Goal: Task Accomplishment & Management: Manage account settings

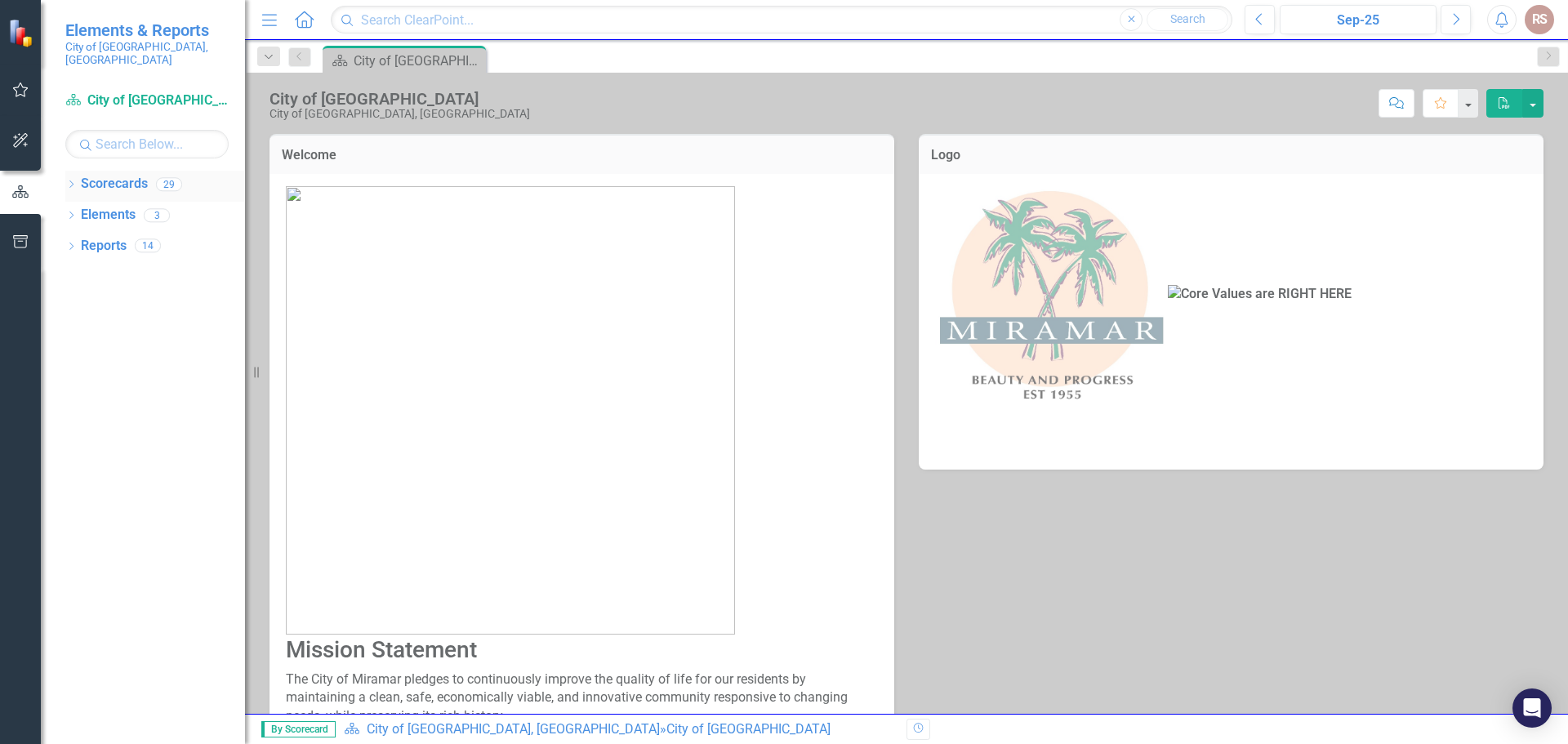
click at [74, 171] on div "Dropdown Scorecards 29" at bounding box center [155, 187] width 179 height 31
click at [72, 181] on icon "Dropdown" at bounding box center [71, 185] width 12 height 9
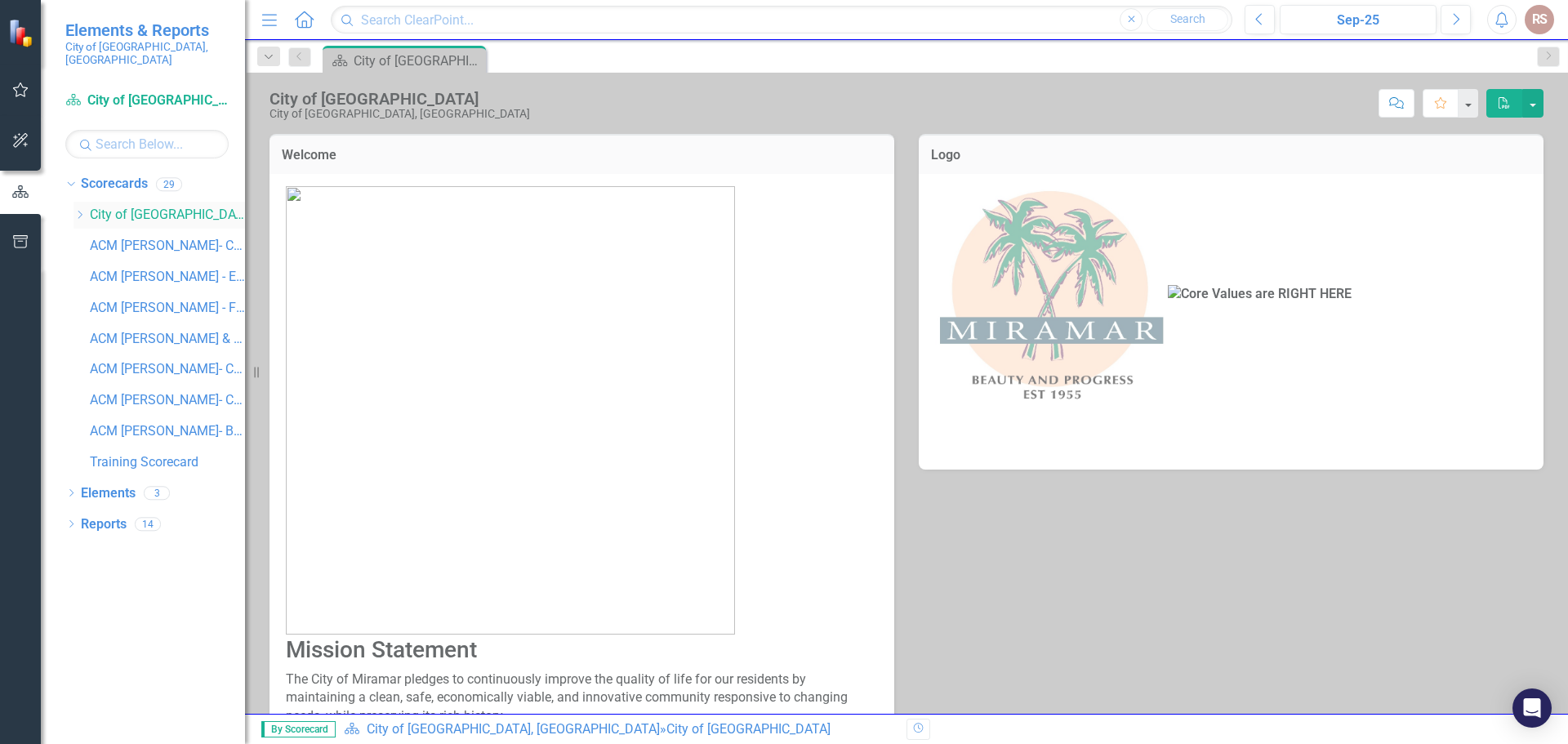
click at [105, 206] on link "City of [GEOGRAPHIC_DATA], [GEOGRAPHIC_DATA]" at bounding box center [167, 215] width 155 height 19
click at [77, 210] on icon "Dropdown" at bounding box center [79, 215] width 12 height 10
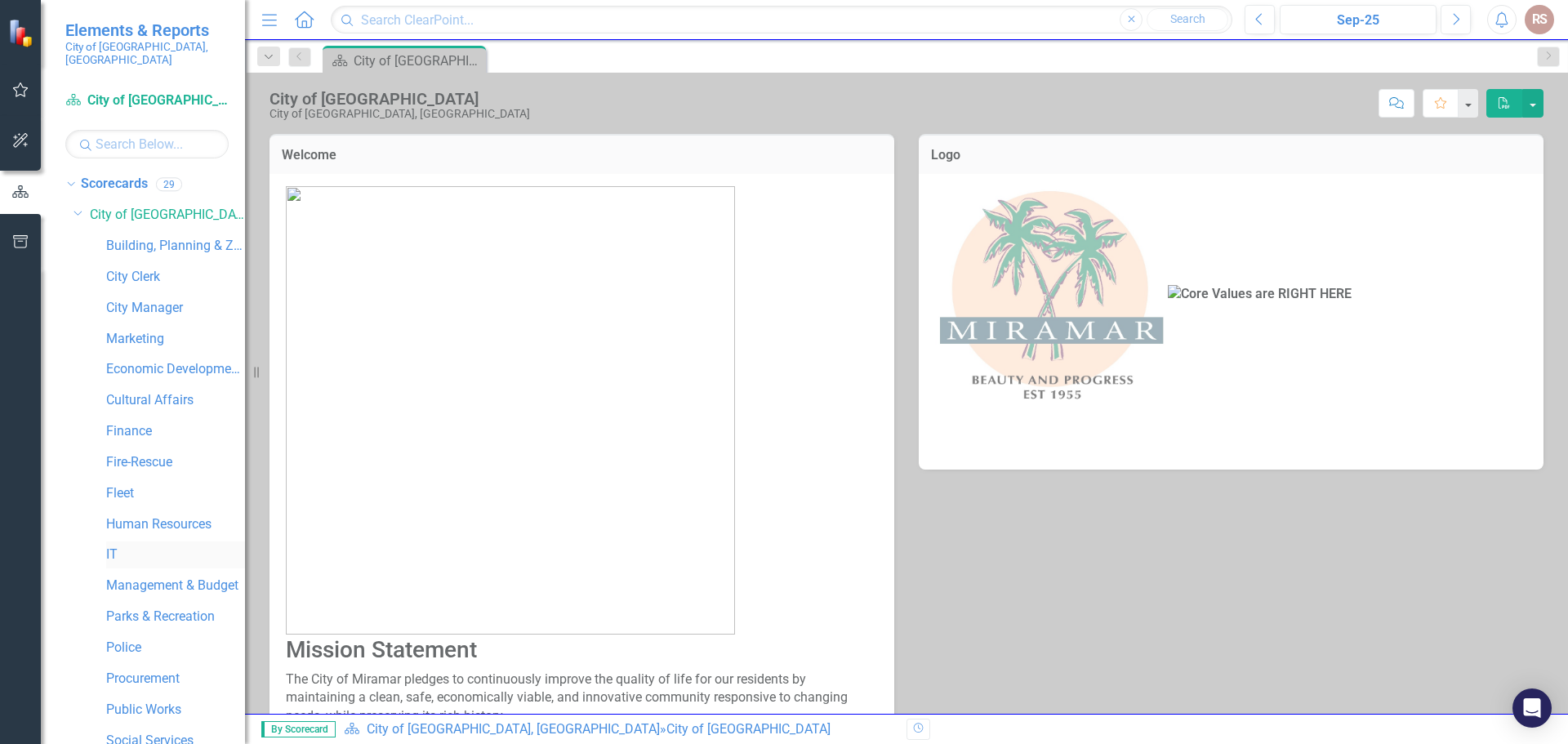
click at [116, 545] on link "IT" at bounding box center [175, 554] width 139 height 19
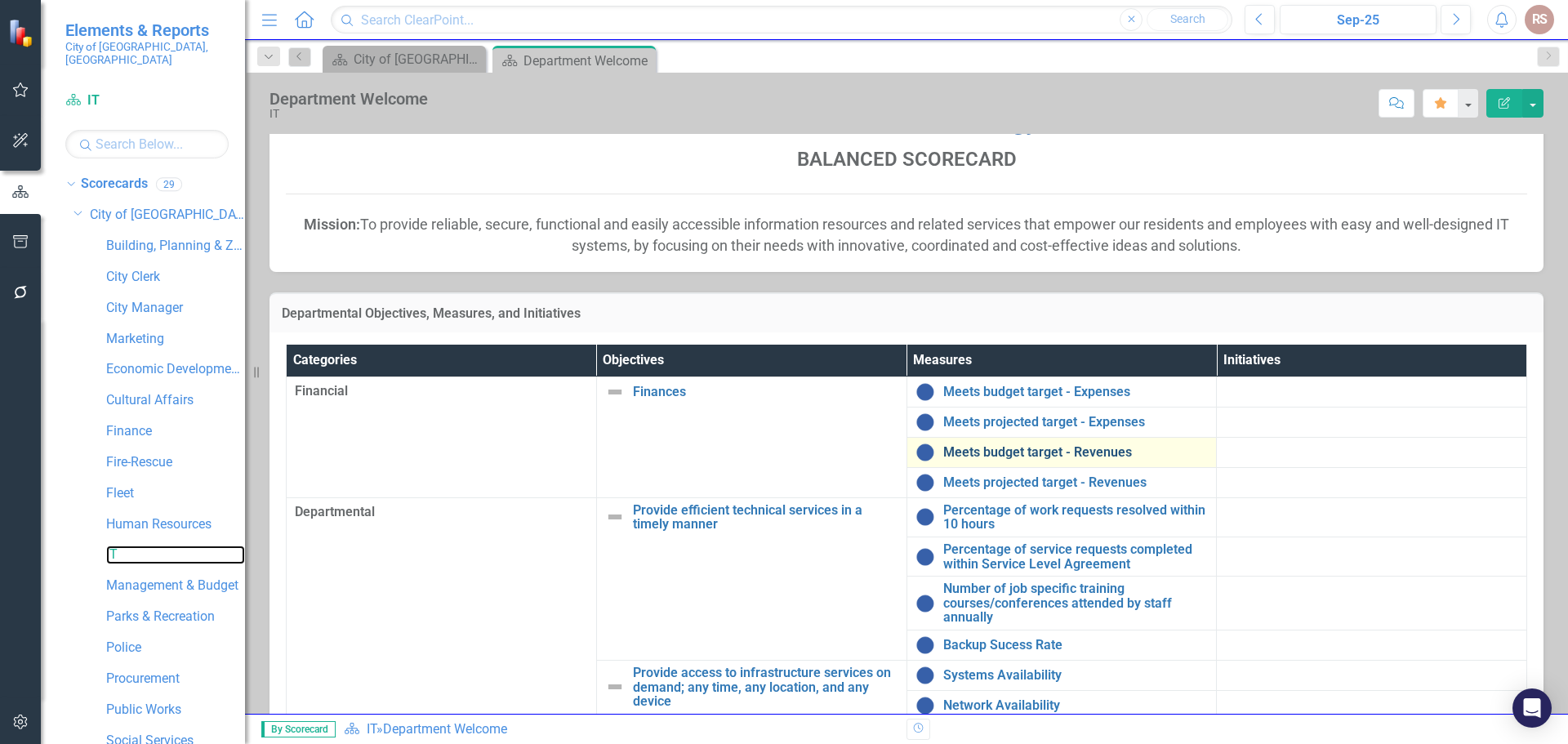
scroll to position [164, 0]
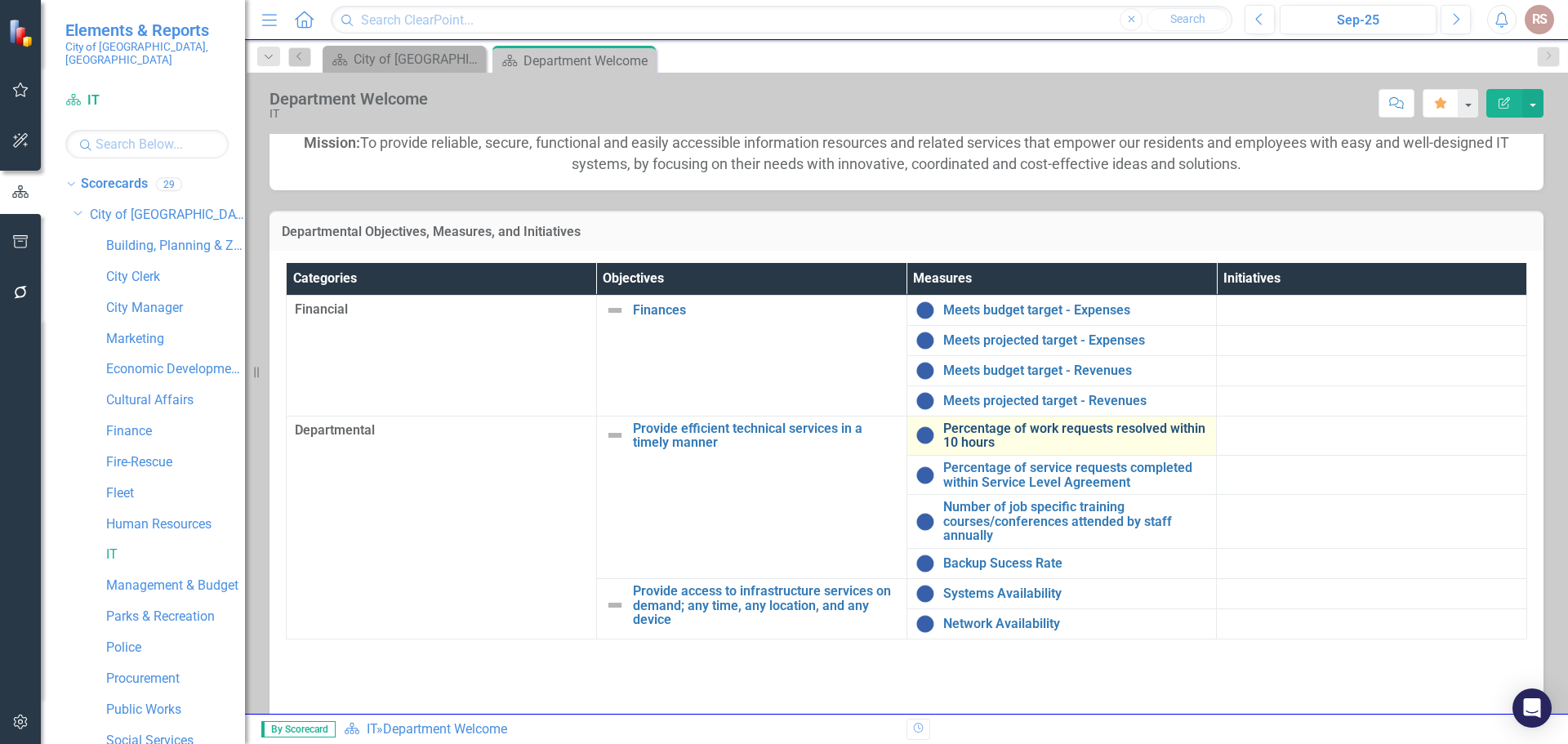
click at [1025, 432] on link "Percentage of work requests resolved within 10 hours" at bounding box center [1075, 435] width 266 height 29
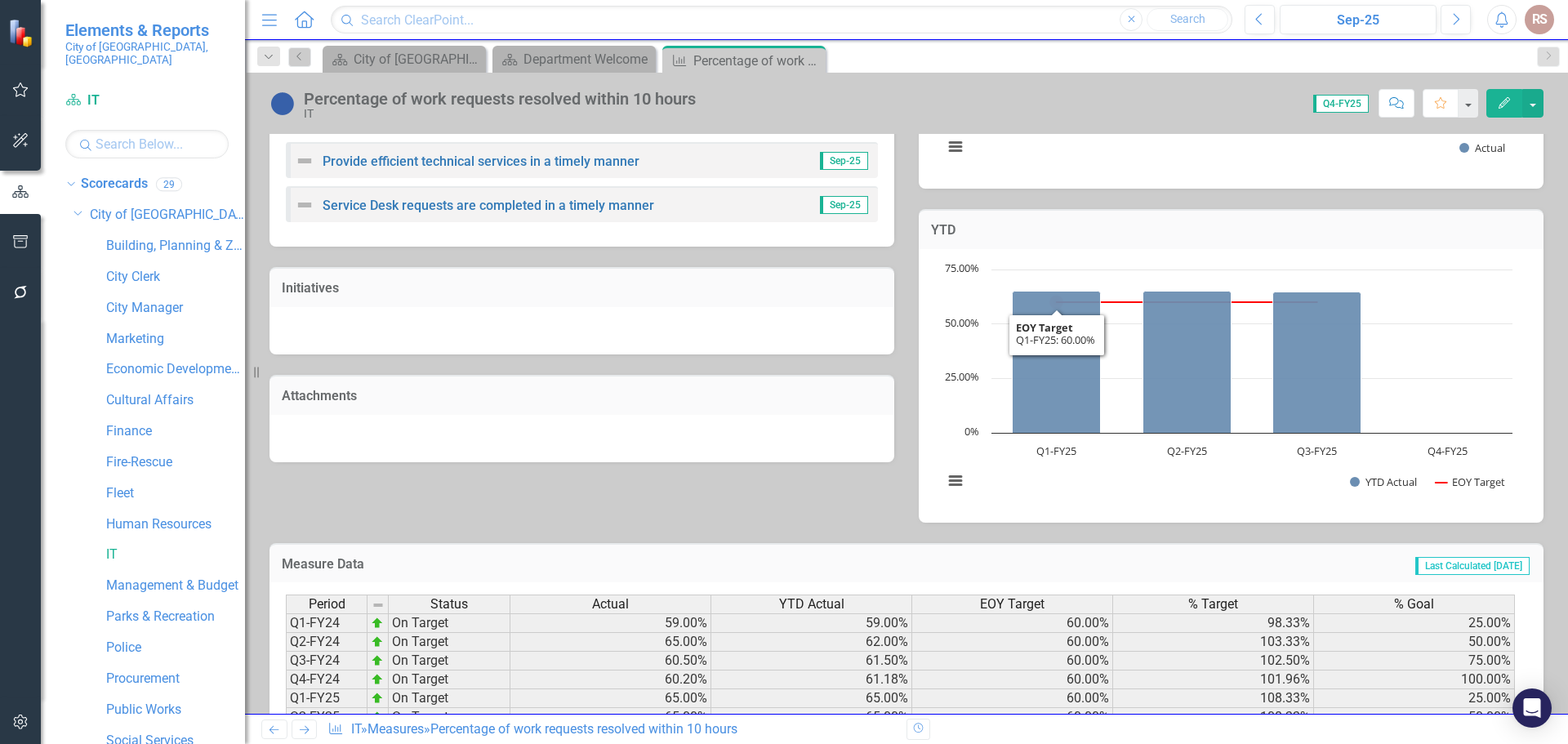
scroll to position [461, 0]
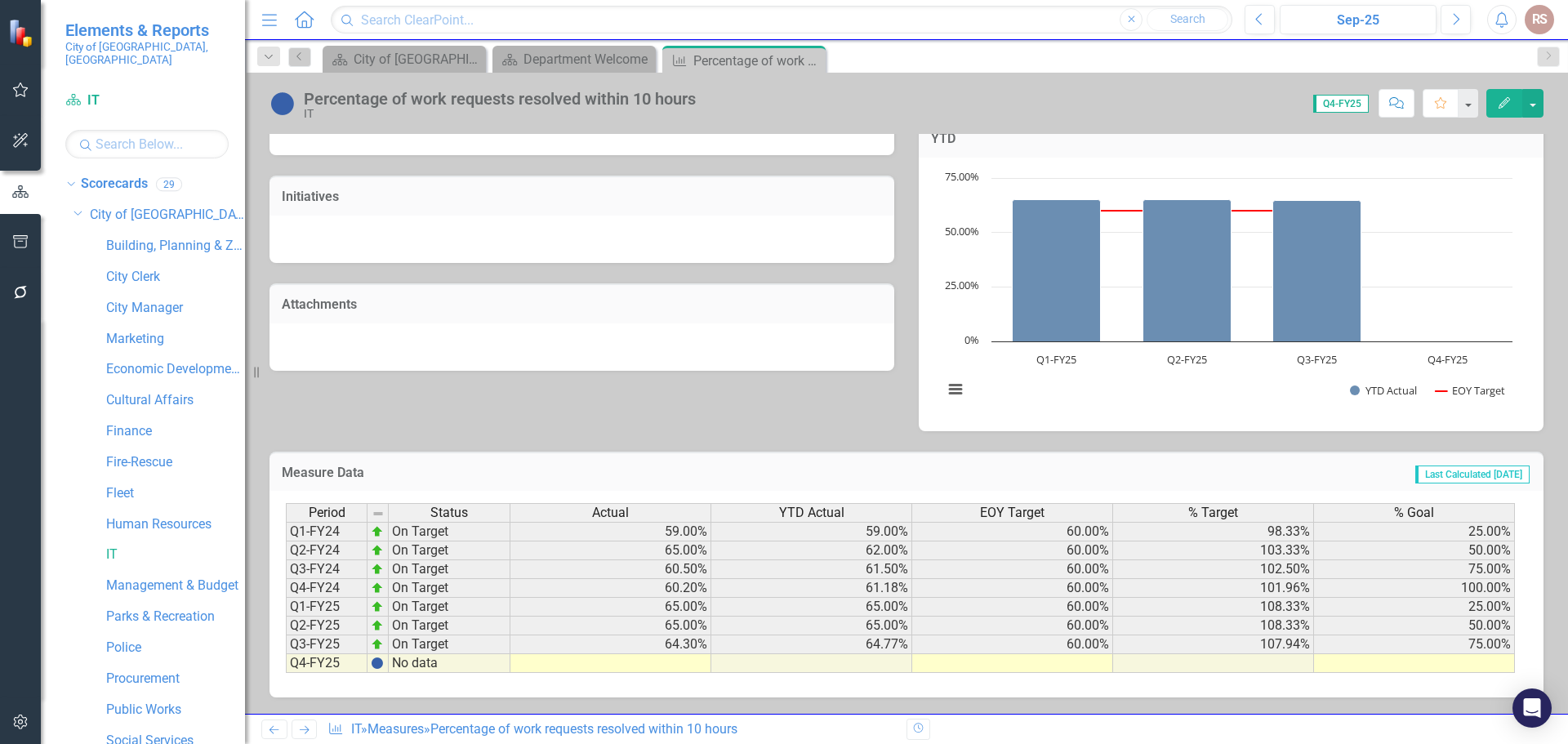
click at [684, 663] on td at bounding box center [611, 663] width 201 height 19
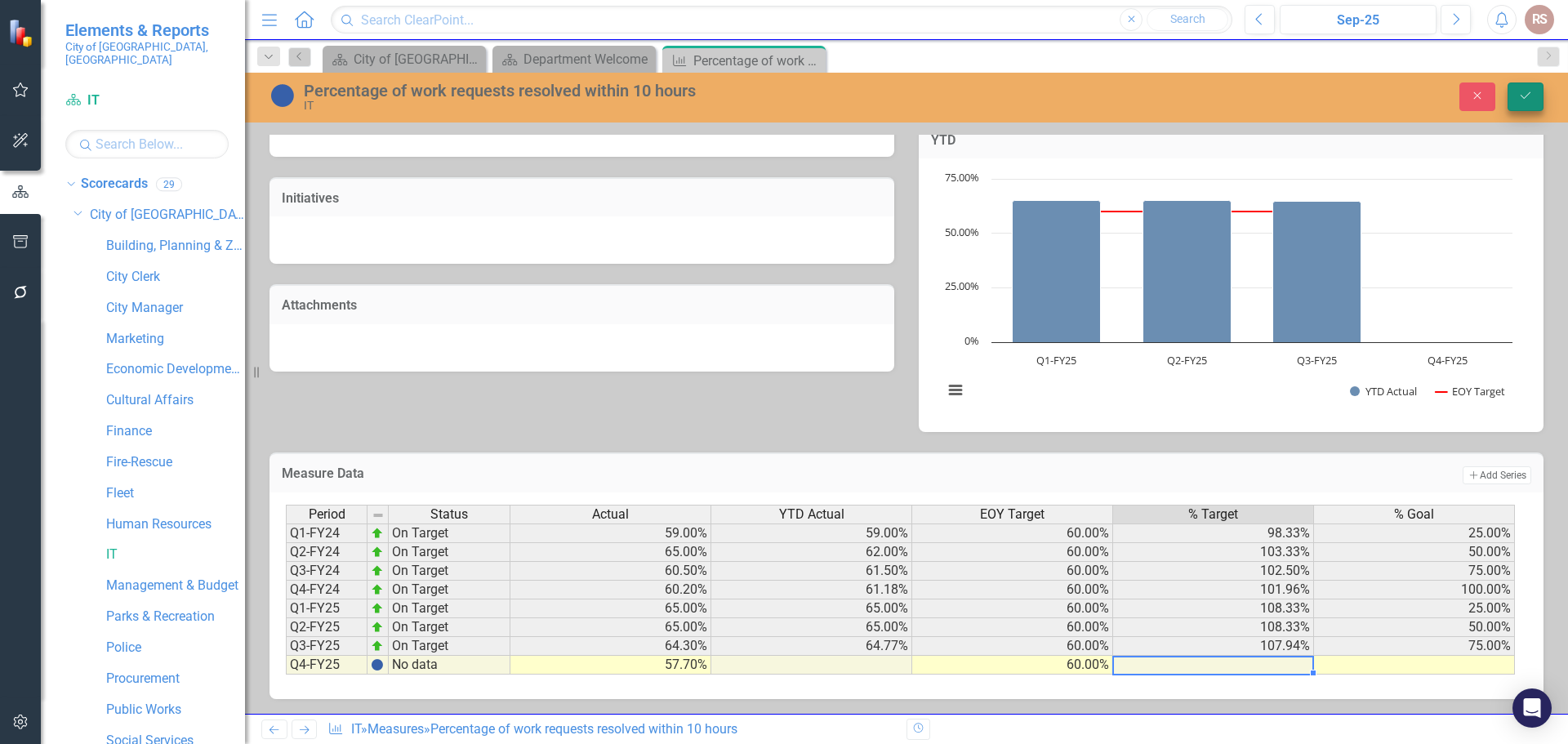
type textarea "60"
click at [1526, 92] on icon "Save" at bounding box center [1525, 95] width 15 height 12
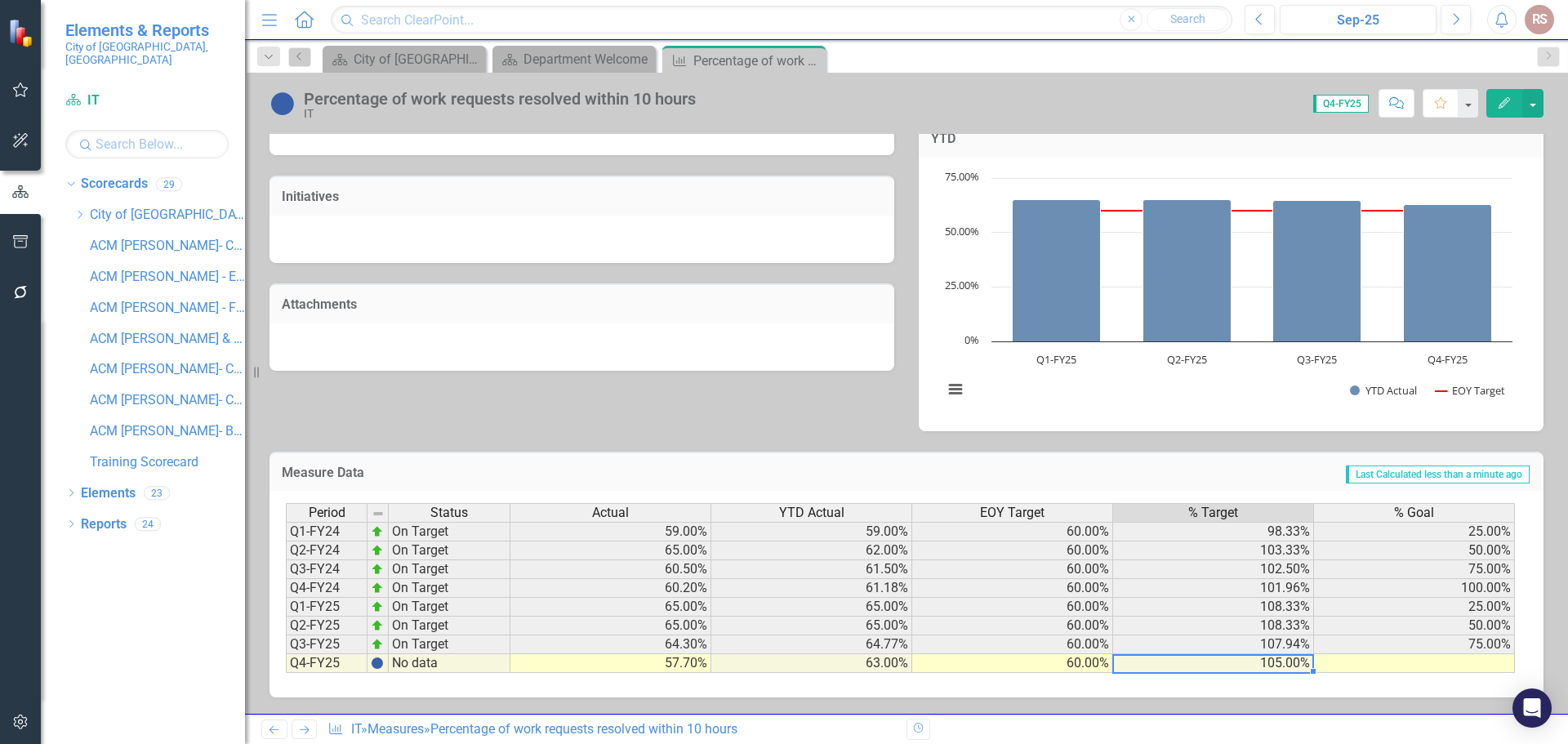
click at [1152, 663] on td "105.00%" at bounding box center [1214, 663] width 201 height 19
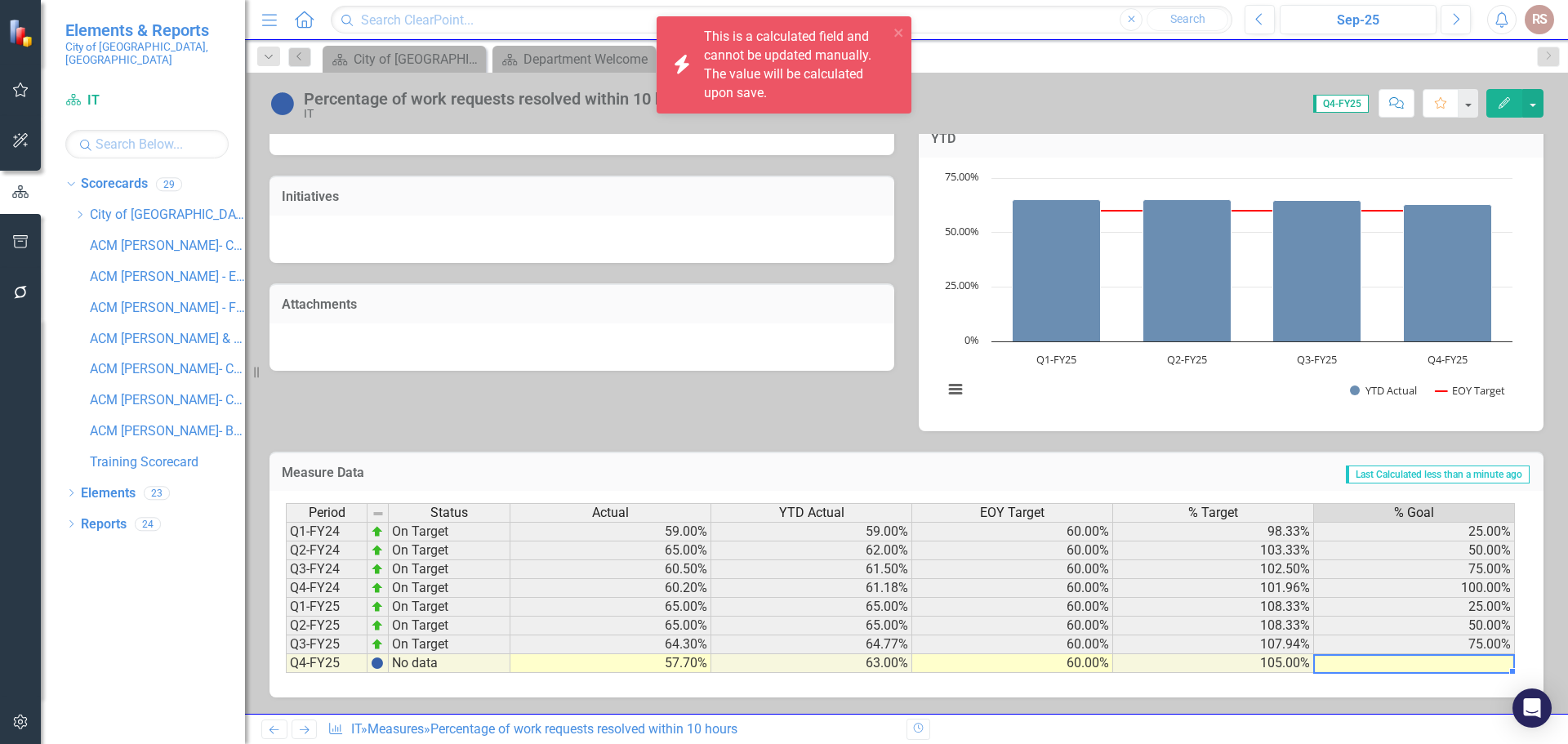
click at [1406, 664] on td at bounding box center [1414, 663] width 201 height 19
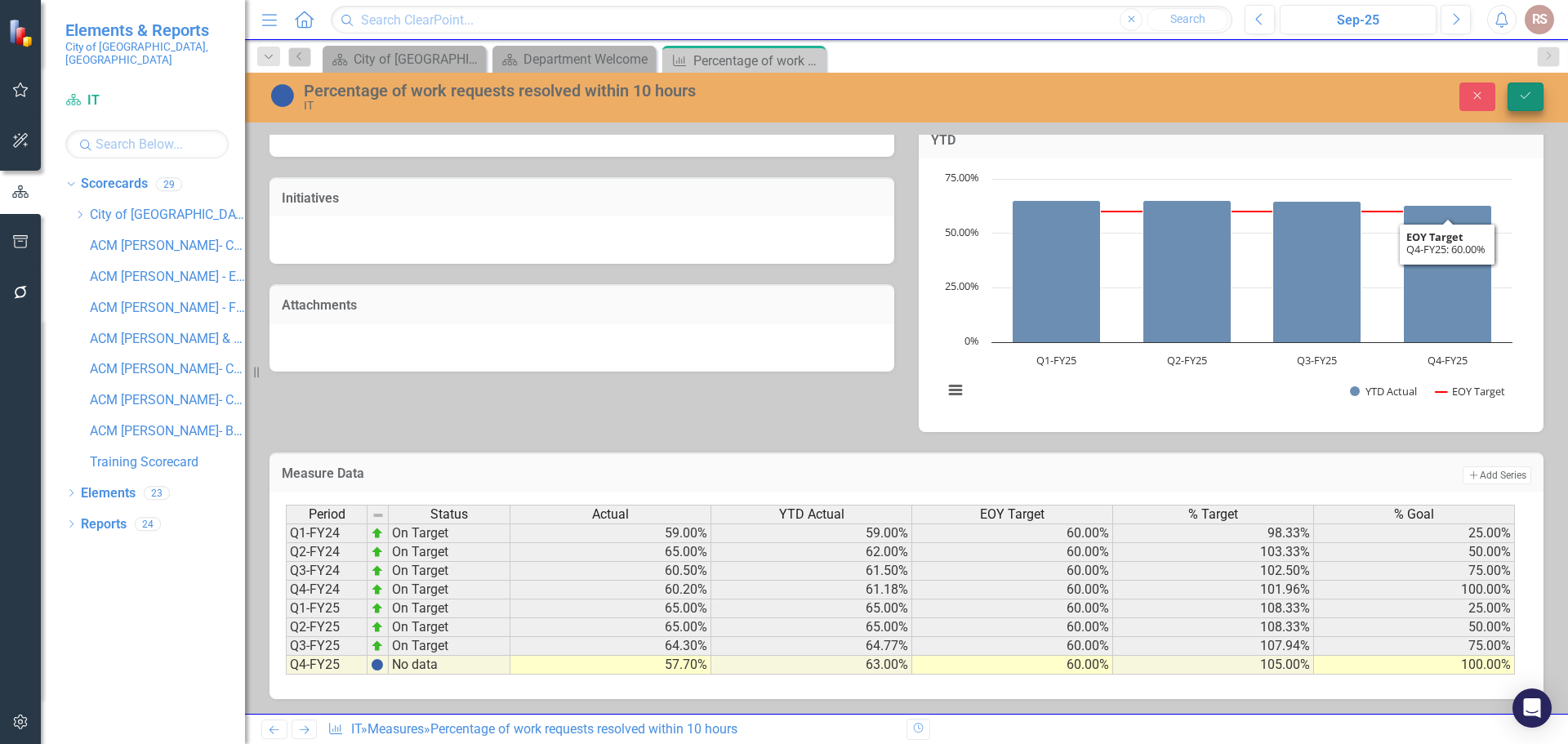
type textarea "100"
click at [1522, 82] on button "Save" at bounding box center [1525, 96] width 36 height 29
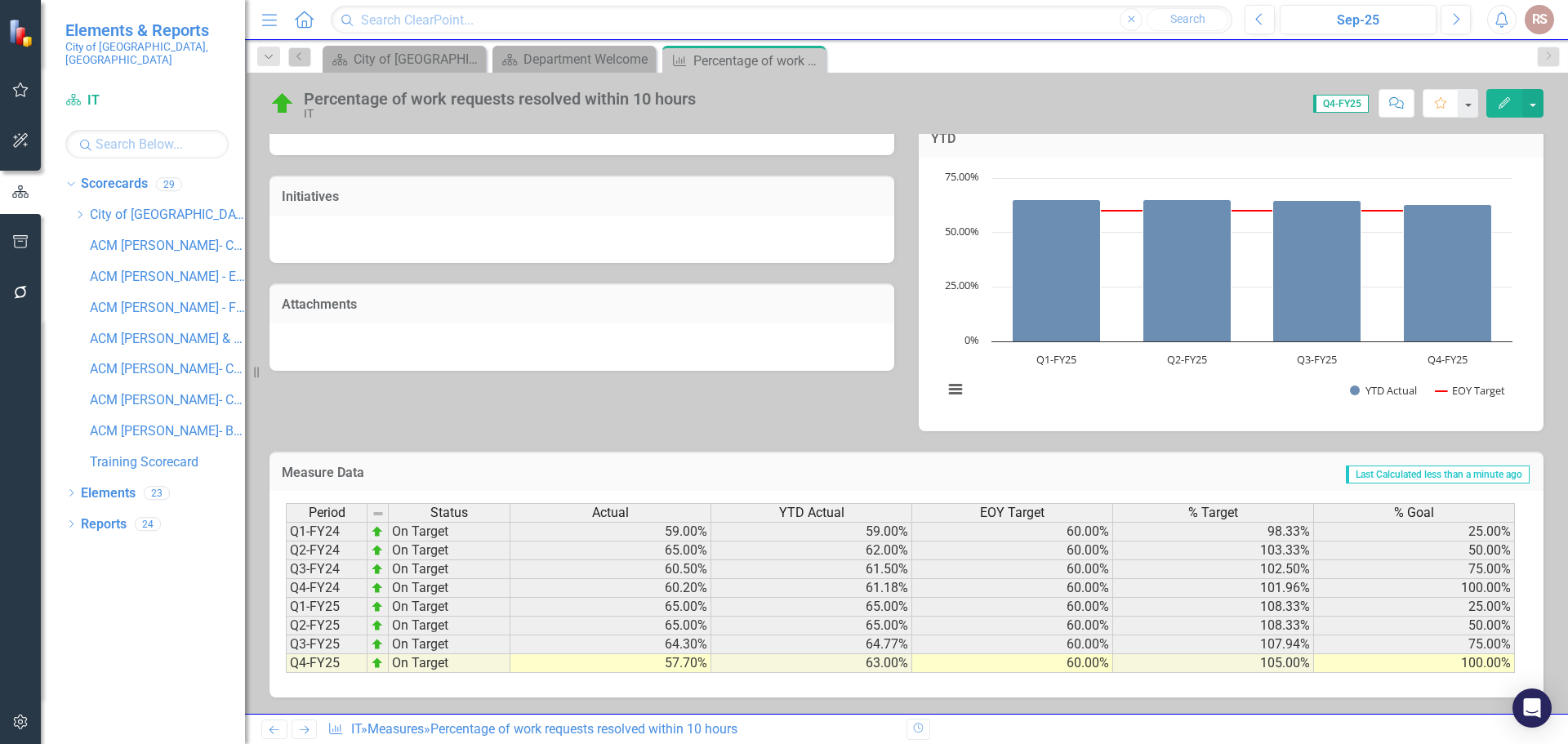
scroll to position [0, 0]
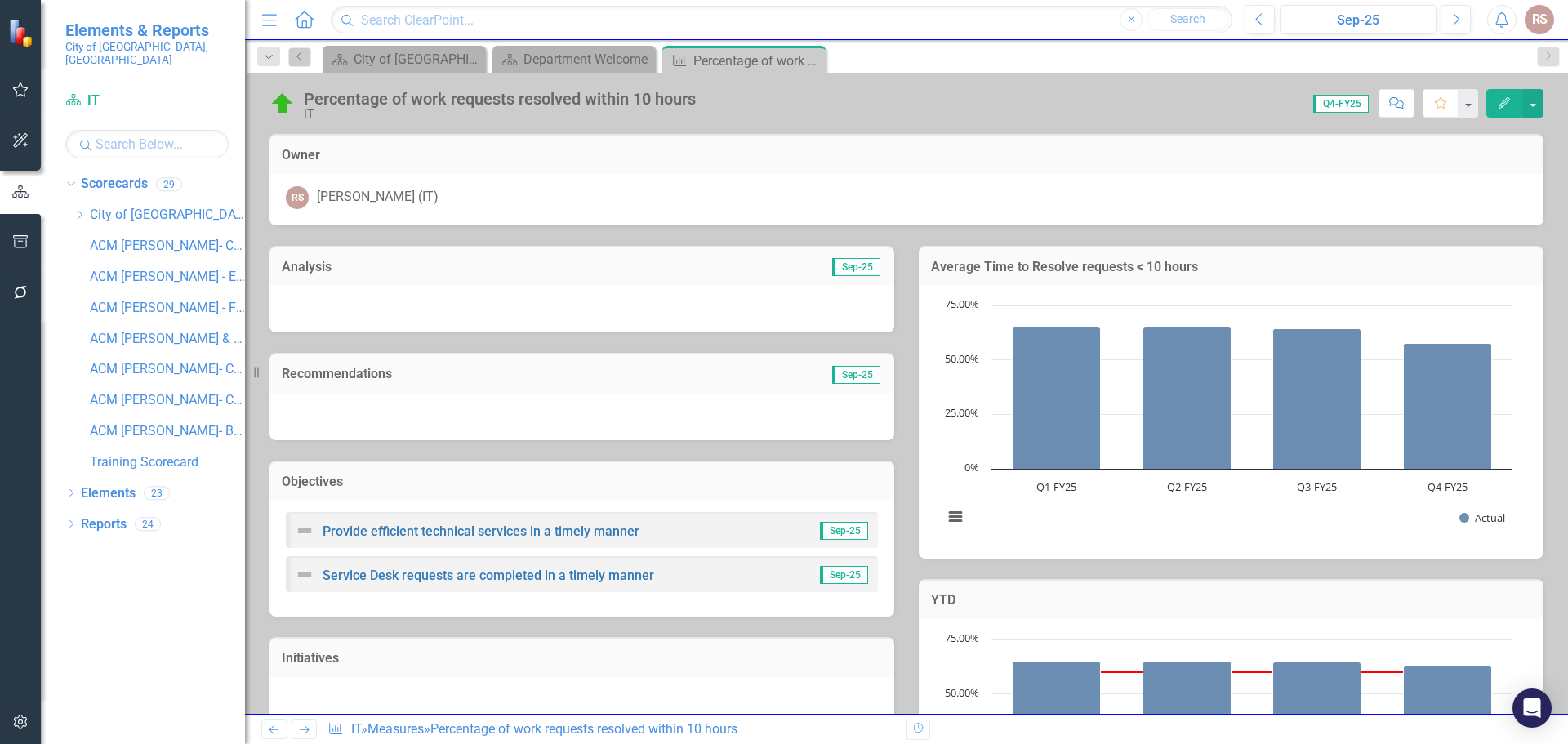
click at [731, 42] on div "Dropdown Search Scorecard City of Miramar Close Scorecard Department Welcome Cl…" at bounding box center [906, 57] width 1323 height 33
drag, startPoint x: 748, startPoint y: 56, endPoint x: 816, endPoint y: 68, distance: 69.1
click at [750, 56] on div "Percentage of work requests resolved within 10 hours" at bounding box center [737, 61] width 87 height 21
click at [812, 61] on icon "Close" at bounding box center [810, 61] width 16 height 13
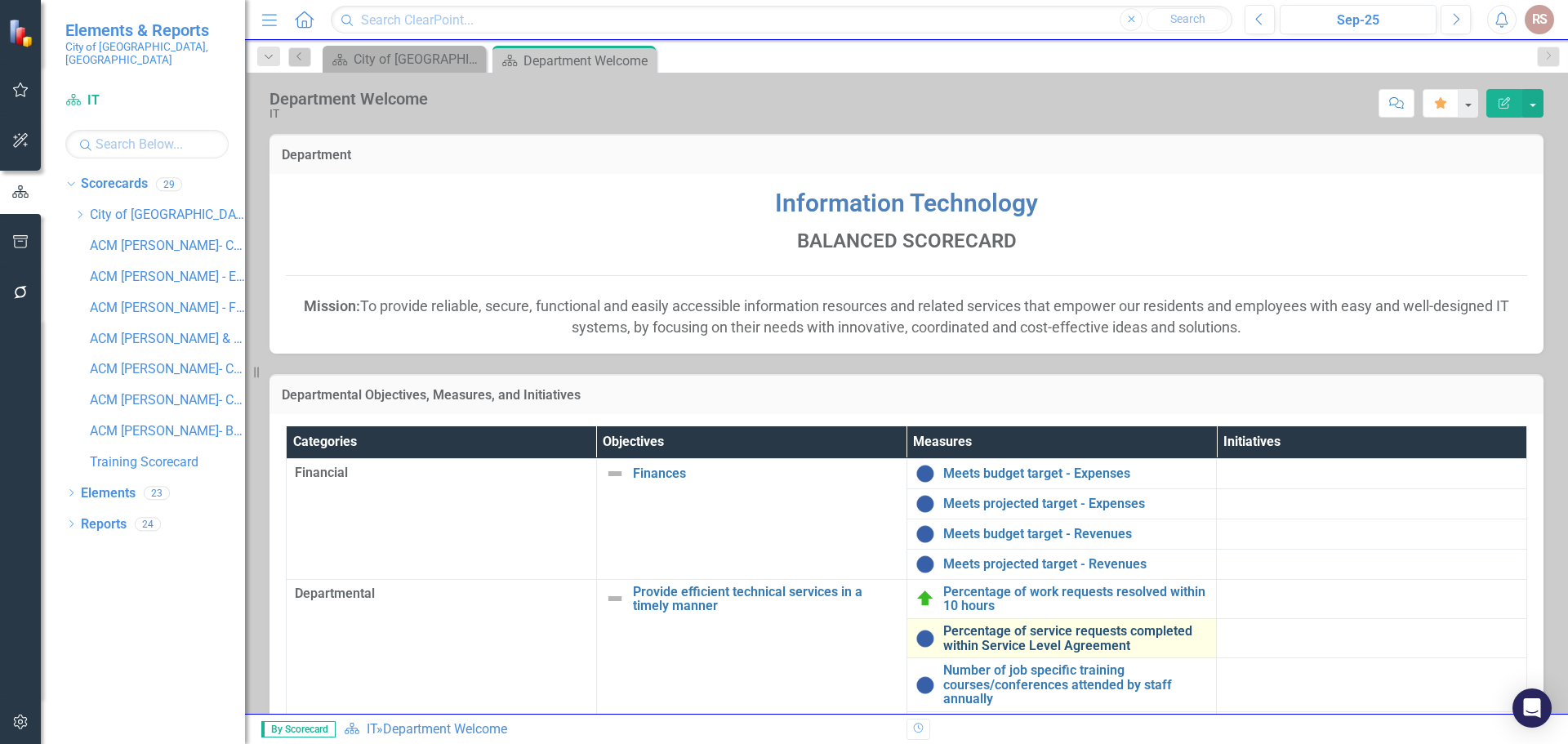
click at [1020, 642] on link "Percentage of service requests completed within Service Level Agreement" at bounding box center [1075, 638] width 266 height 29
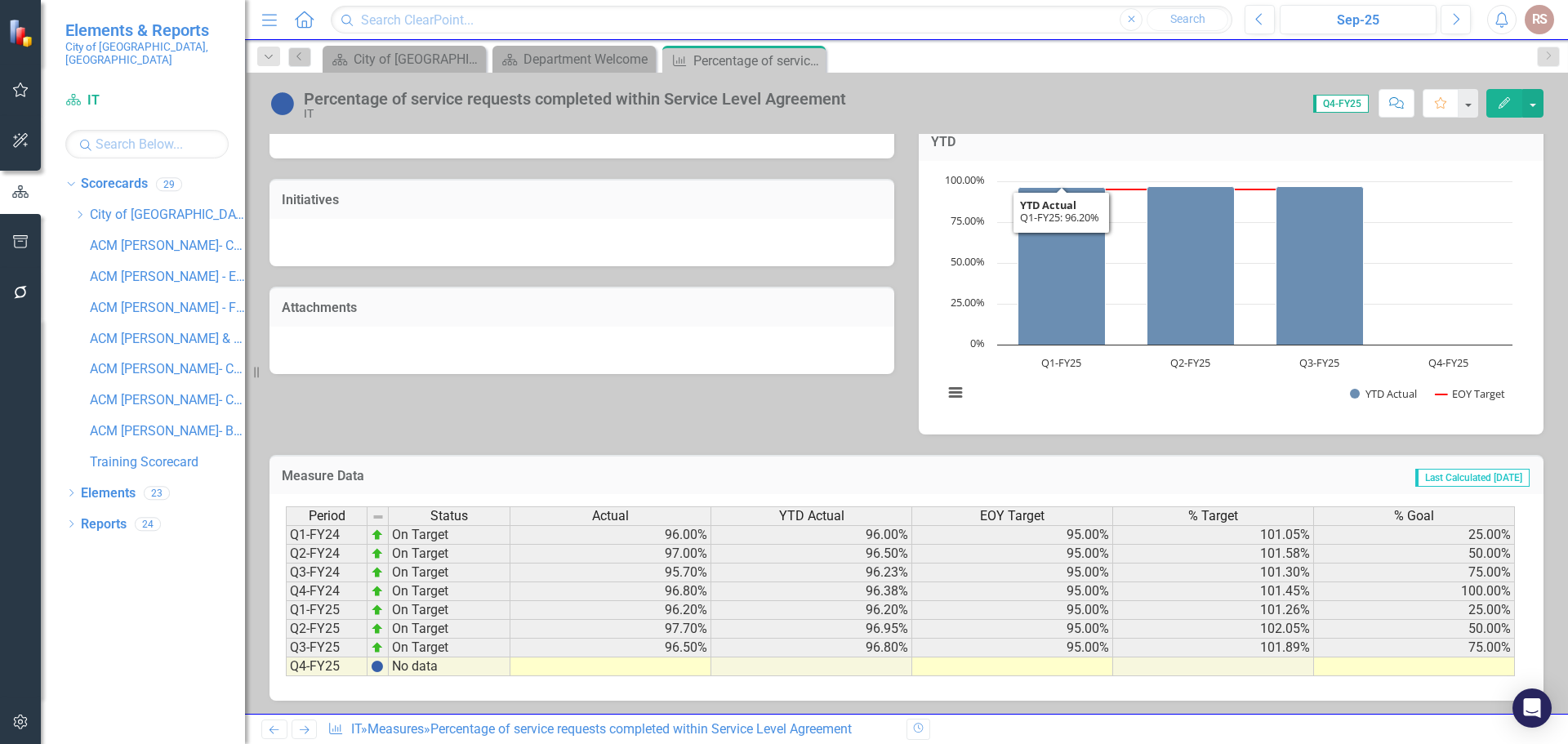
scroll to position [461, 0]
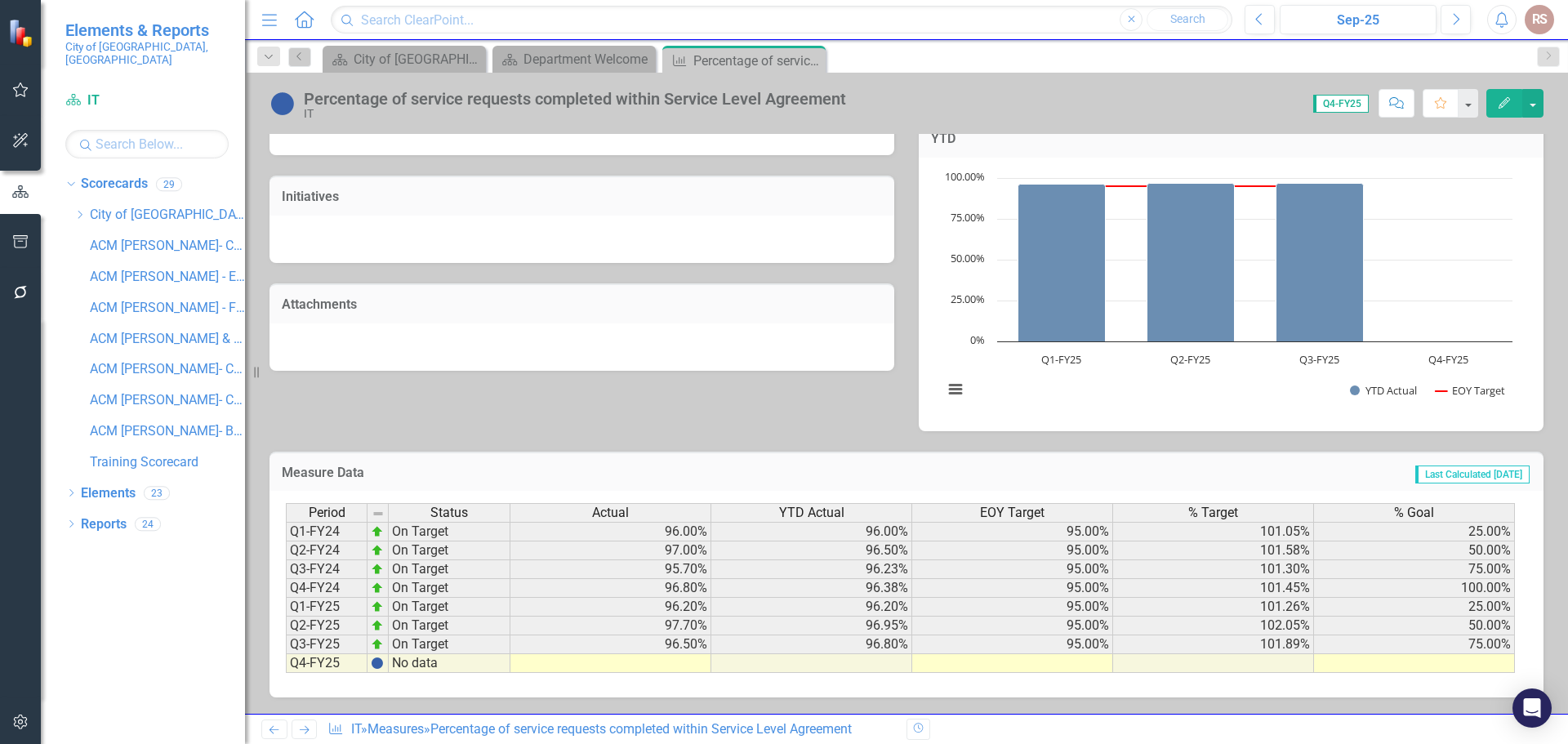
click at [683, 663] on td at bounding box center [611, 663] width 201 height 19
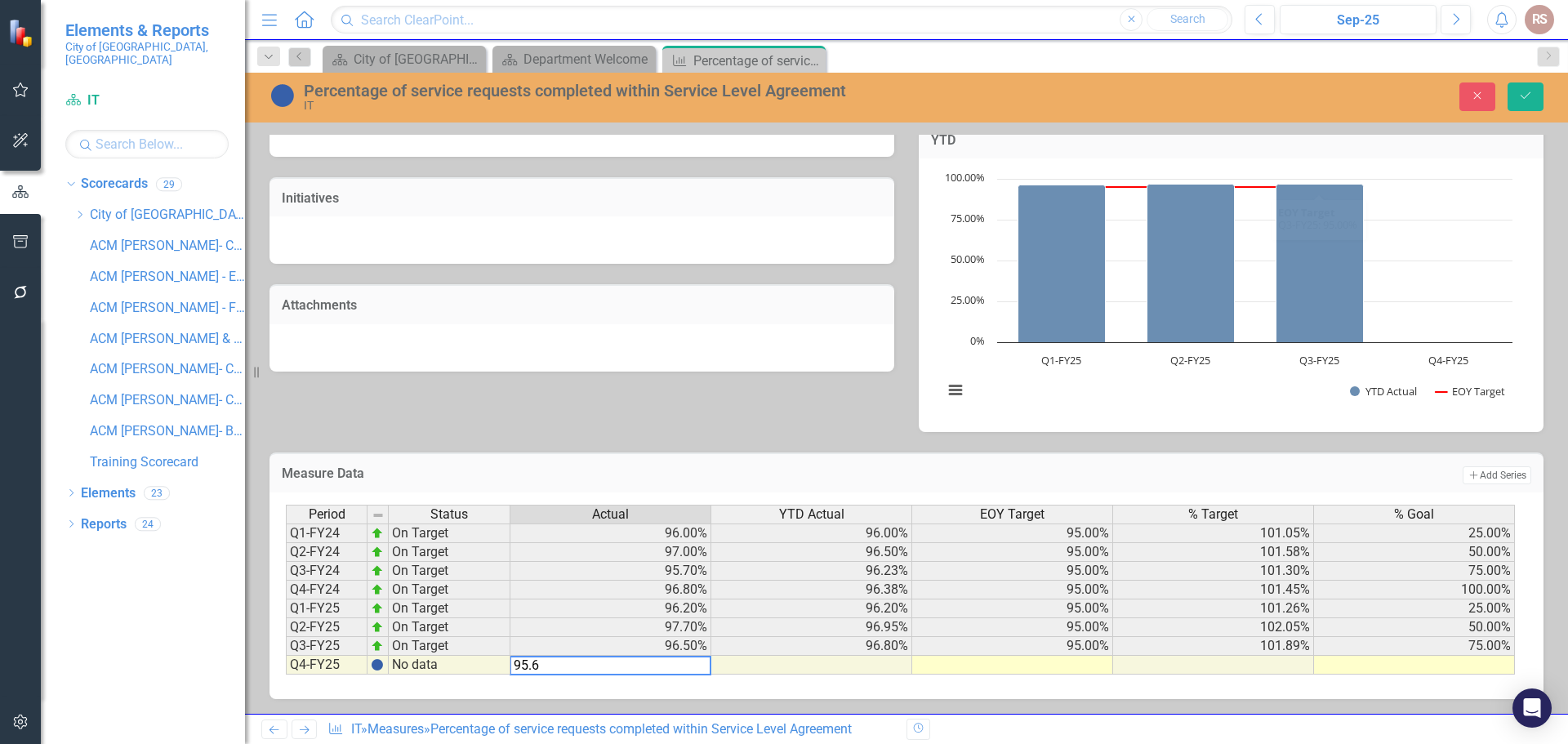
type textarea "95.6"
click at [1050, 672] on td at bounding box center [1012, 664] width 201 height 19
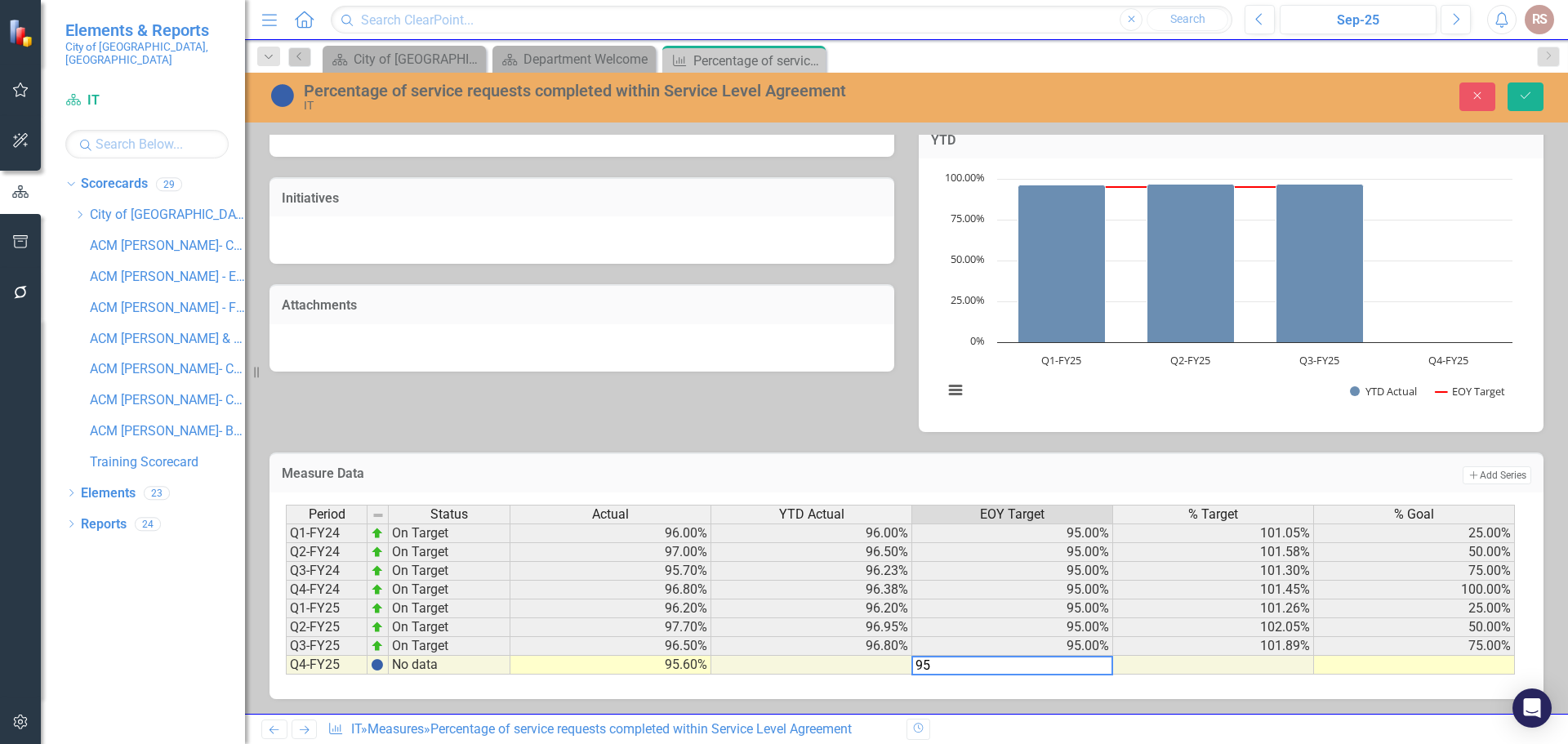
type textarea "95"
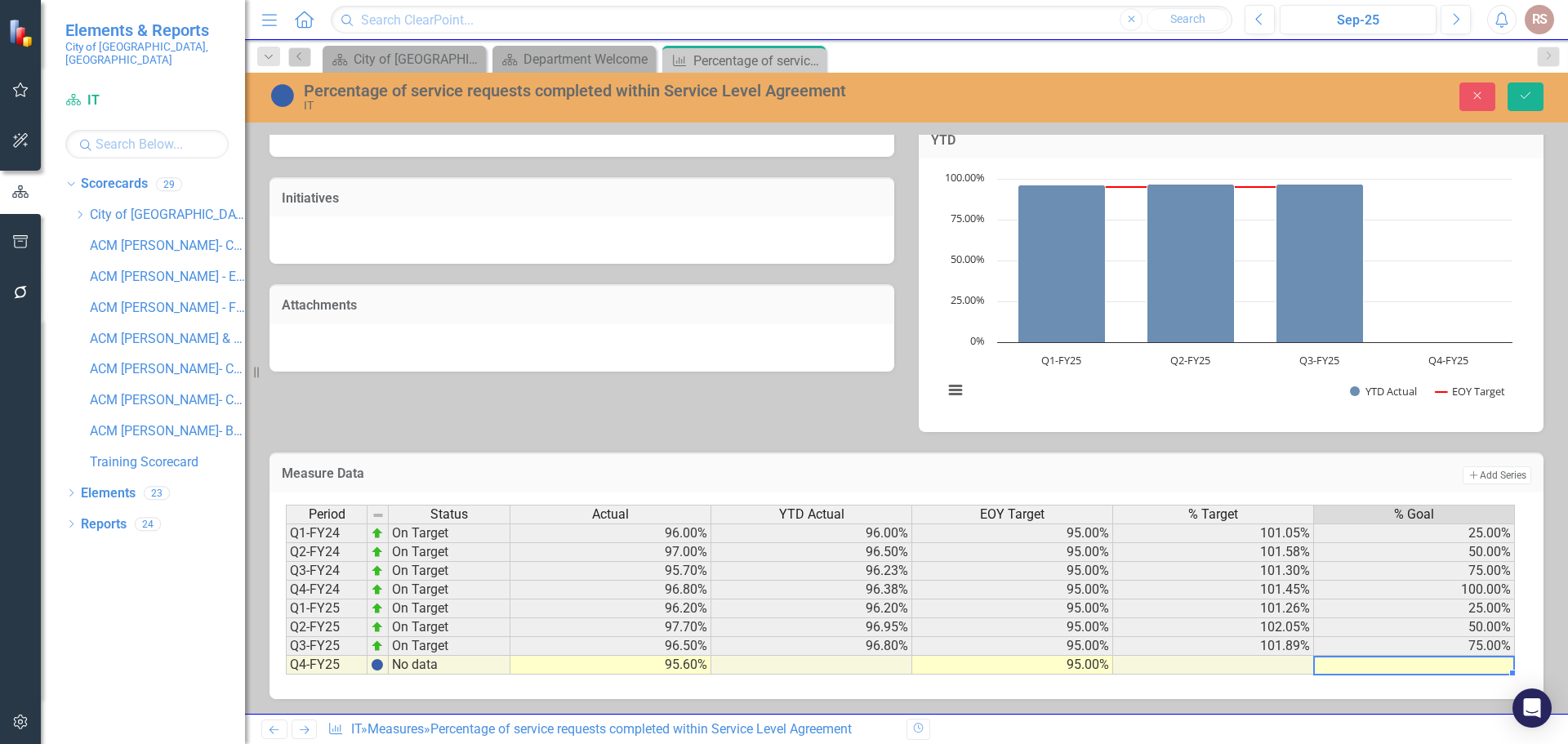
click at [1417, 669] on td at bounding box center [1414, 664] width 201 height 19
type textarea "100"
click at [1520, 90] on icon "Save" at bounding box center [1525, 95] width 15 height 12
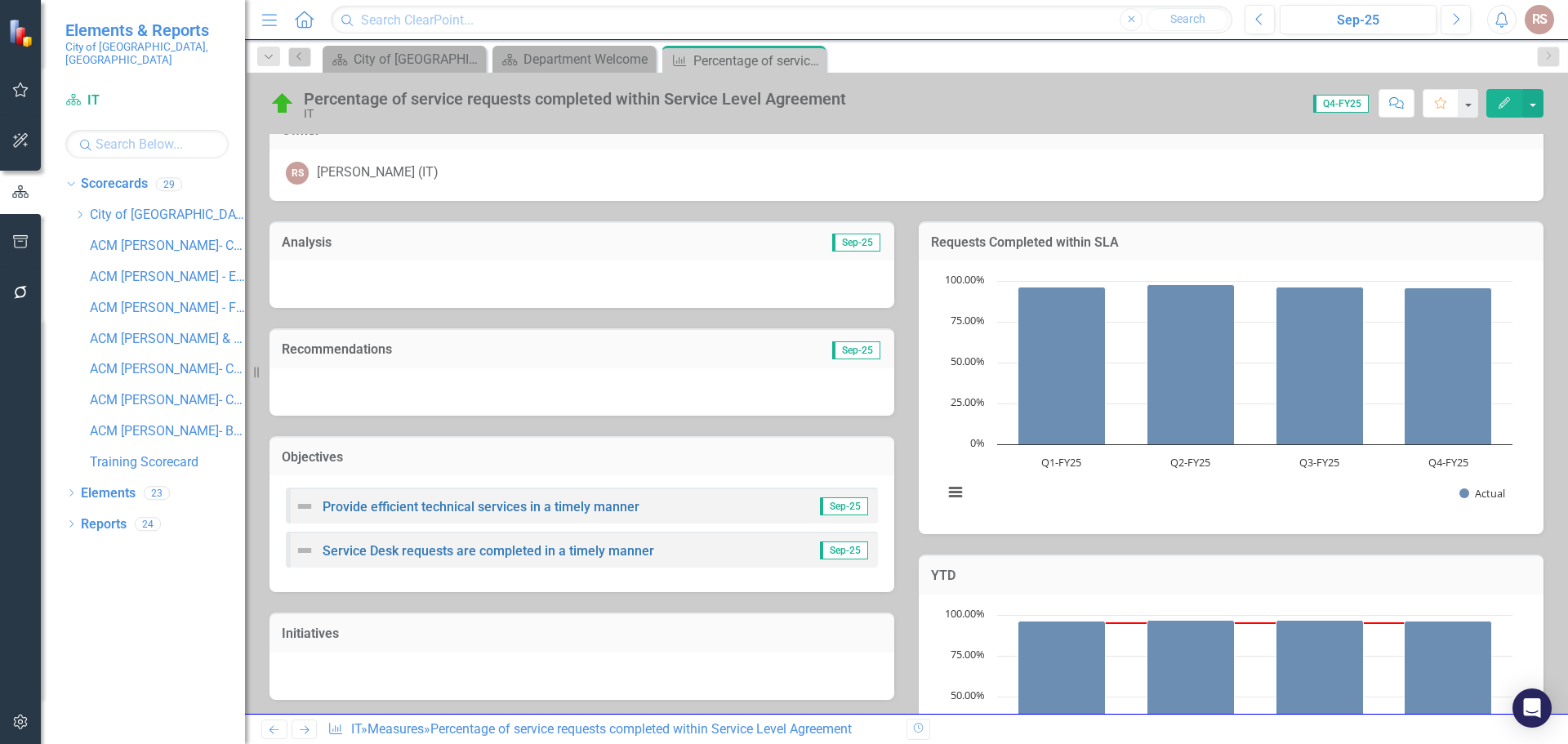
scroll to position [0, 0]
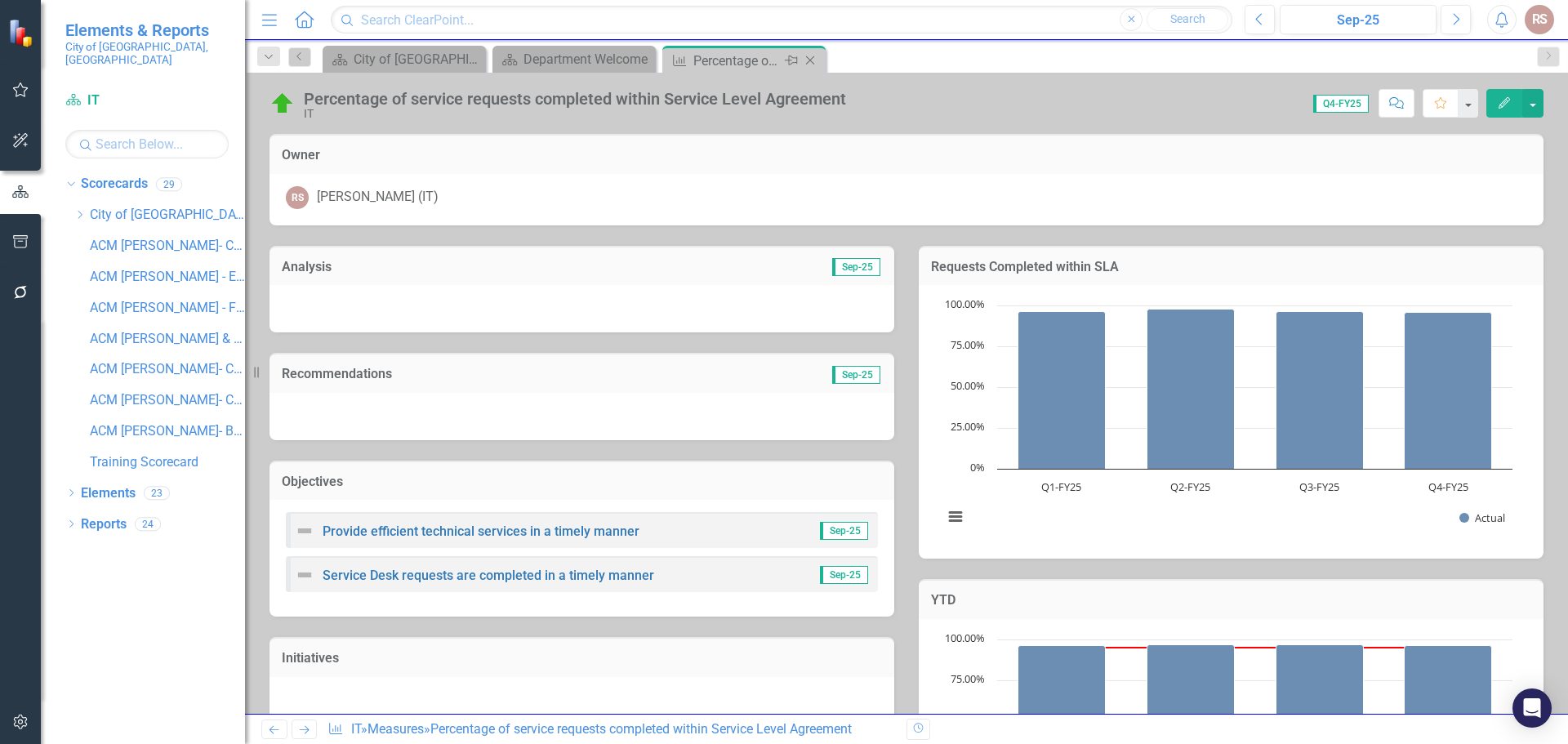
click at [809, 62] on icon "Close" at bounding box center [810, 61] width 16 height 13
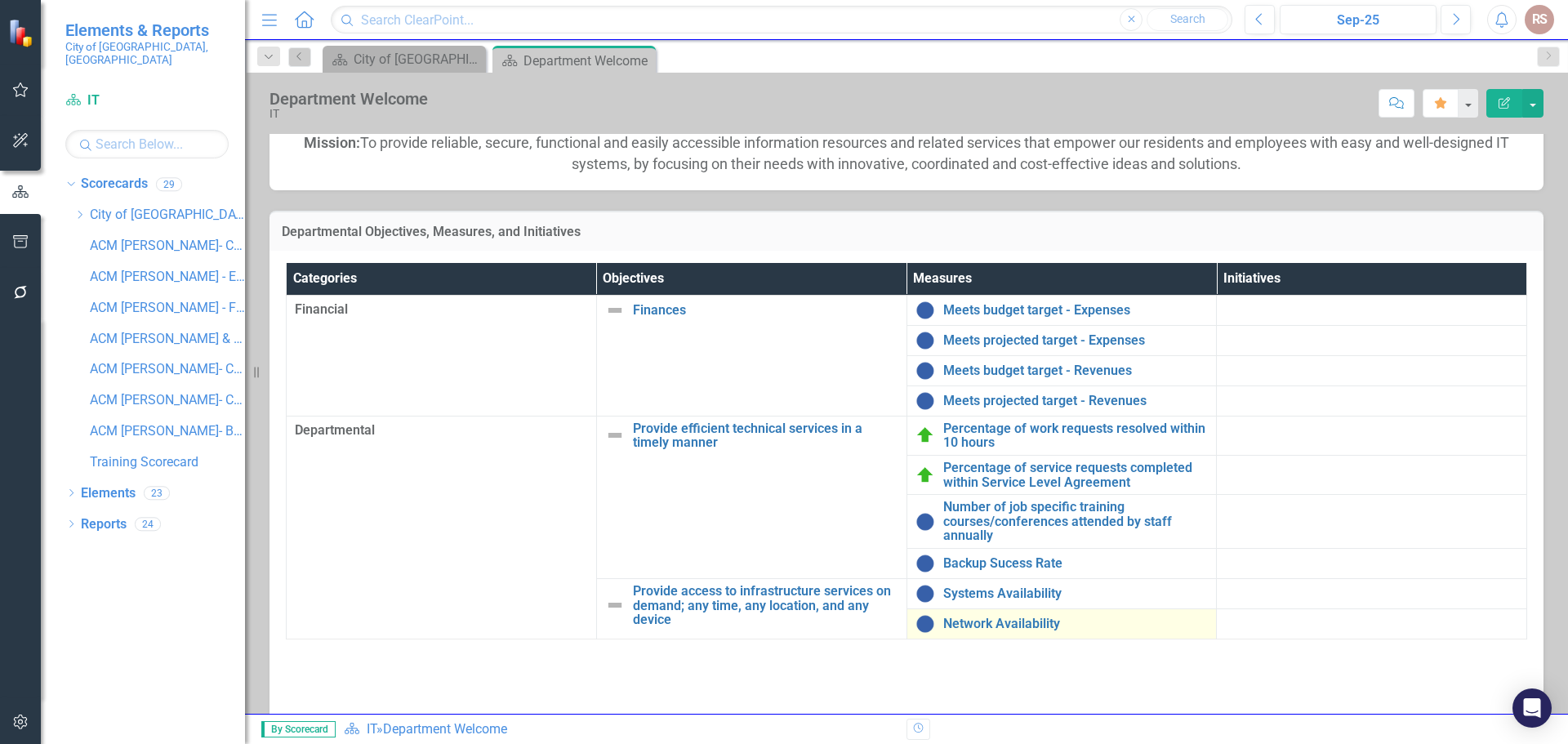
scroll to position [245, 0]
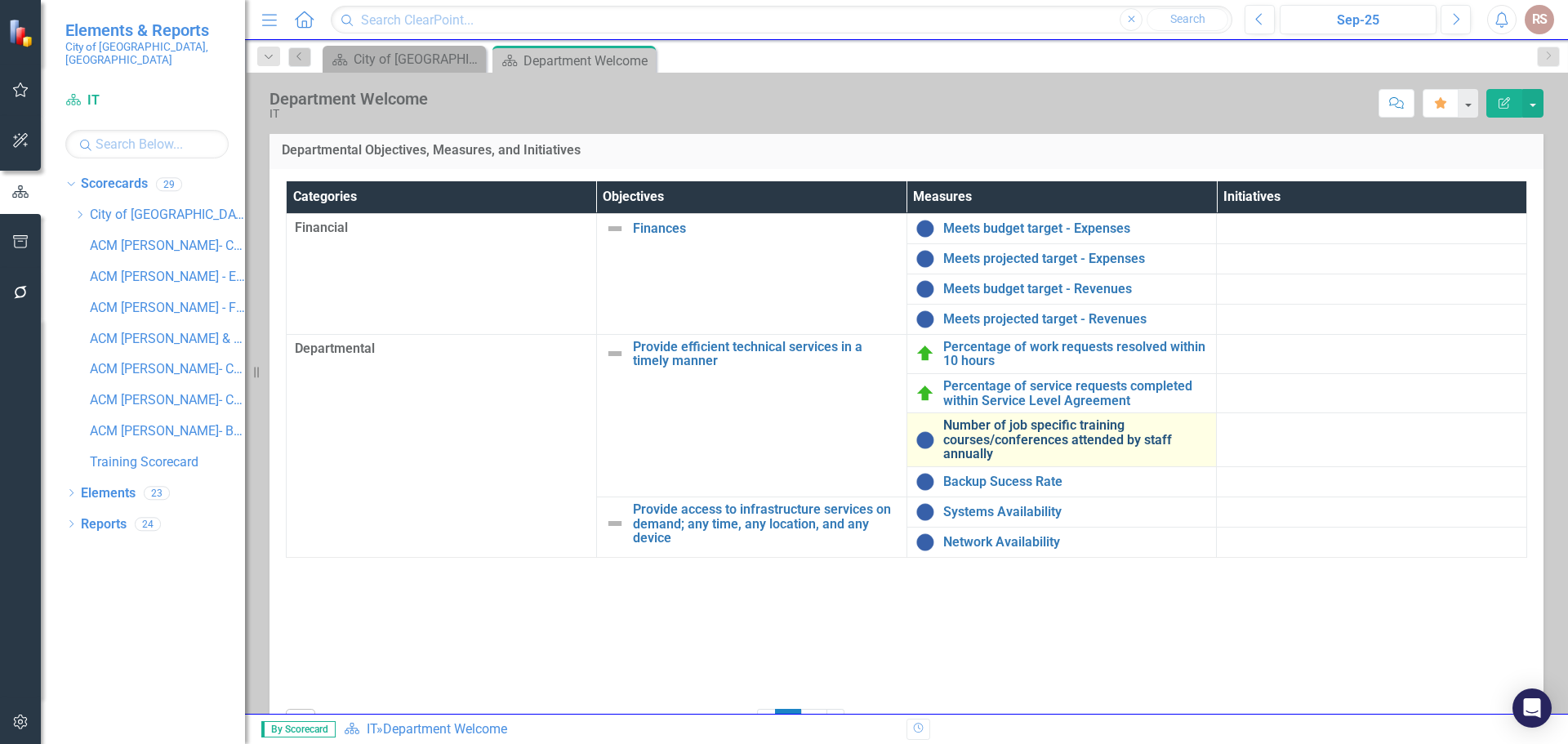
click at [1012, 437] on link "Number of job specific training courses/conferences attended by staff annually" at bounding box center [1075, 439] width 266 height 44
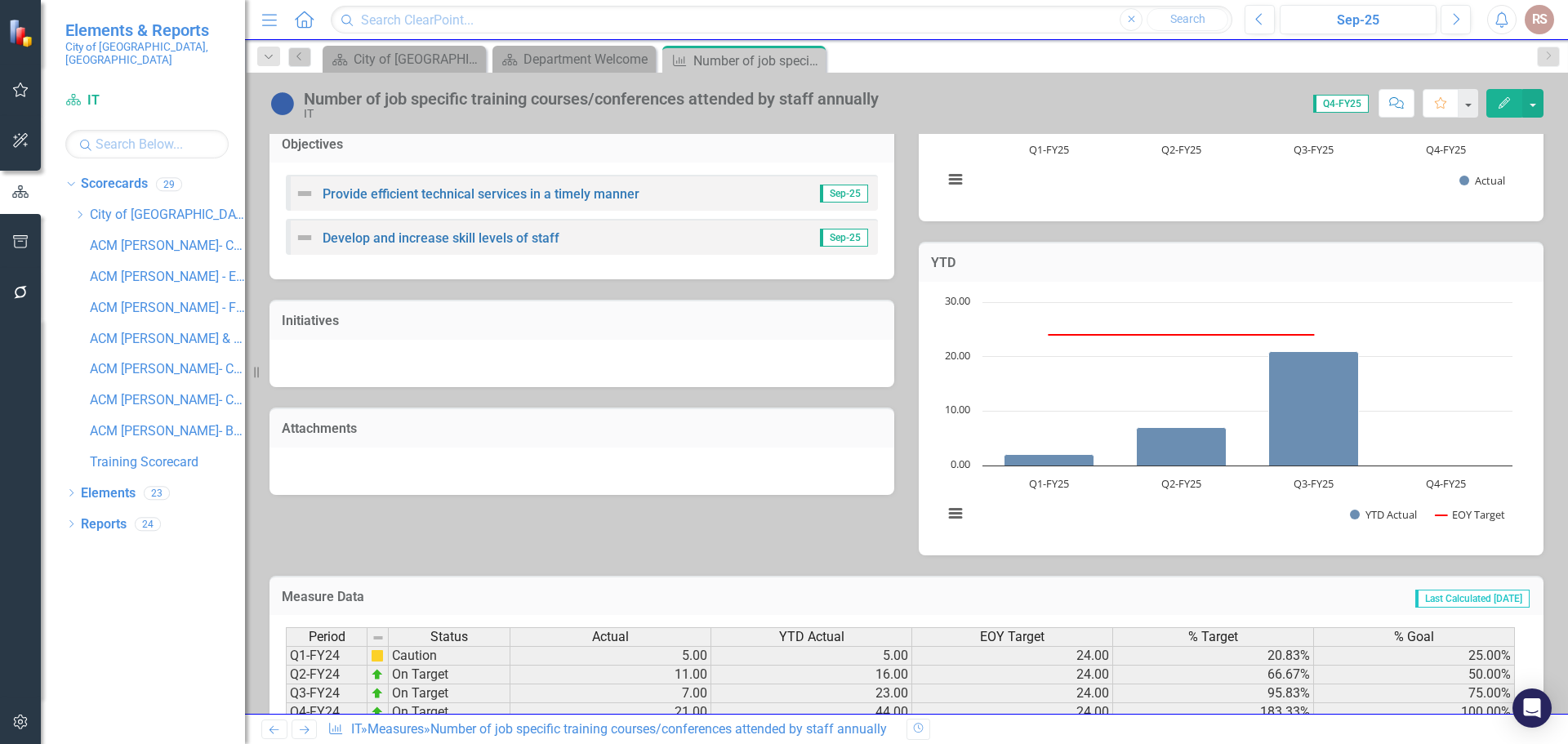
scroll to position [461, 0]
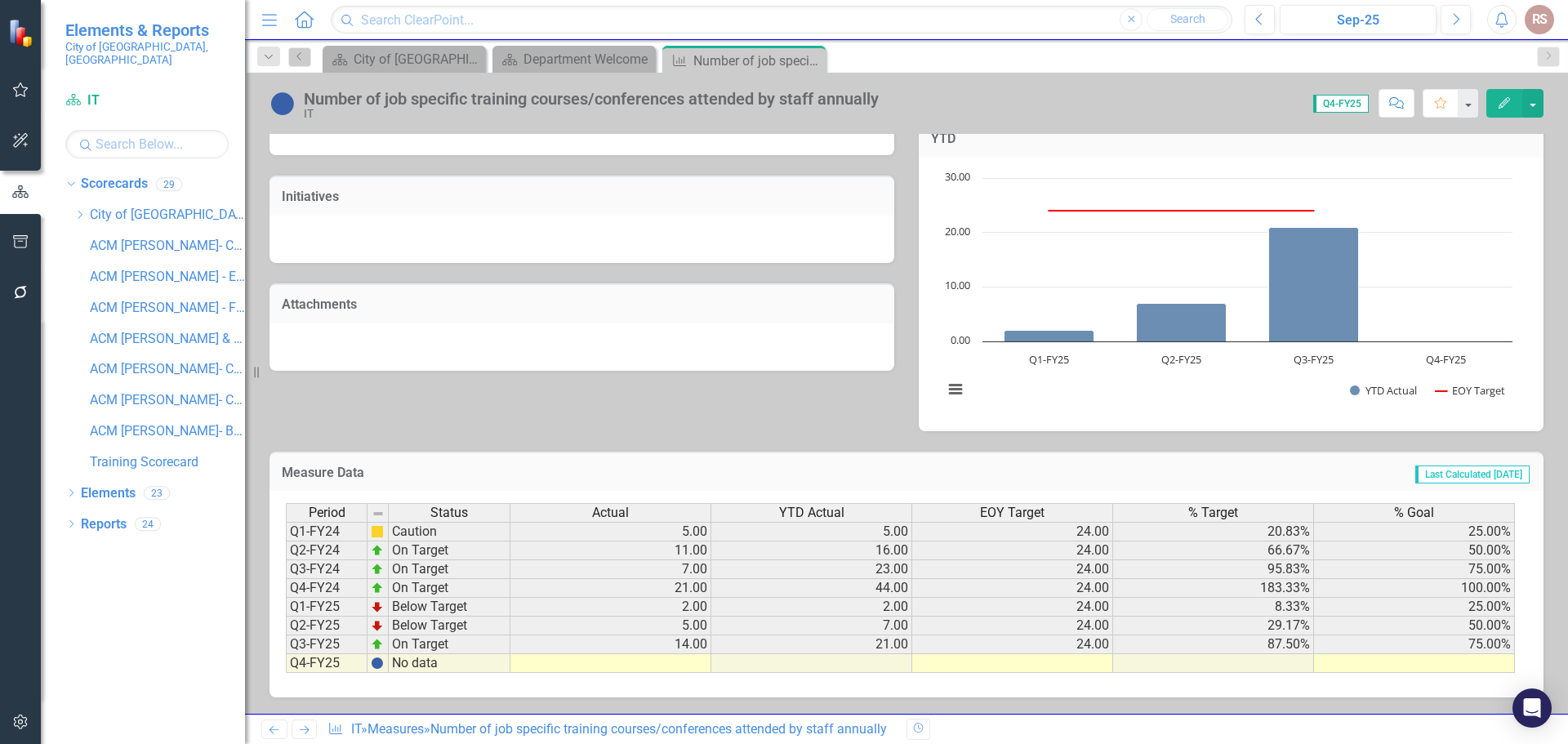
click at [1052, 670] on td at bounding box center [1012, 663] width 201 height 19
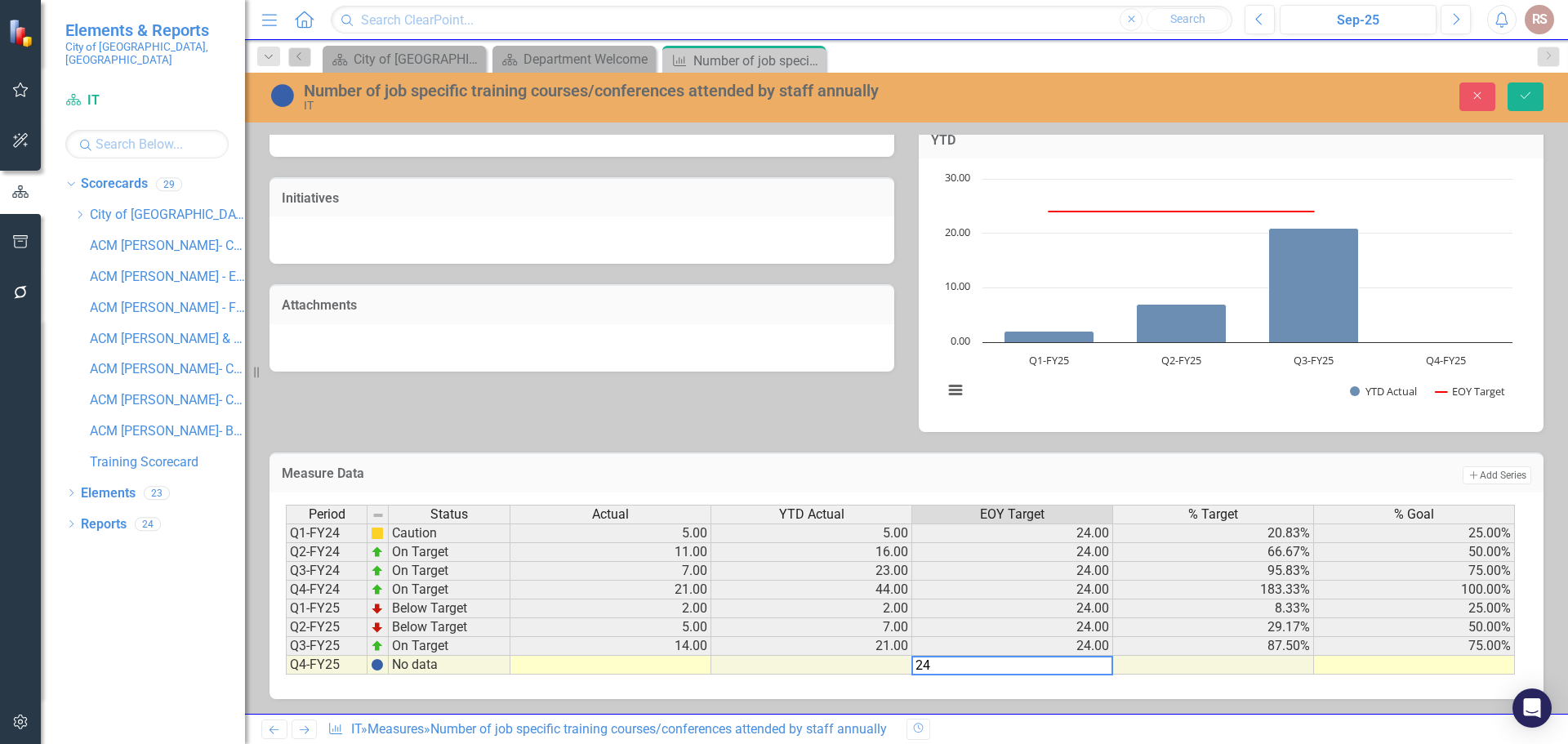
type textarea "24"
click at [1445, 668] on td at bounding box center [1414, 664] width 201 height 19
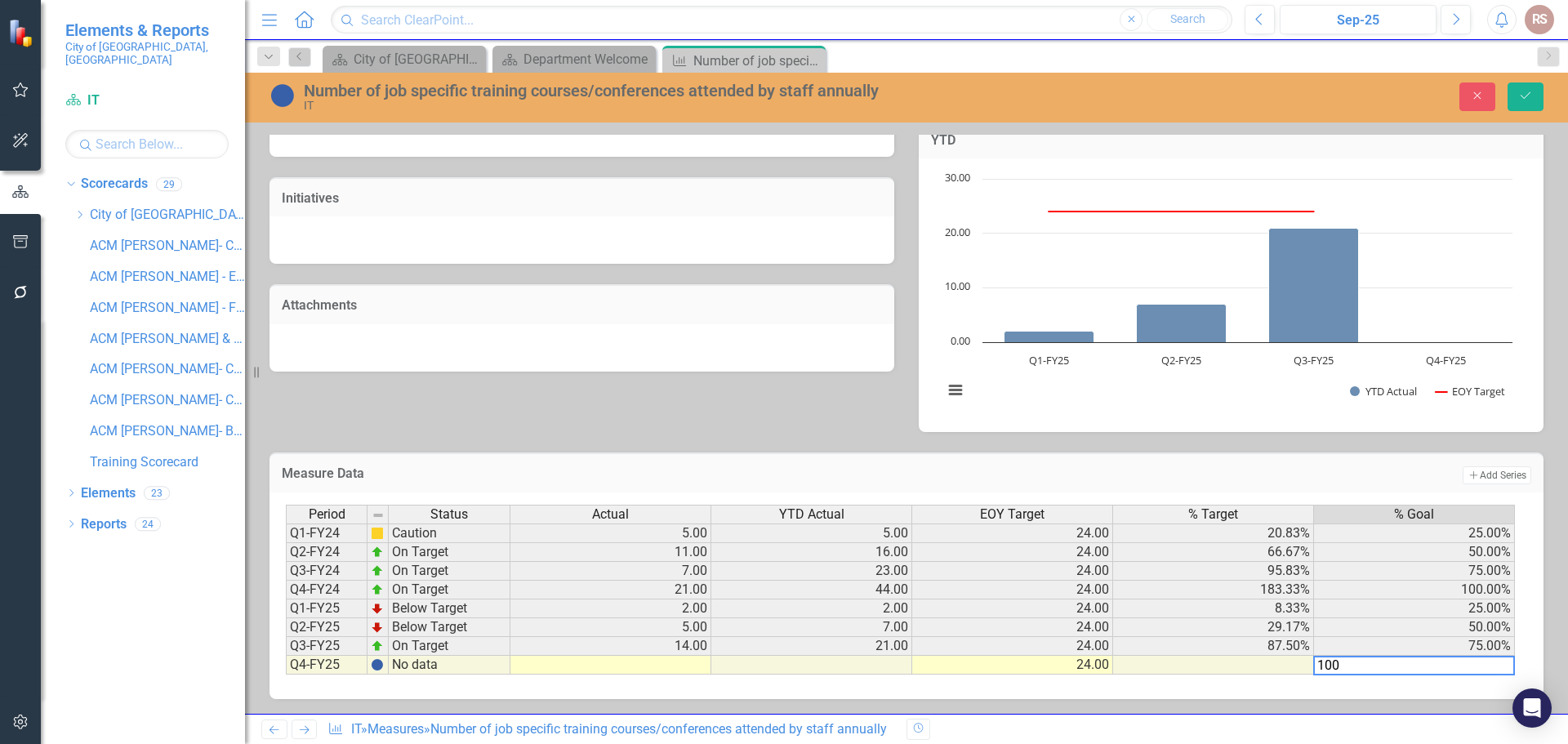
type textarea "100"
click at [627, 665] on td at bounding box center [611, 664] width 201 height 19
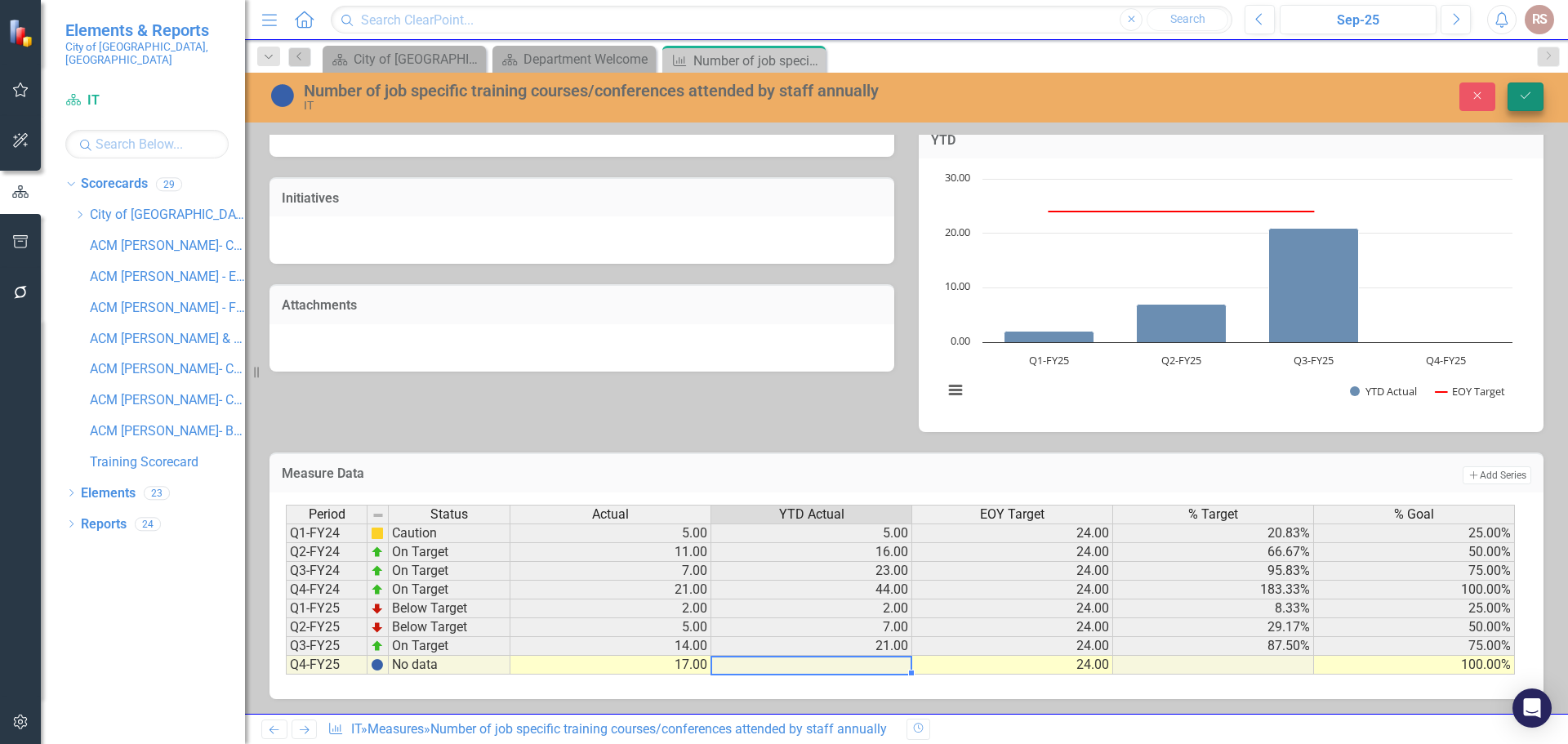
type textarea "17"
click at [1521, 95] on icon "Save" at bounding box center [1525, 95] width 15 height 12
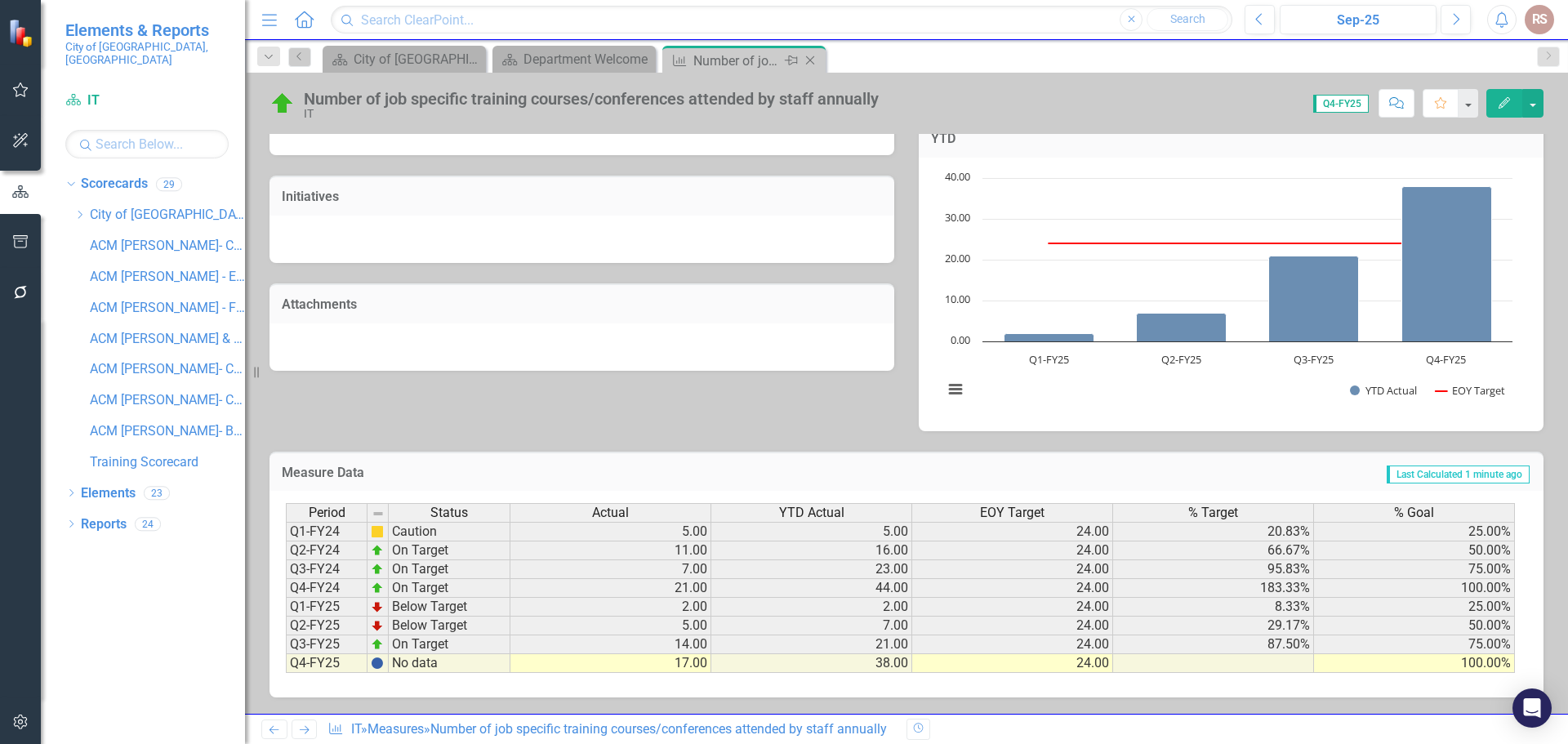
click at [808, 59] on icon "Close" at bounding box center [810, 61] width 16 height 13
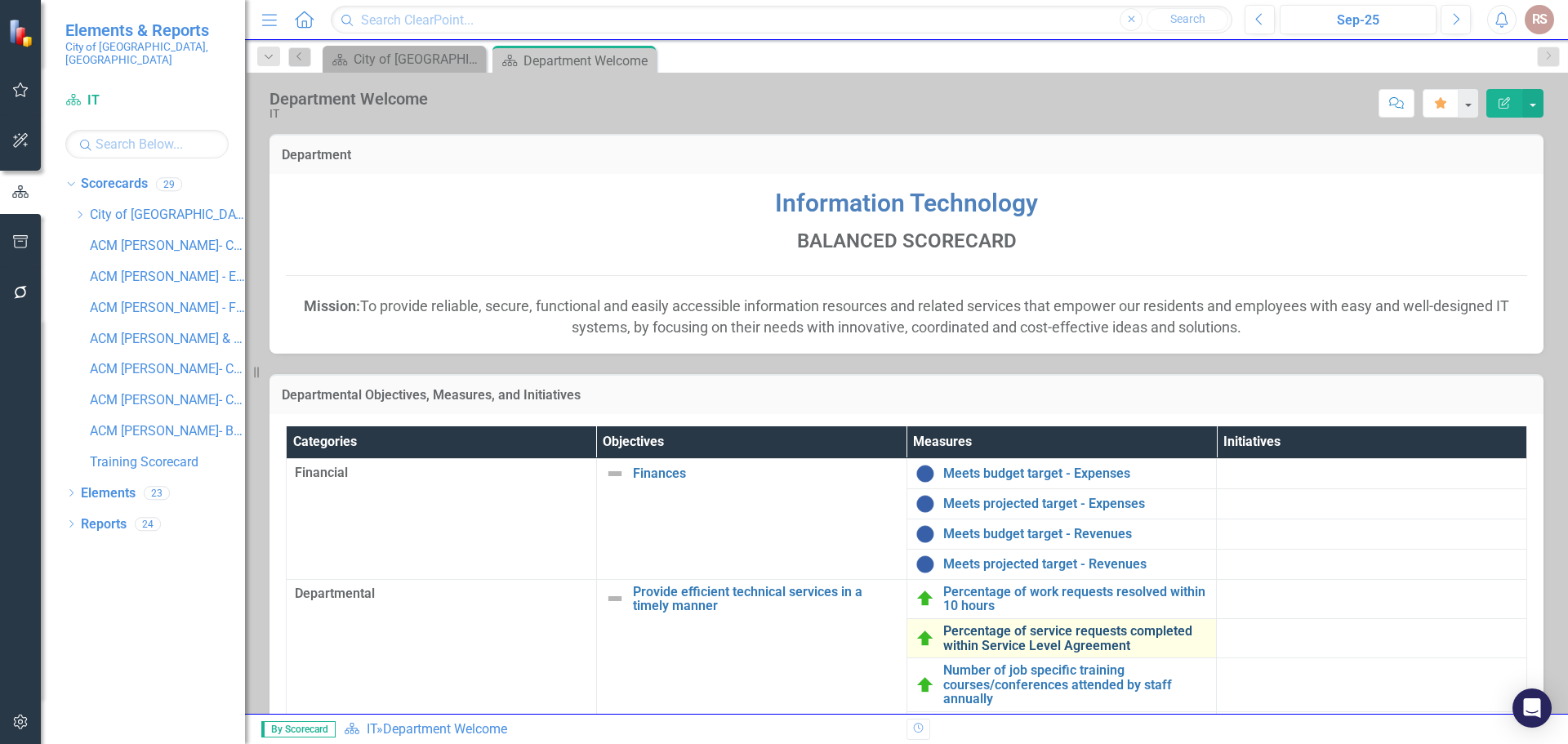
click at [978, 646] on link "Percentage of service requests completed within Service Level Agreement" at bounding box center [1075, 638] width 266 height 29
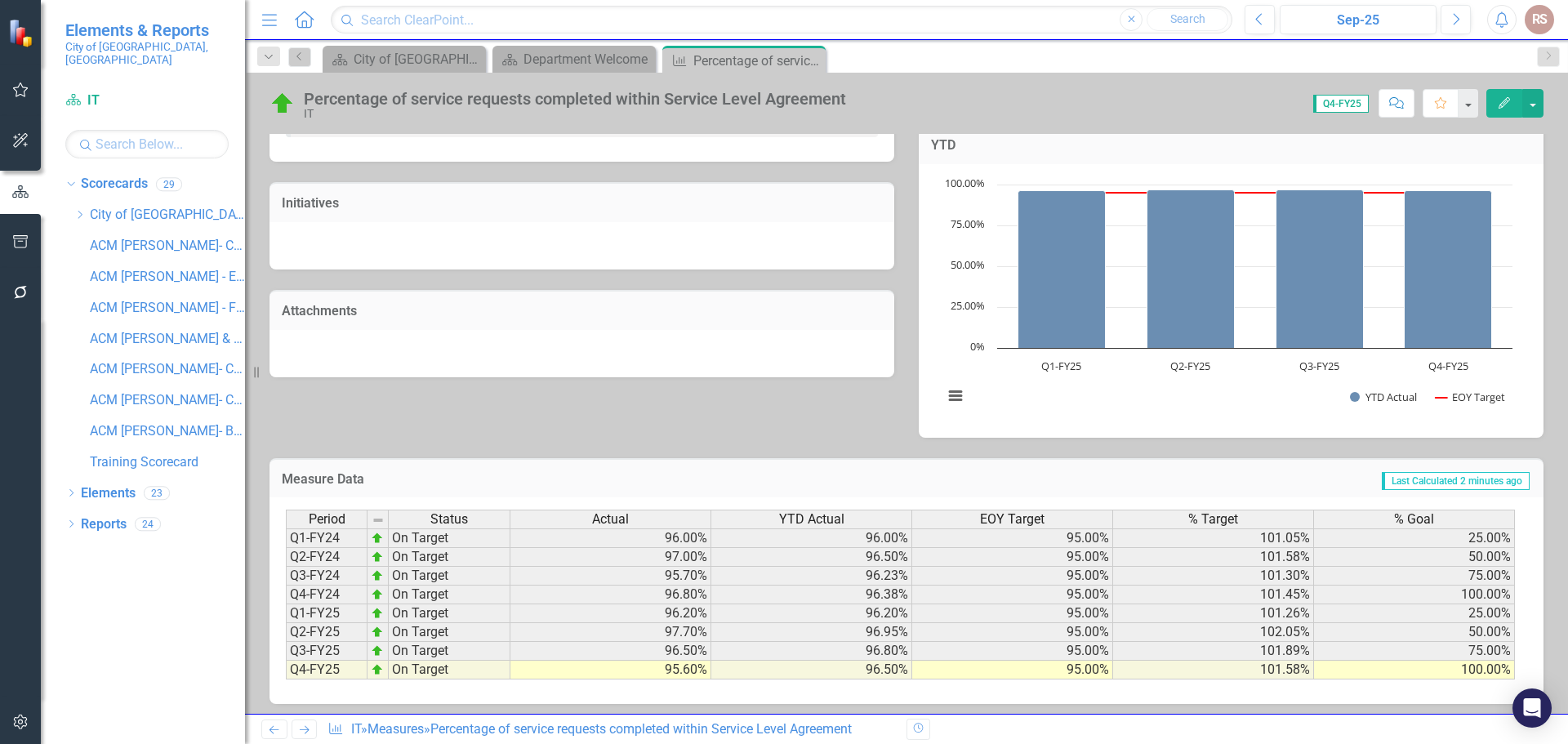
scroll to position [461, 0]
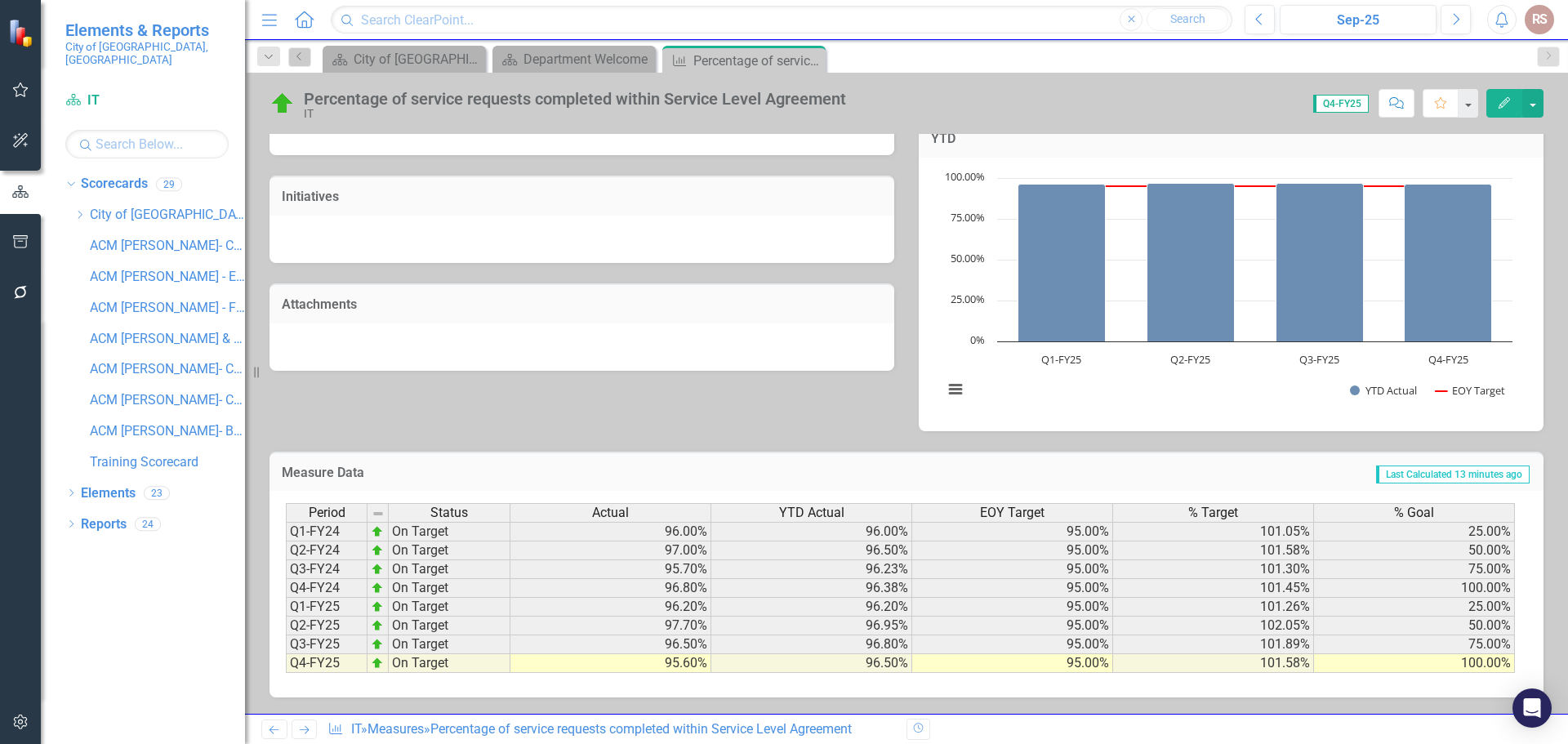
click at [897, 416] on div "Analysis Sep-25 Recommendations Sep-25 Objectives Provide efficient technical s…" at bounding box center [906, 97] width 1298 height 667
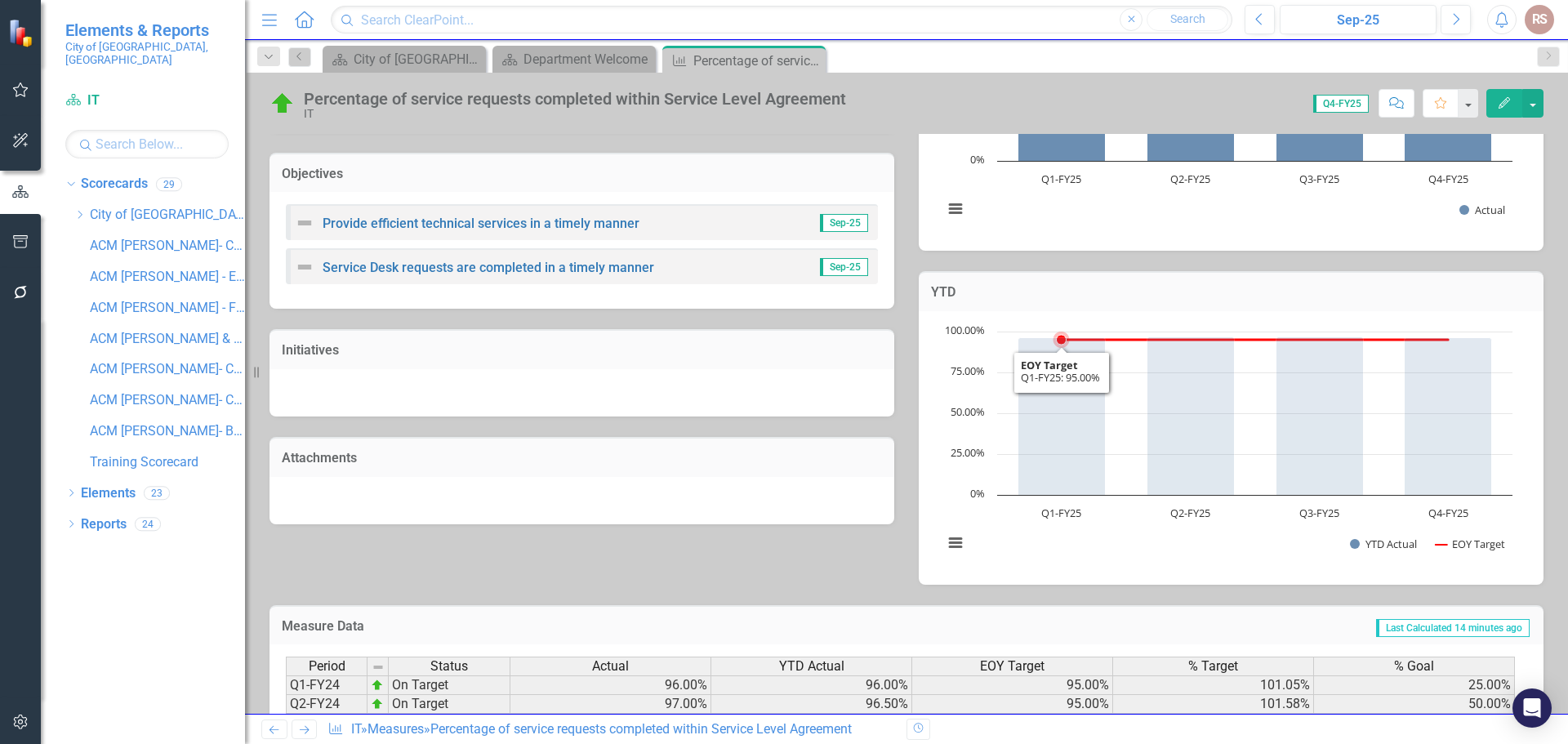
scroll to position [298, 0]
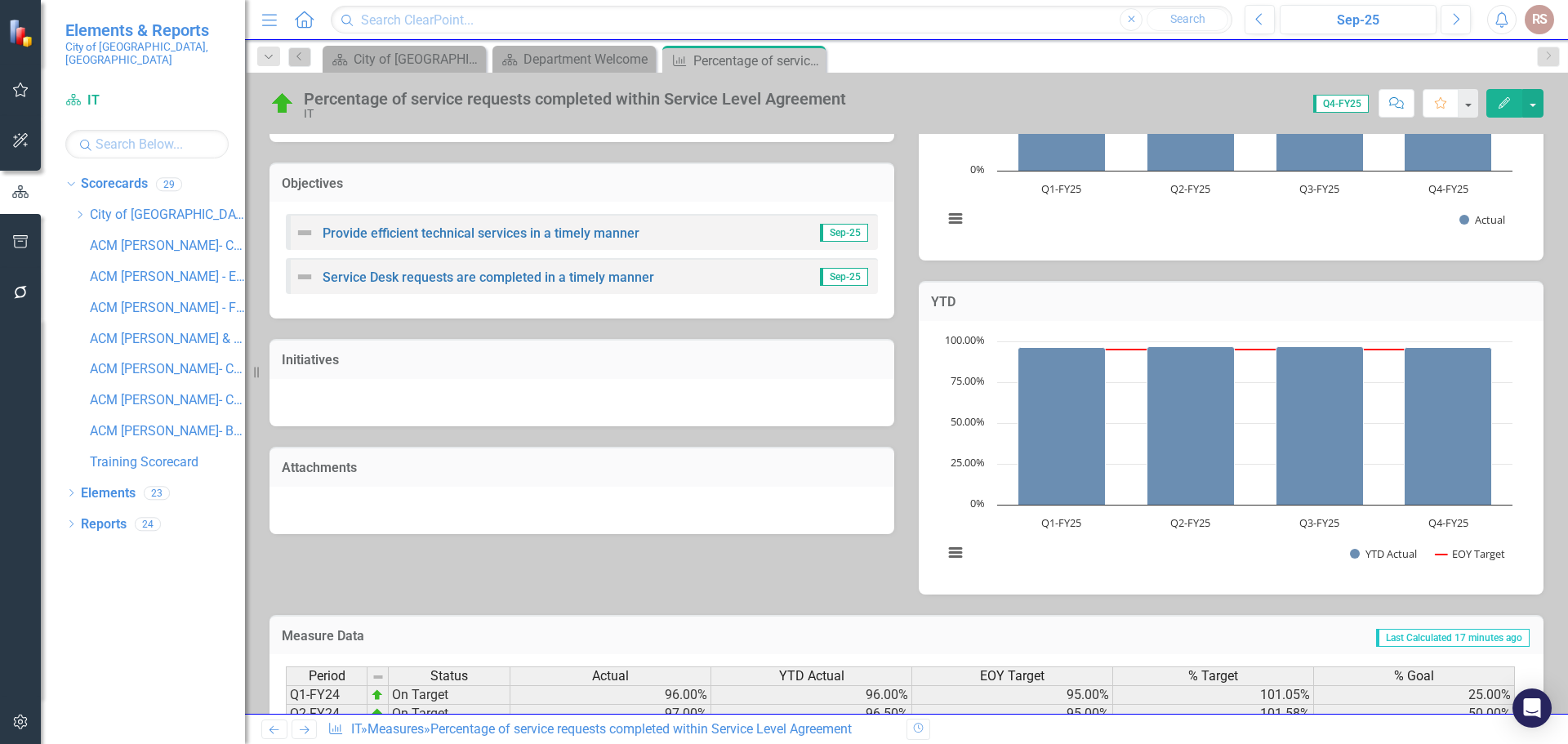
click at [131, 608] on div "Dropdown Scorecards 29 Dropdown City of [GEOGRAPHIC_DATA], [GEOGRAPHIC_DATA] Bu…" at bounding box center [143, 457] width 204 height 573
click at [564, 558] on div "Analysis Sep-25 Recommendations Sep-25 Objectives Provide efficient technical s…" at bounding box center [906, 261] width 1298 height 667
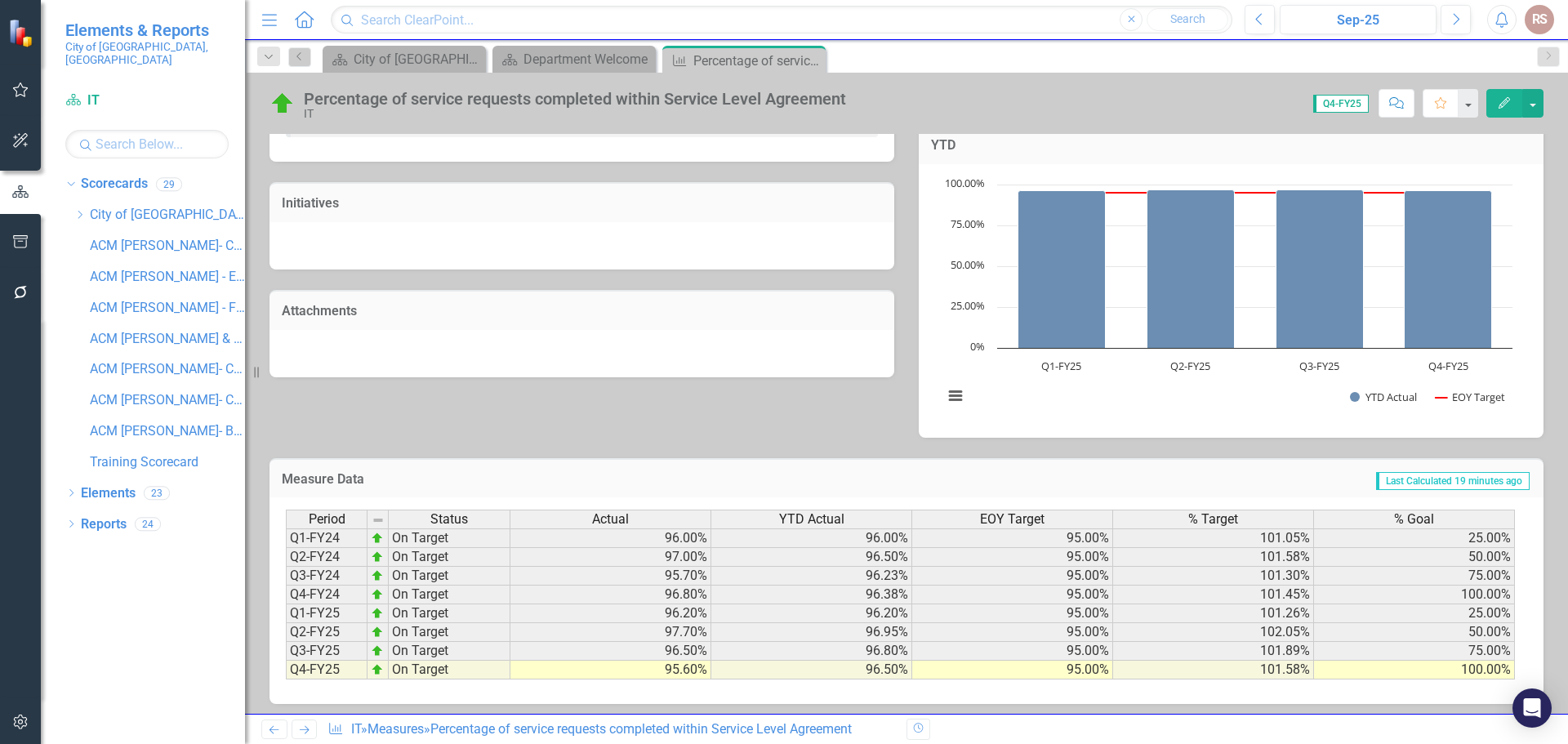
scroll to position [461, 0]
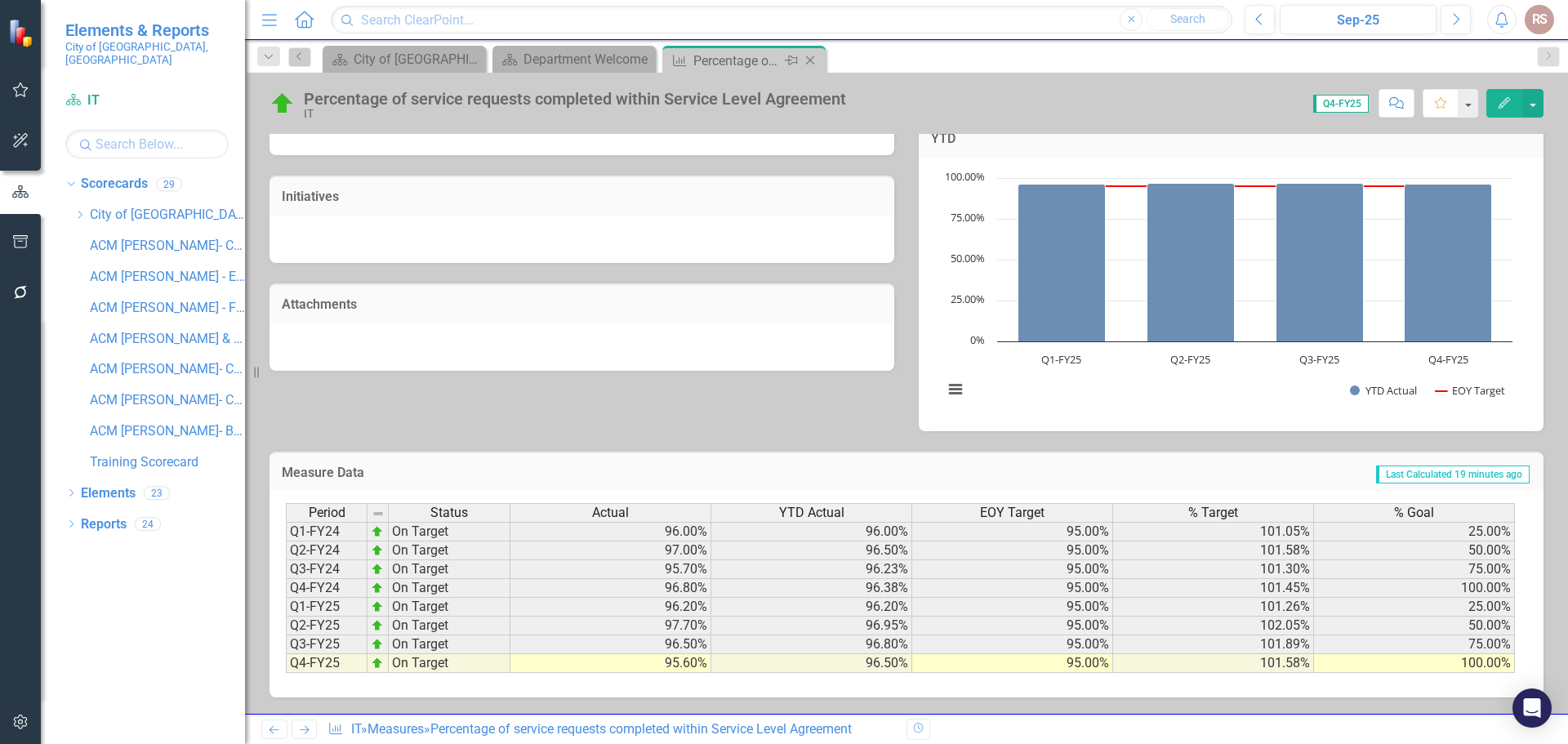
click at [806, 59] on icon "Close" at bounding box center [810, 61] width 16 height 13
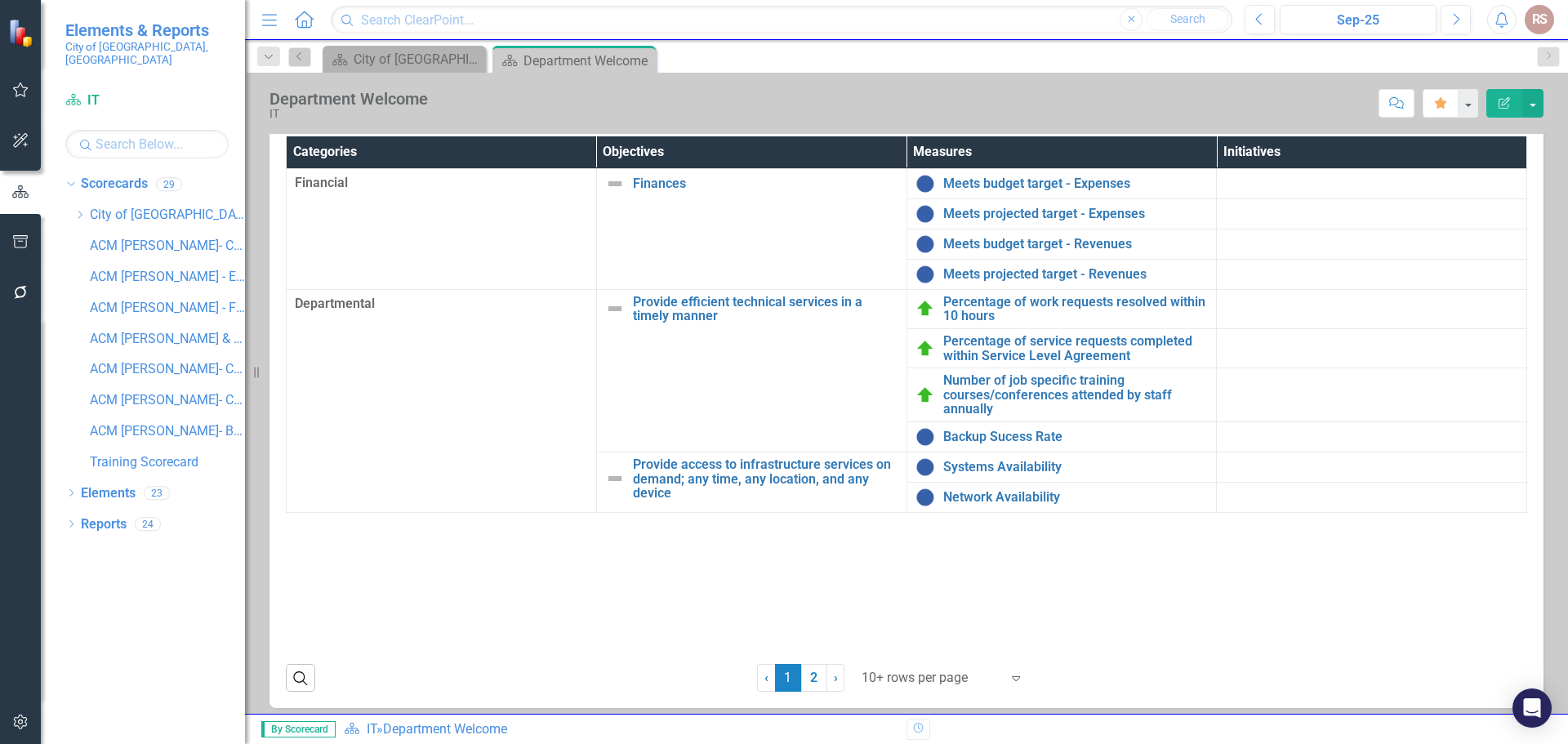
scroll to position [300, 0]
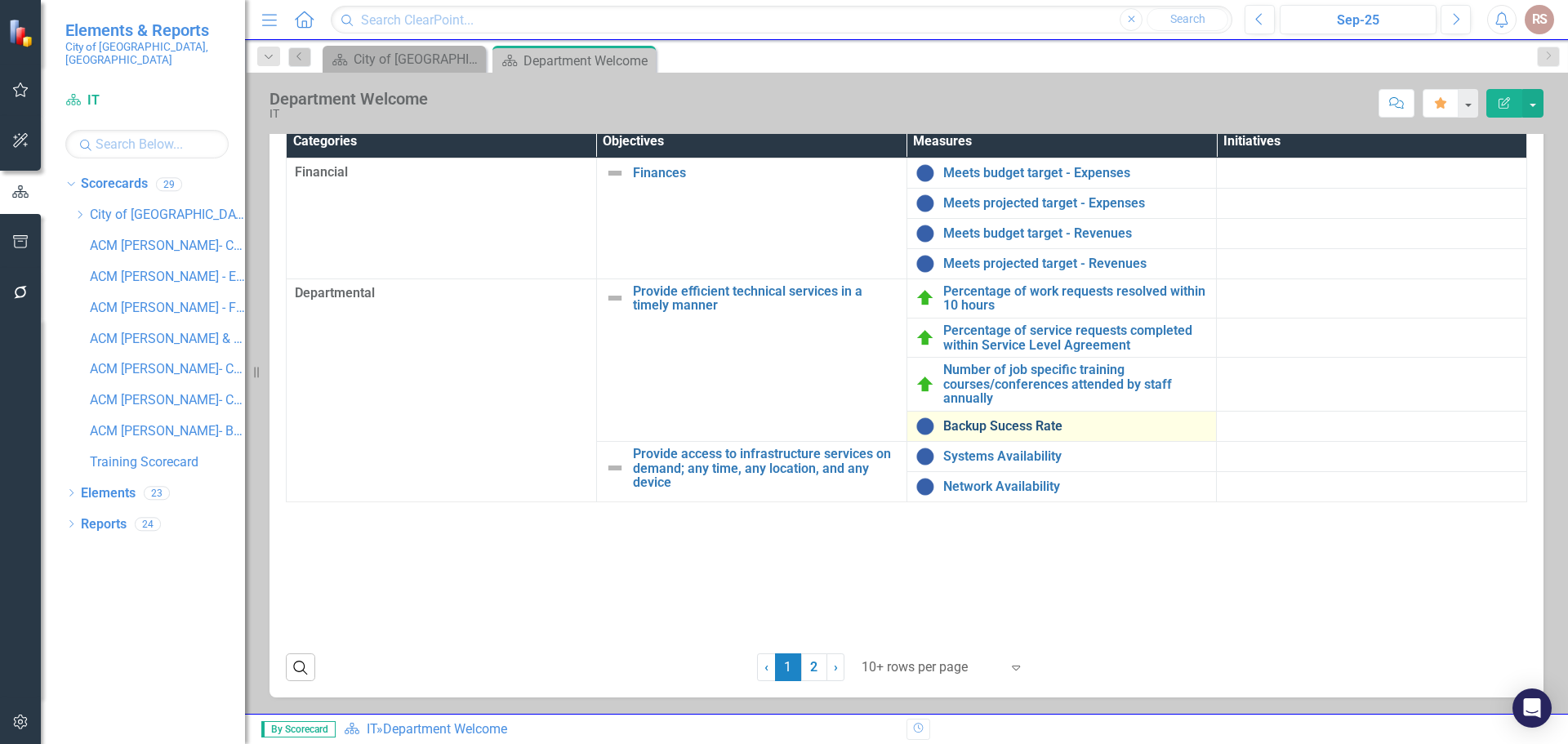
click at [1030, 427] on link "Backup Sucess Rate" at bounding box center [1075, 426] width 266 height 15
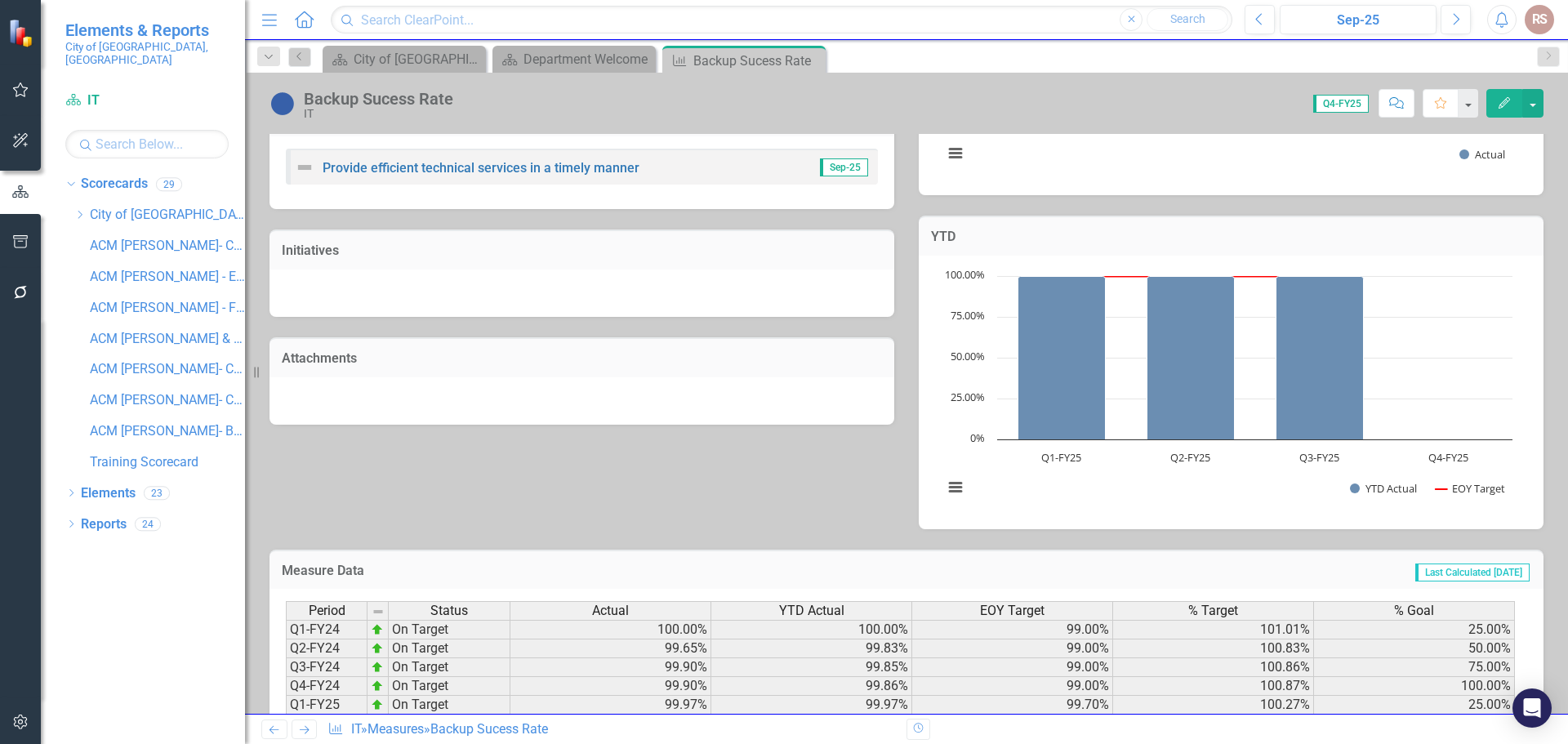
scroll to position [461, 0]
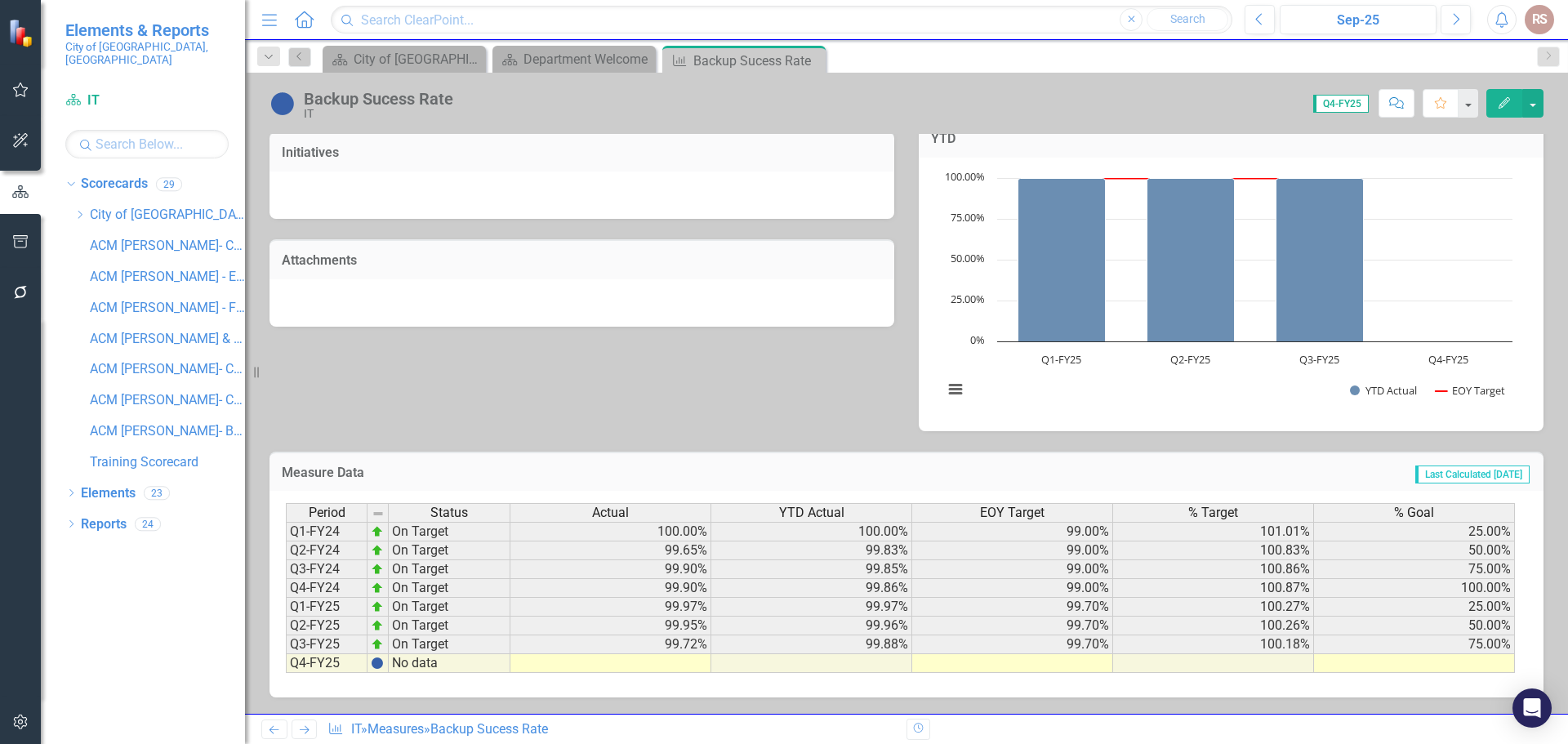
click at [664, 662] on td at bounding box center [611, 663] width 201 height 19
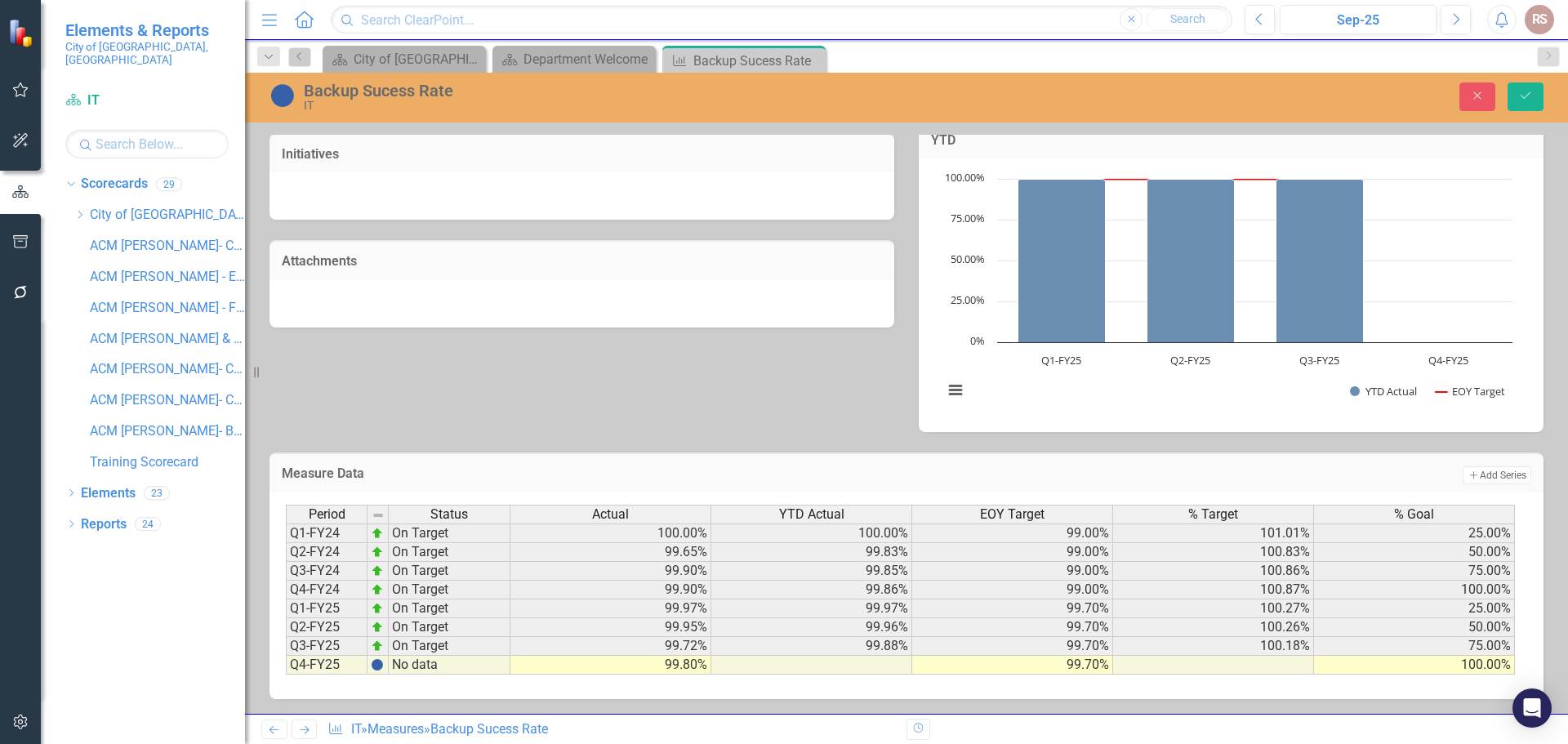
type textarea "100"
click at [1524, 105] on button "Save" at bounding box center [1525, 96] width 36 height 29
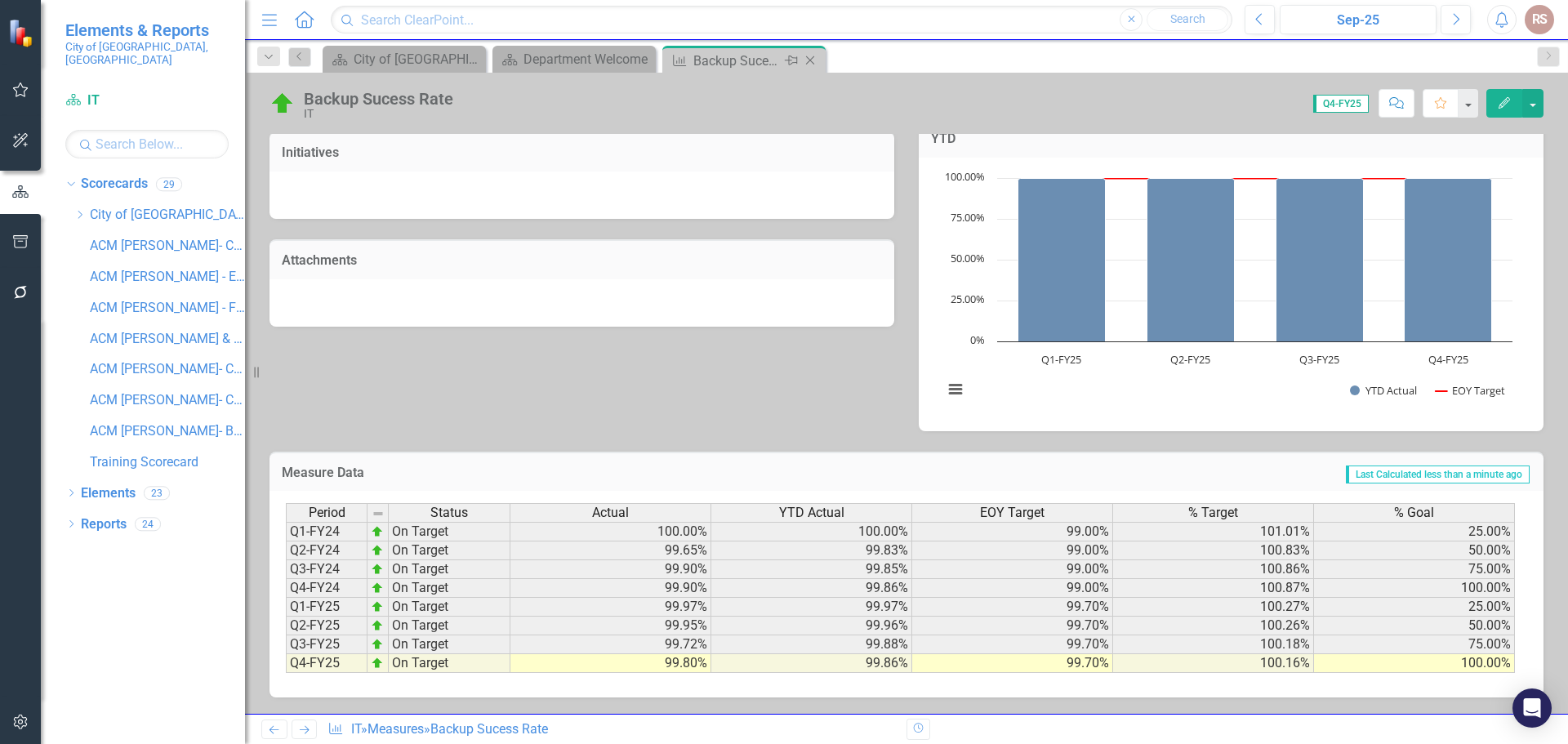
click at [816, 58] on icon "Close" at bounding box center [810, 61] width 16 height 13
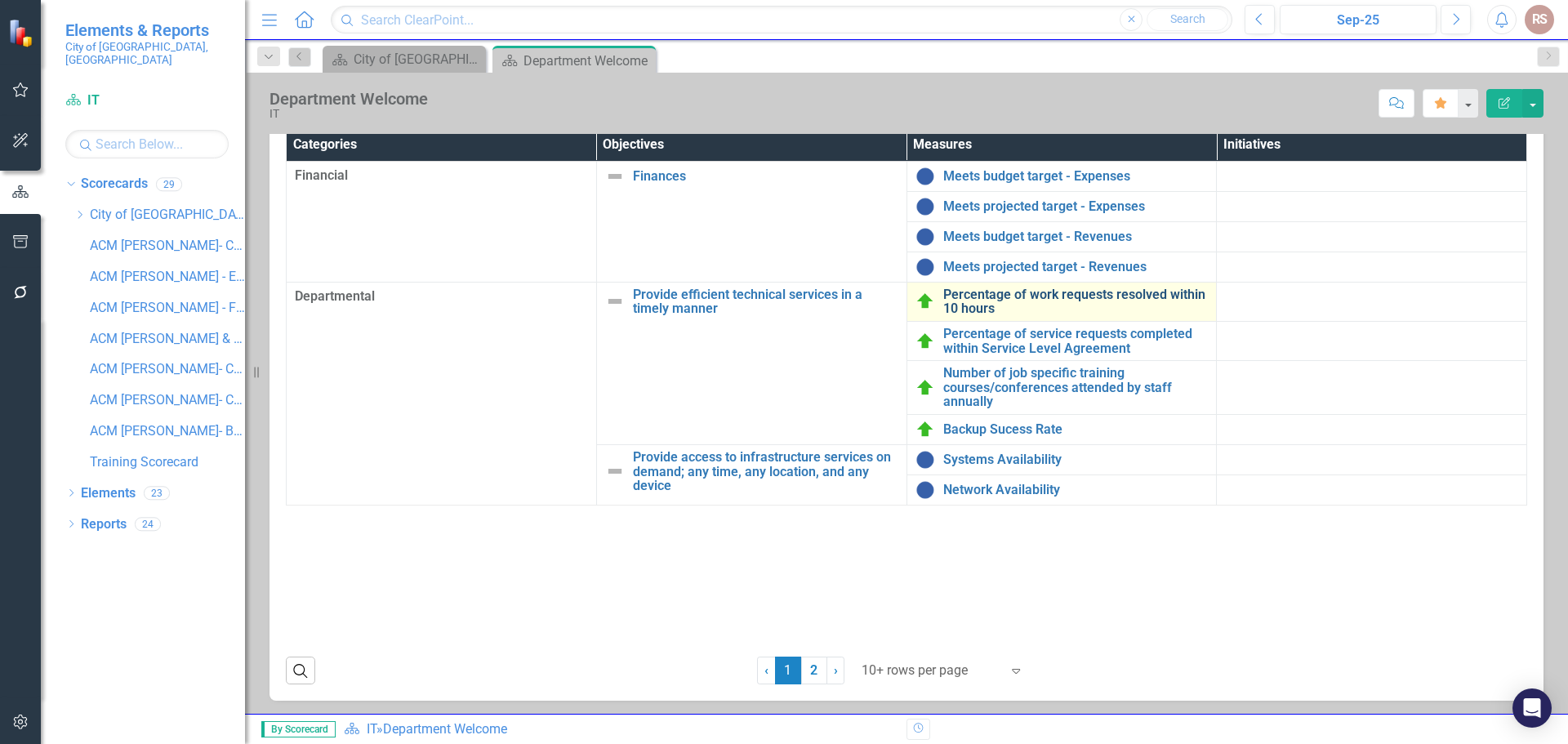
scroll to position [300, 0]
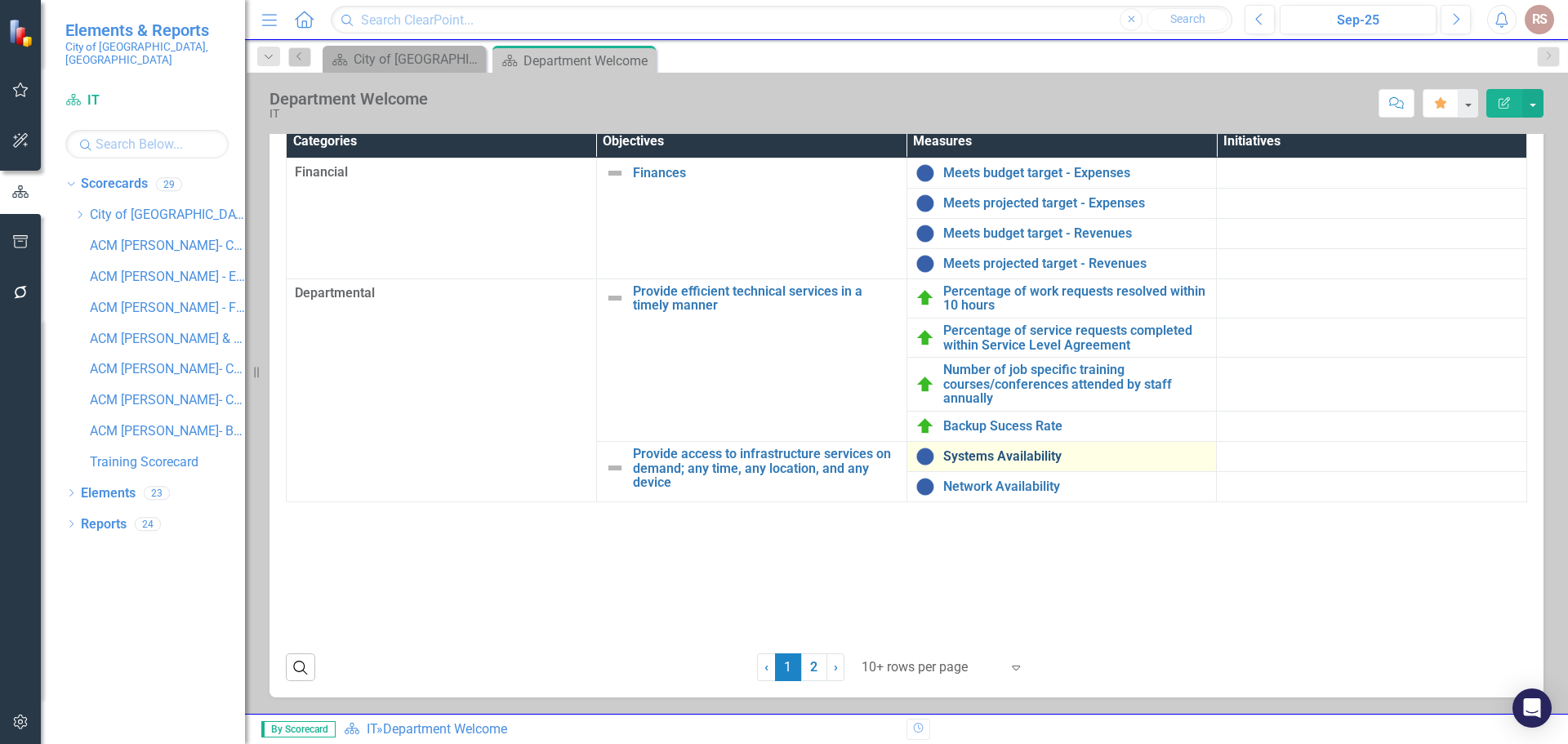
click at [1012, 463] on link "Systems Availability" at bounding box center [1075, 456] width 266 height 15
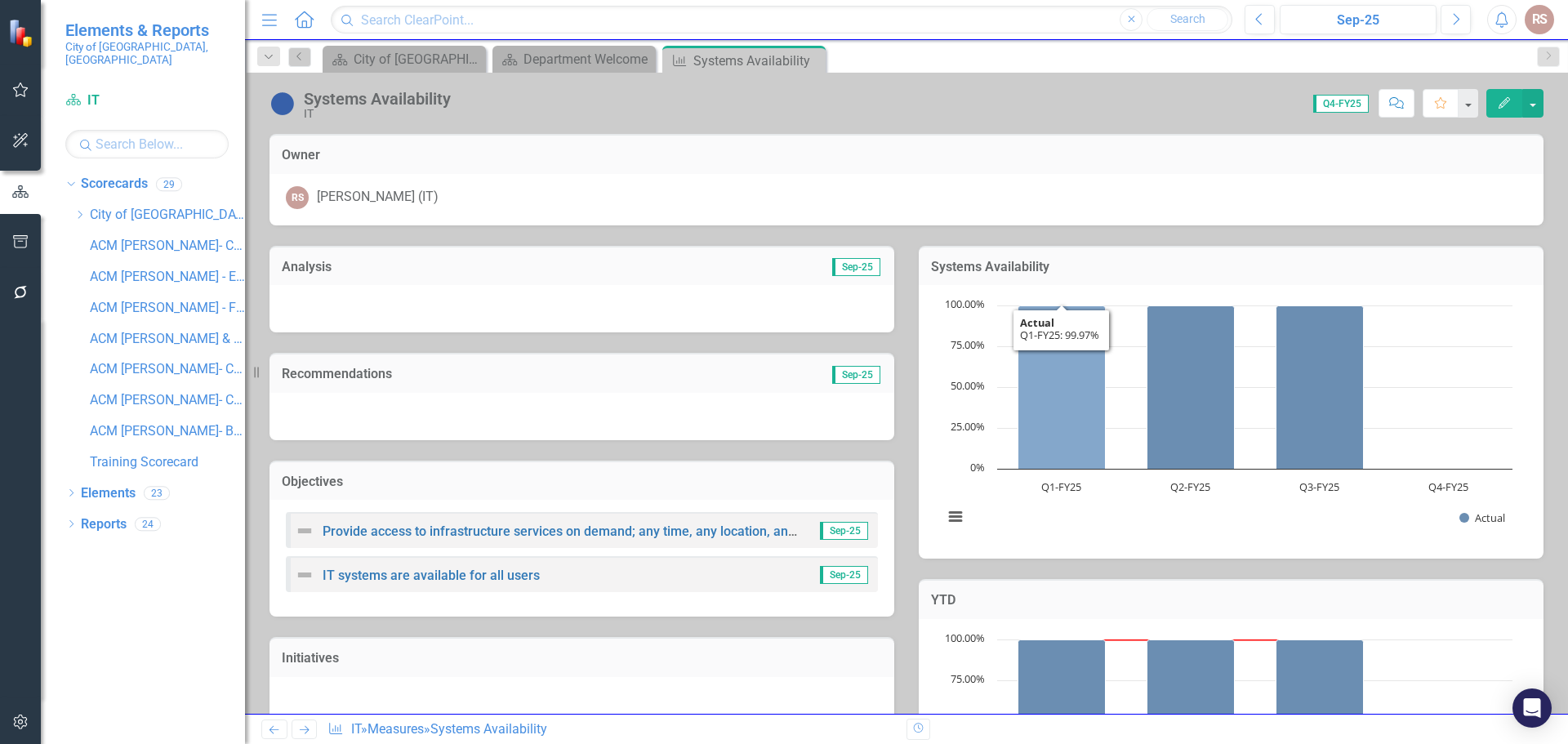
scroll to position [461, 0]
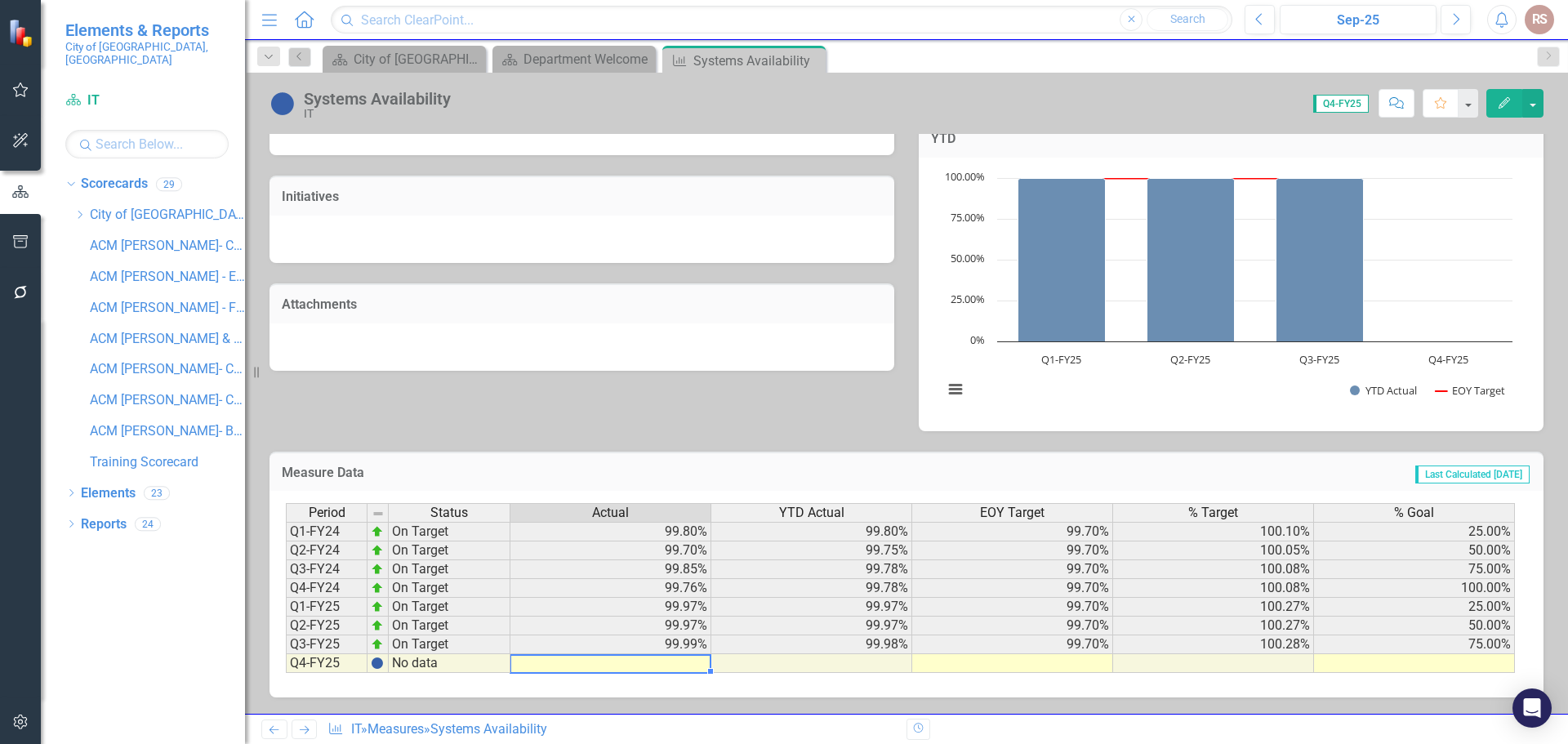
click at [670, 667] on td at bounding box center [611, 663] width 201 height 19
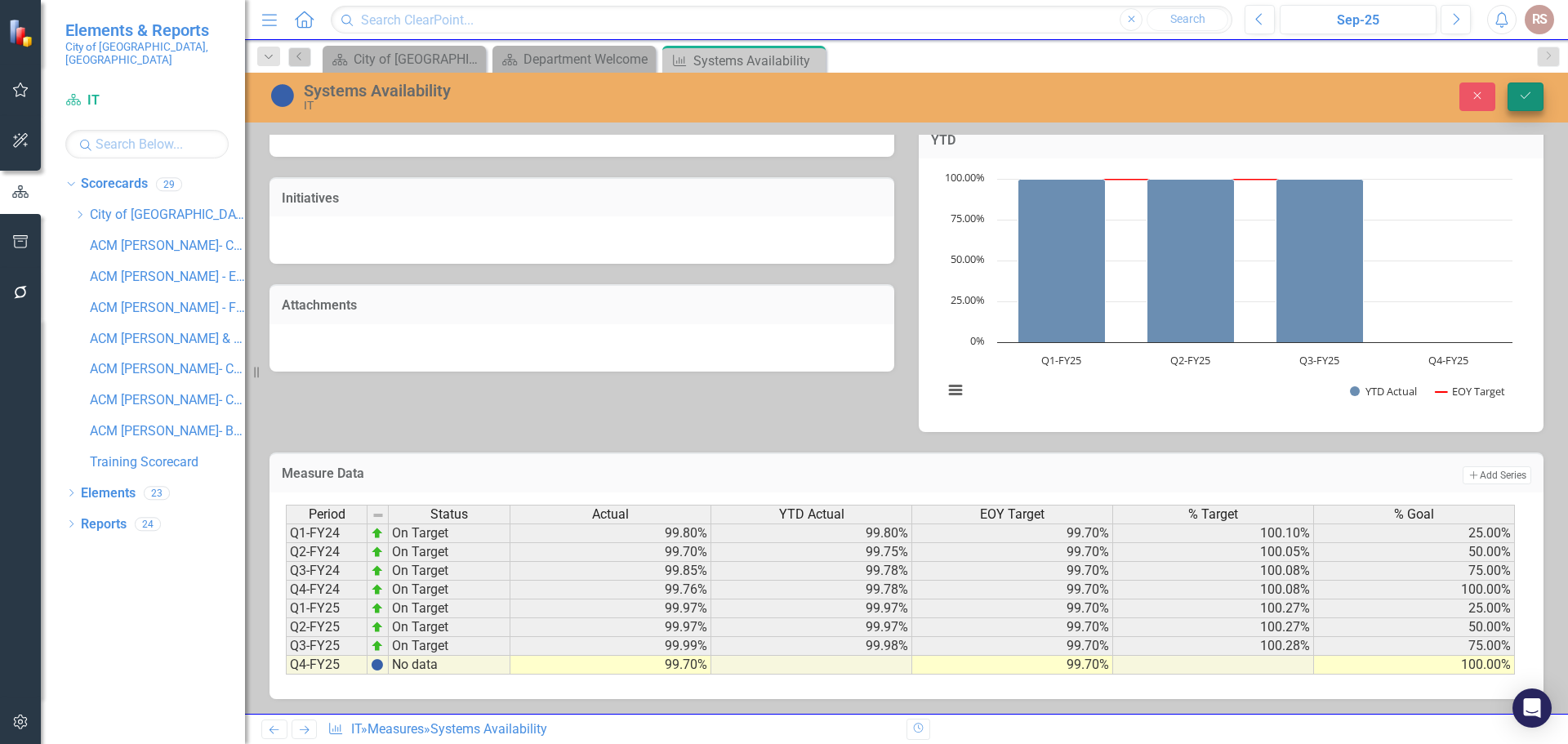
type textarea "100"
click at [1519, 103] on button "Save" at bounding box center [1525, 96] width 36 height 29
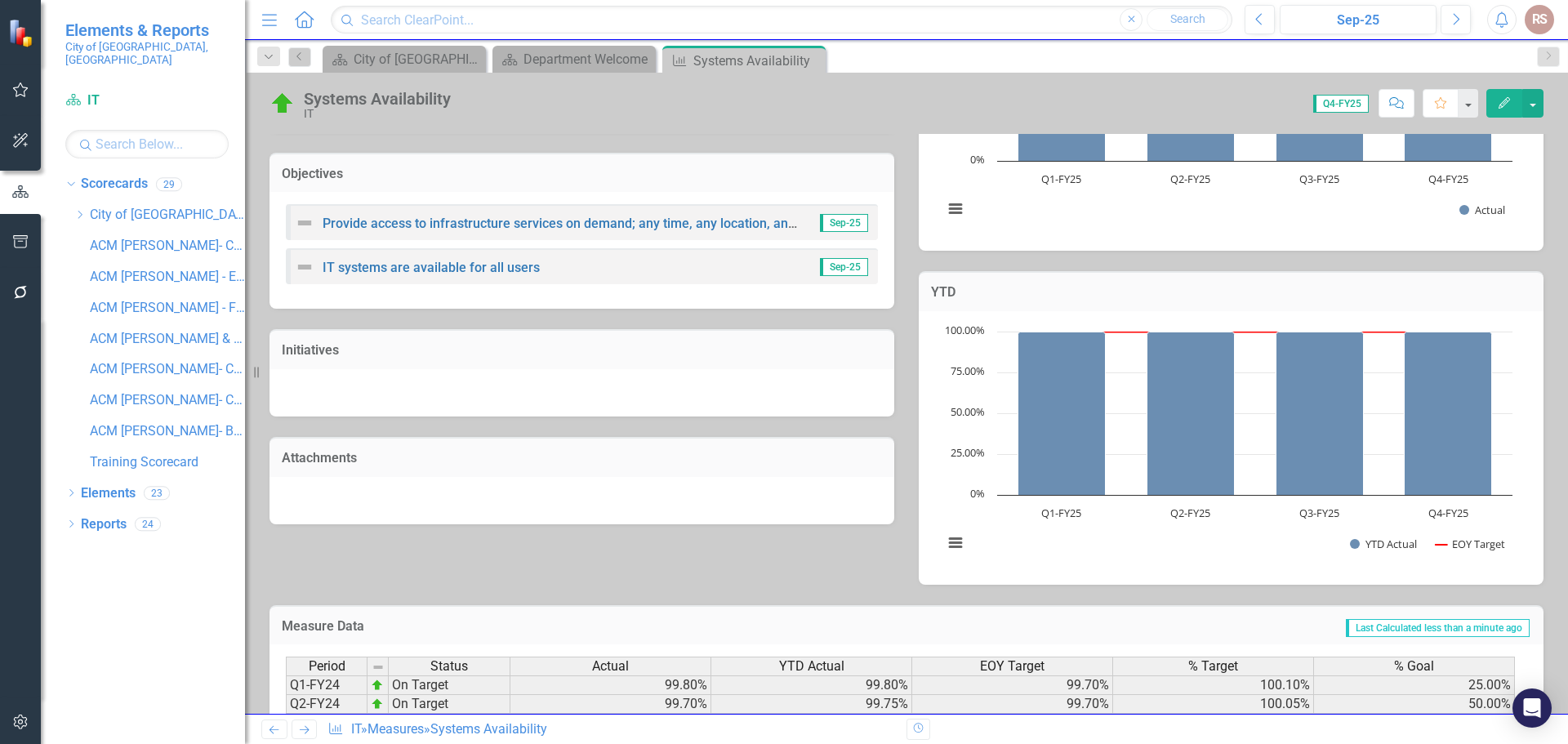
scroll to position [0, 0]
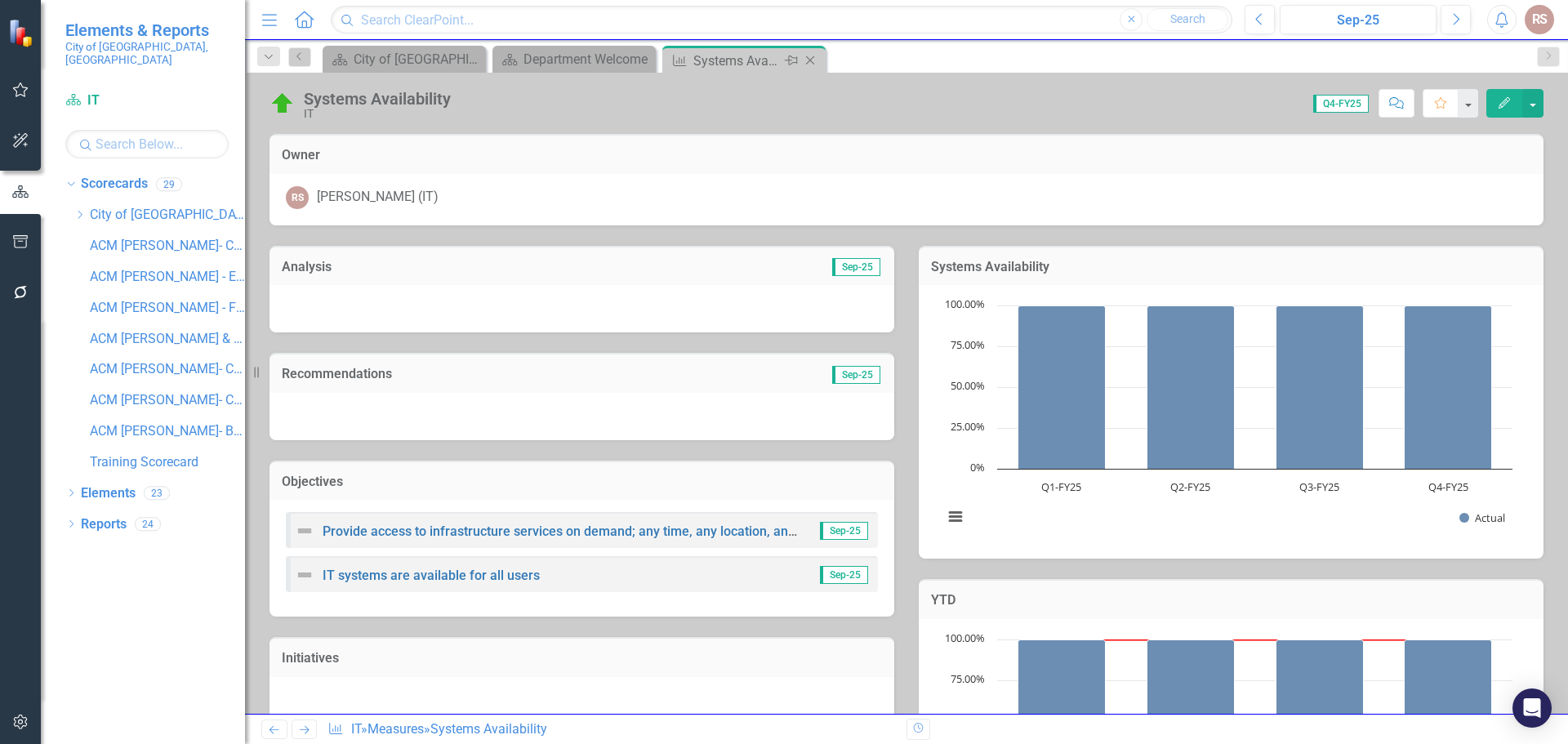
click at [815, 59] on icon "Close" at bounding box center [810, 61] width 16 height 13
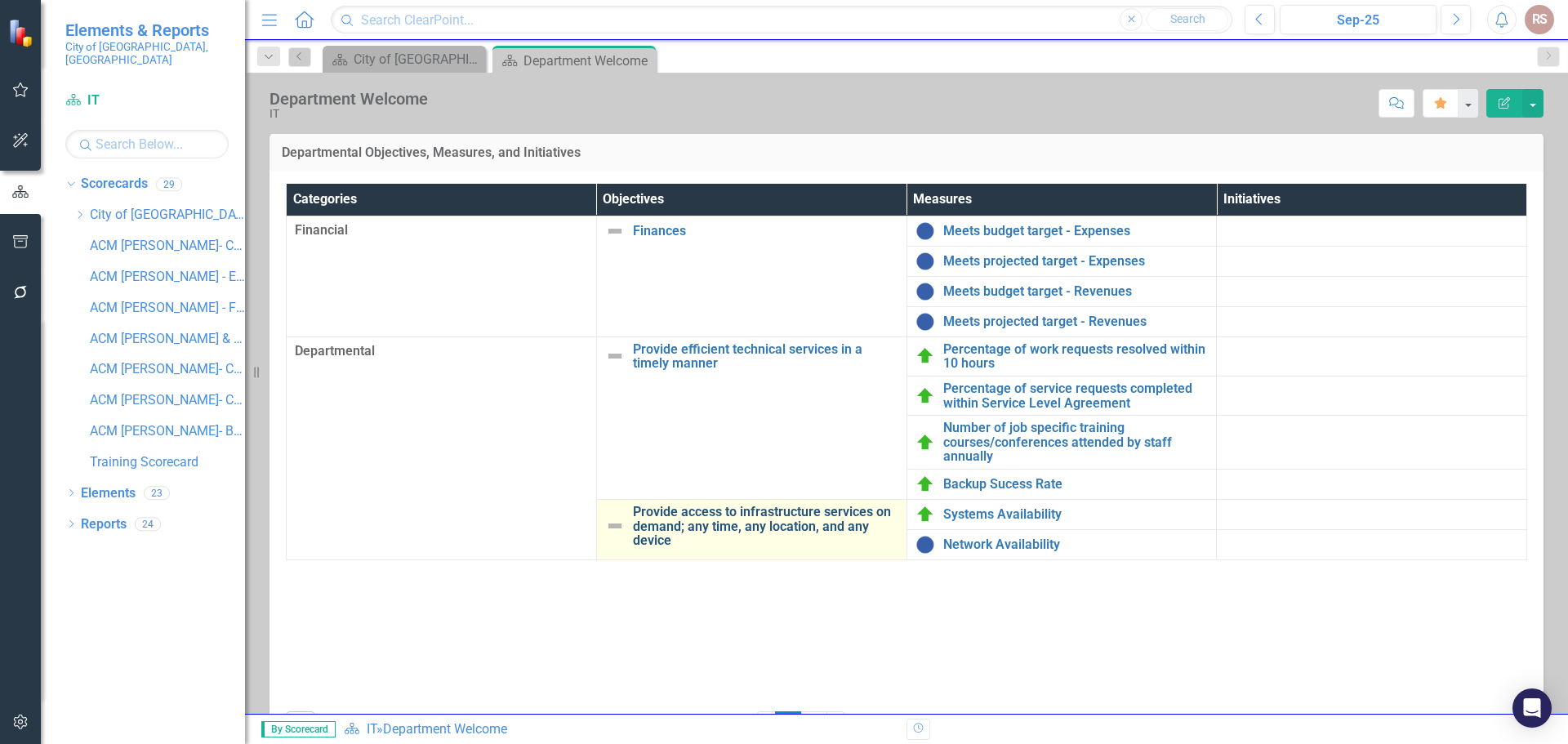
scroll to position [300, 0]
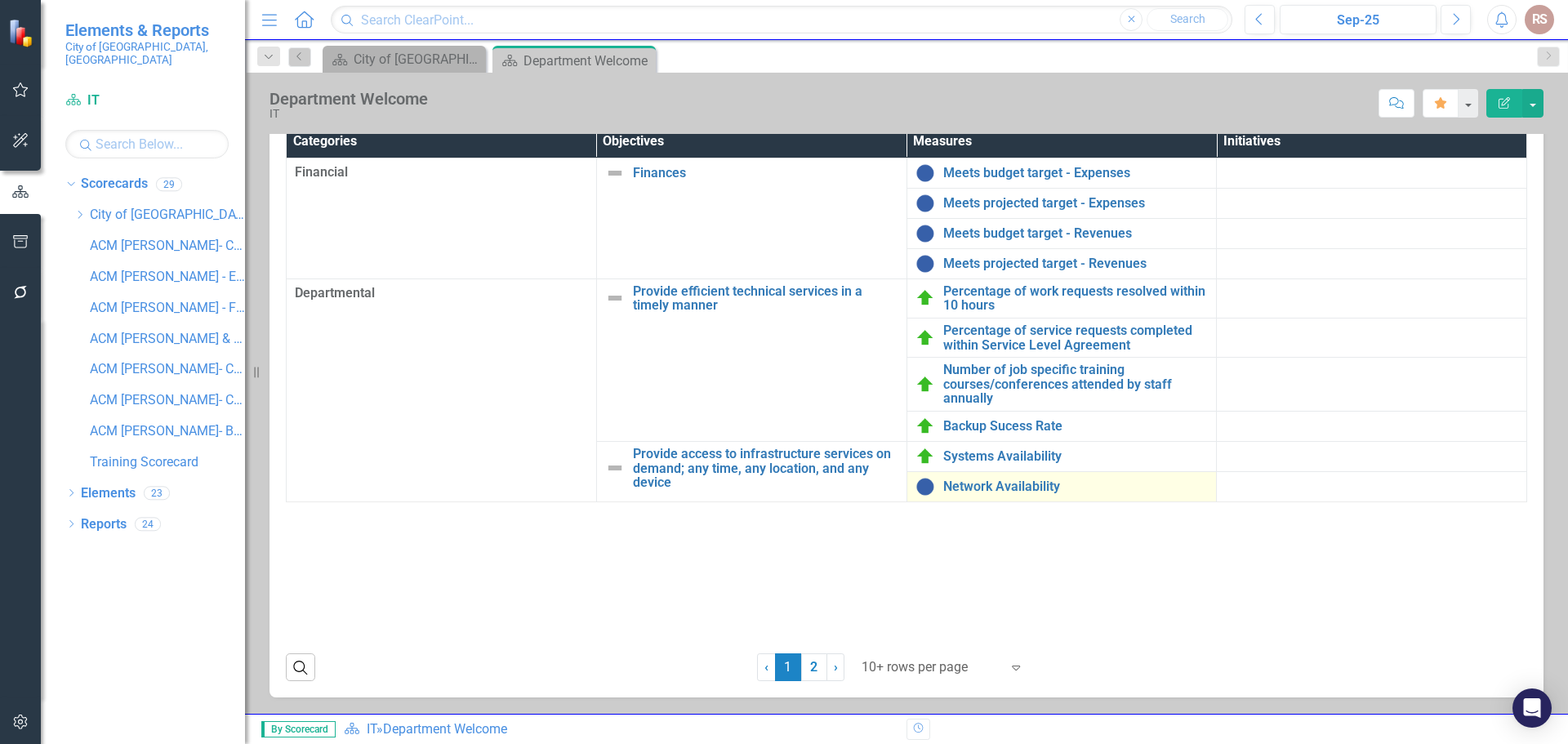
click at [990, 494] on div "Network Availability" at bounding box center [1062, 487] width 294 height 20
click at [990, 486] on link "Network Availability" at bounding box center [1075, 487] width 266 height 15
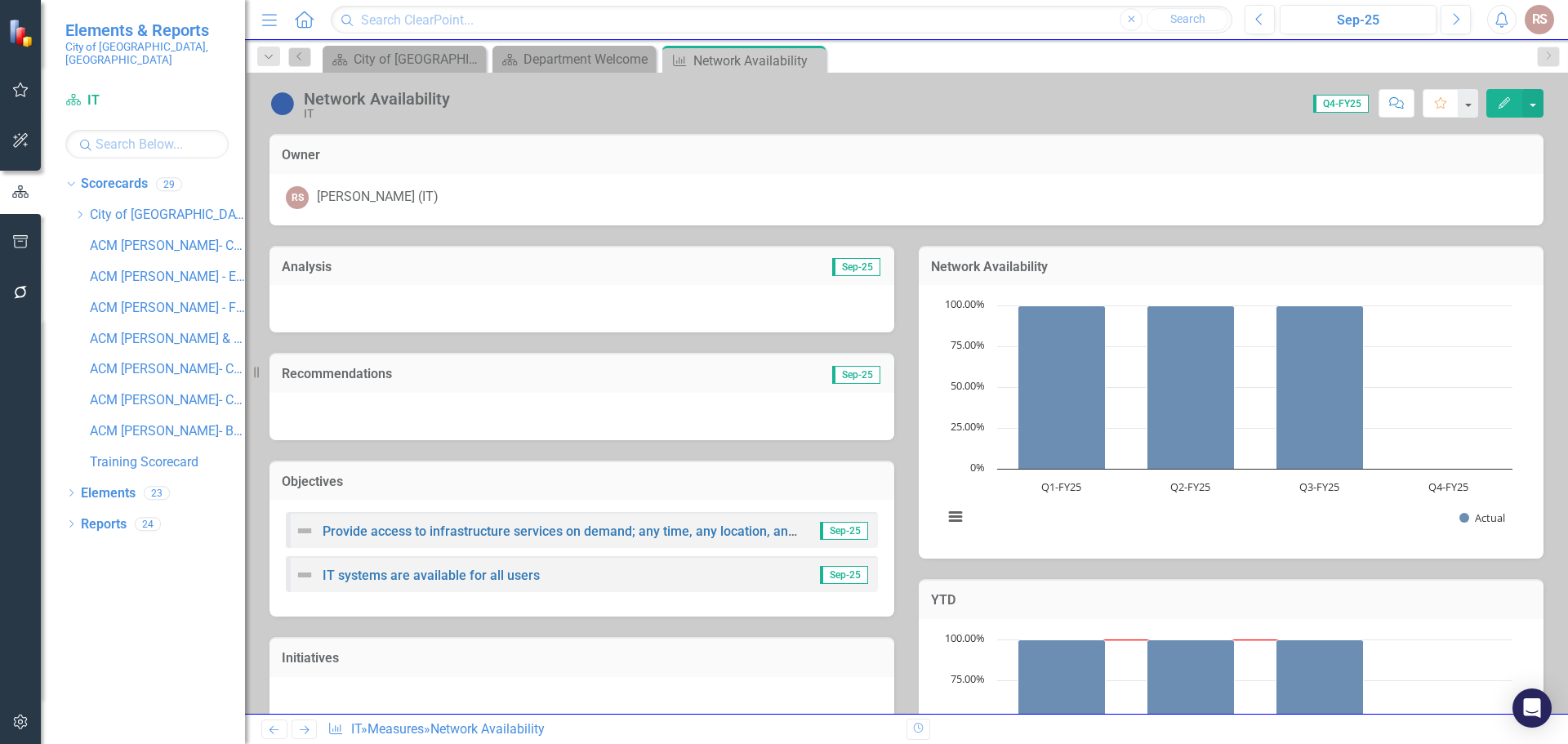
scroll to position [461, 0]
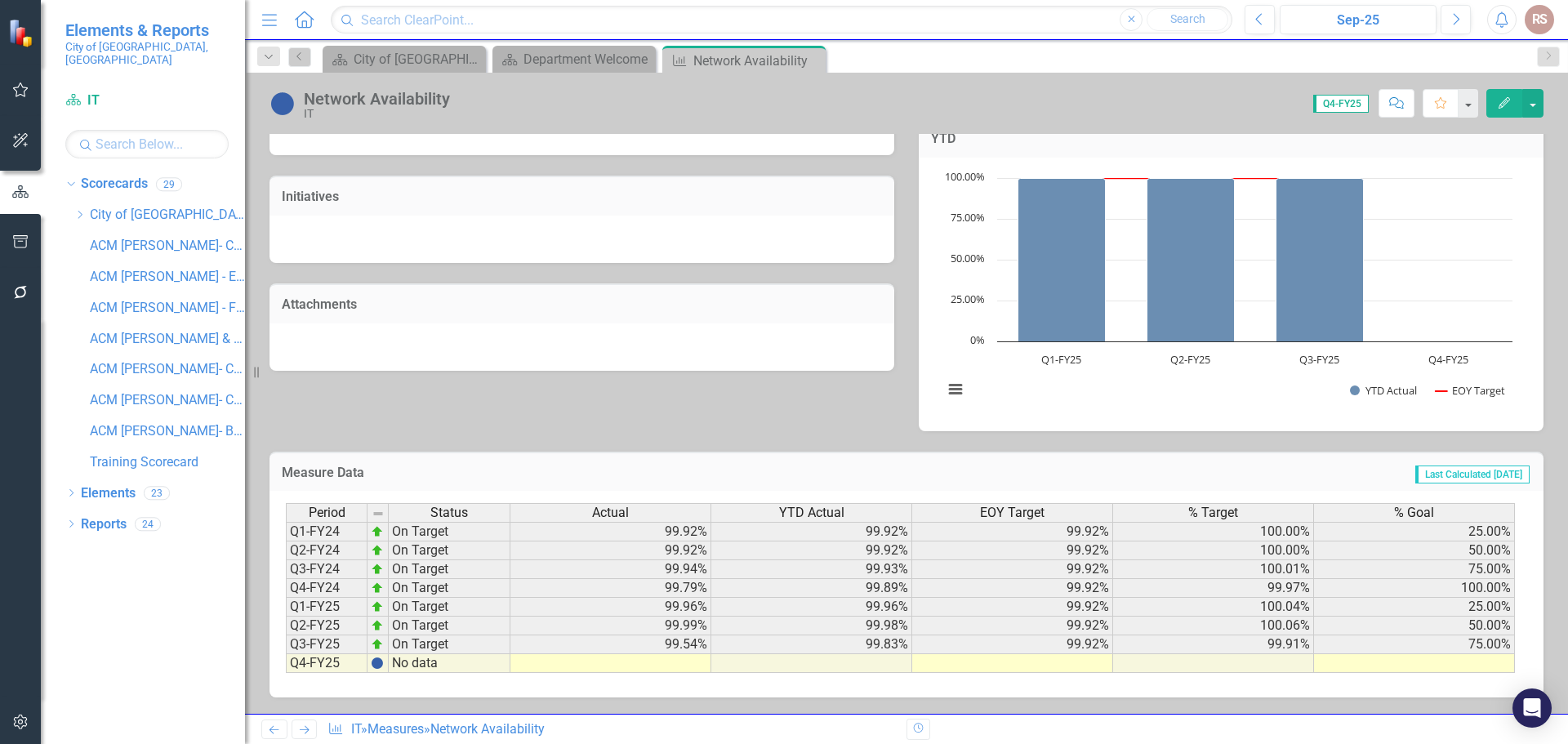
click at [649, 662] on td at bounding box center [611, 663] width 201 height 19
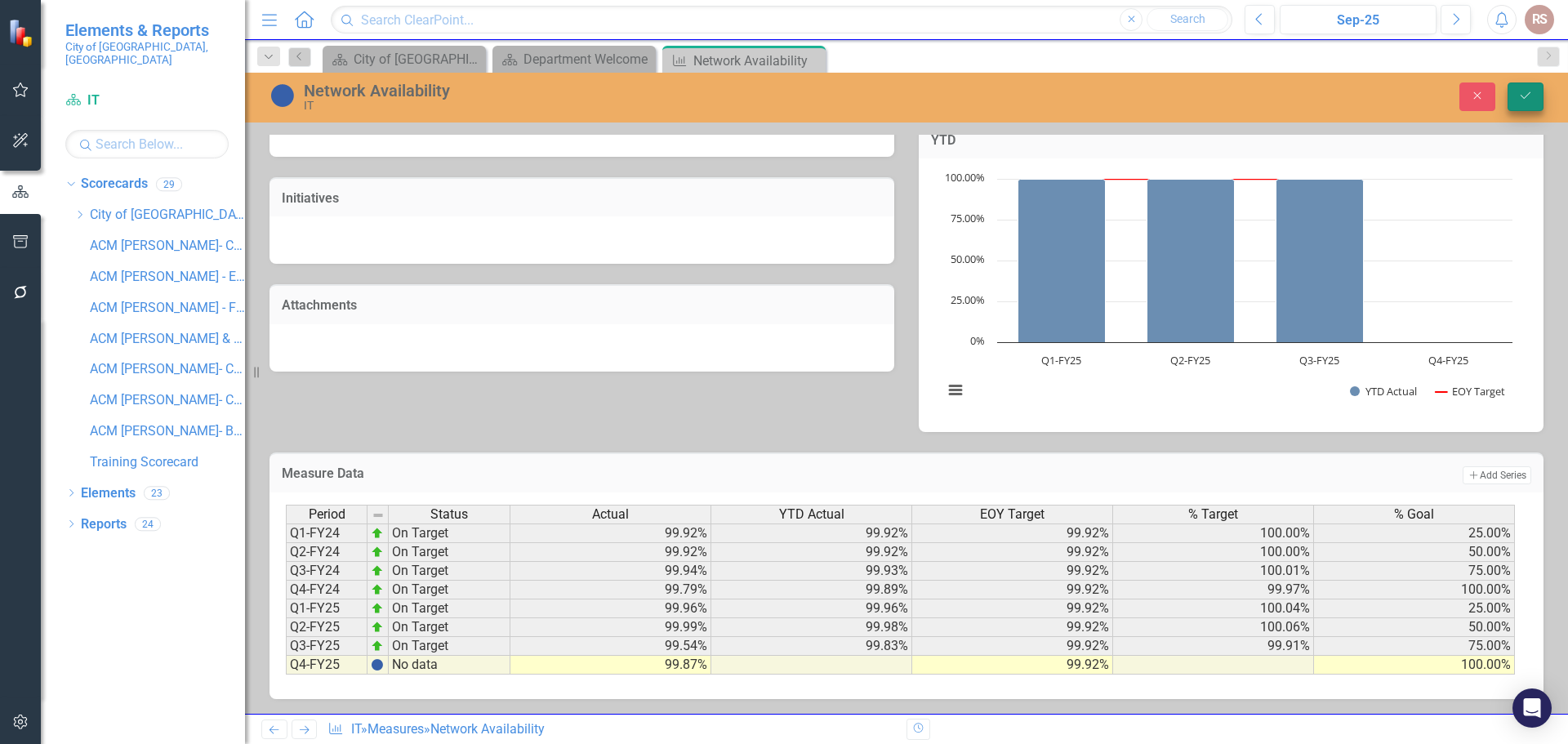
type textarea "100"
click at [1522, 94] on icon "Save" at bounding box center [1525, 95] width 15 height 12
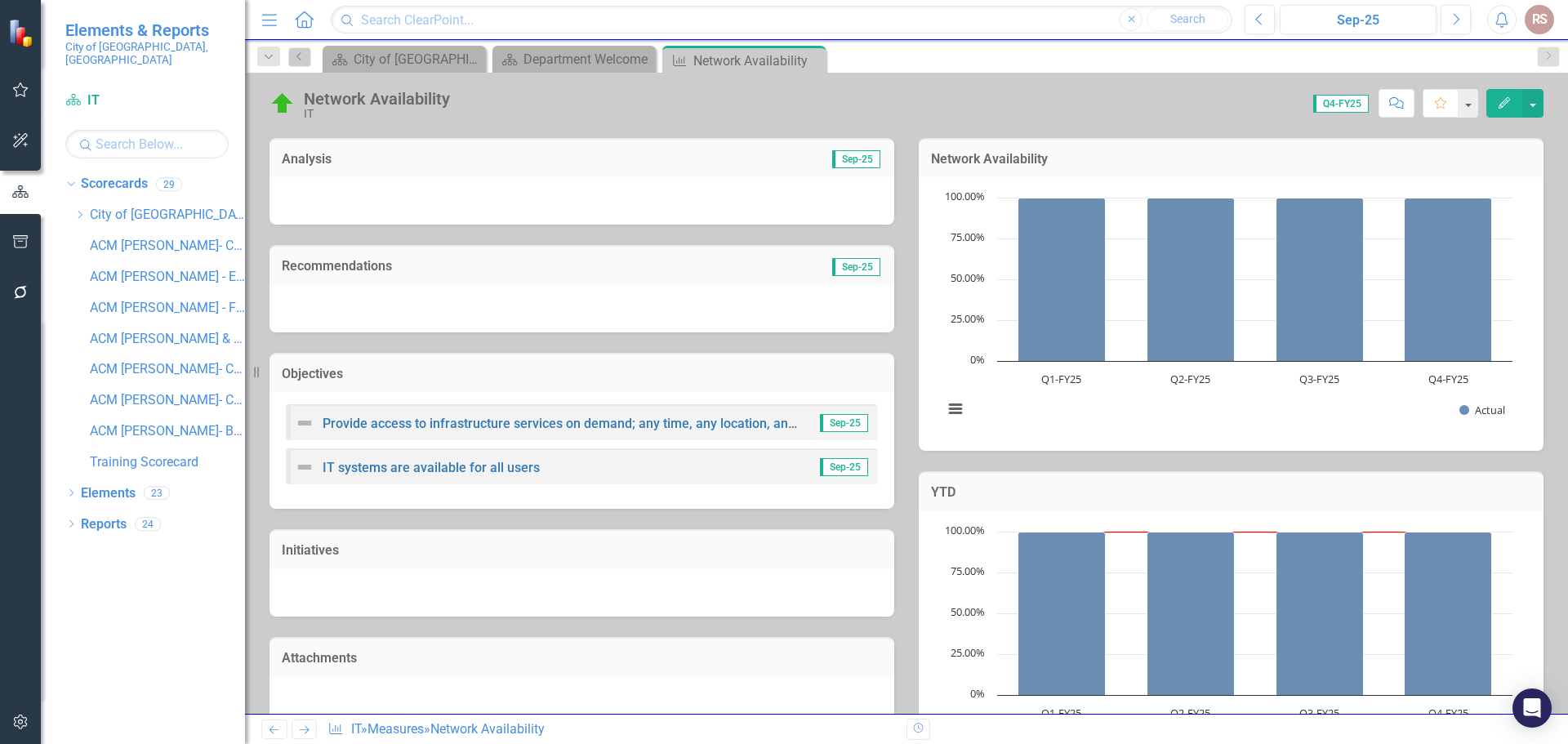
scroll to position [0, 0]
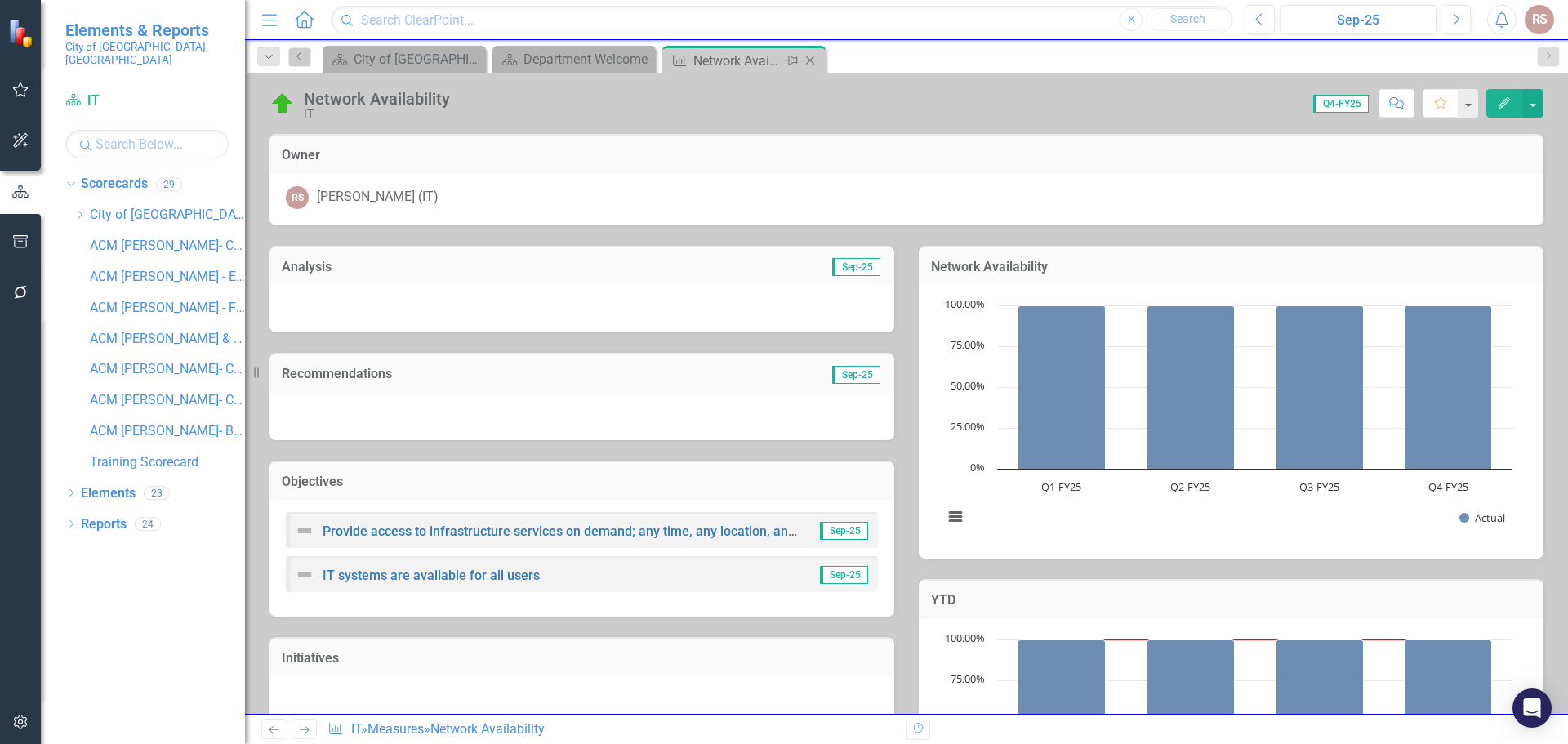
click at [813, 64] on icon "Close" at bounding box center [810, 61] width 16 height 13
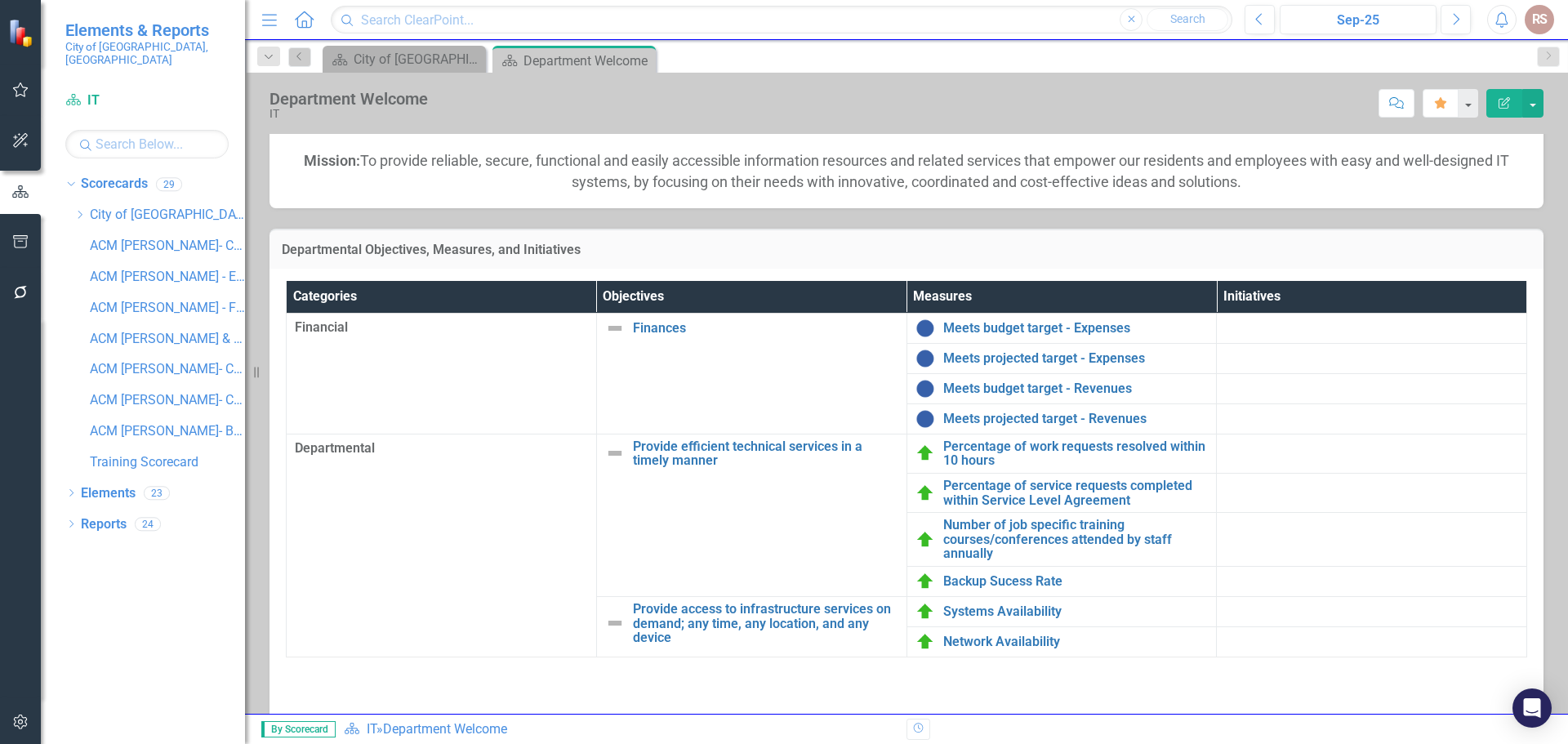
scroll to position [300, 0]
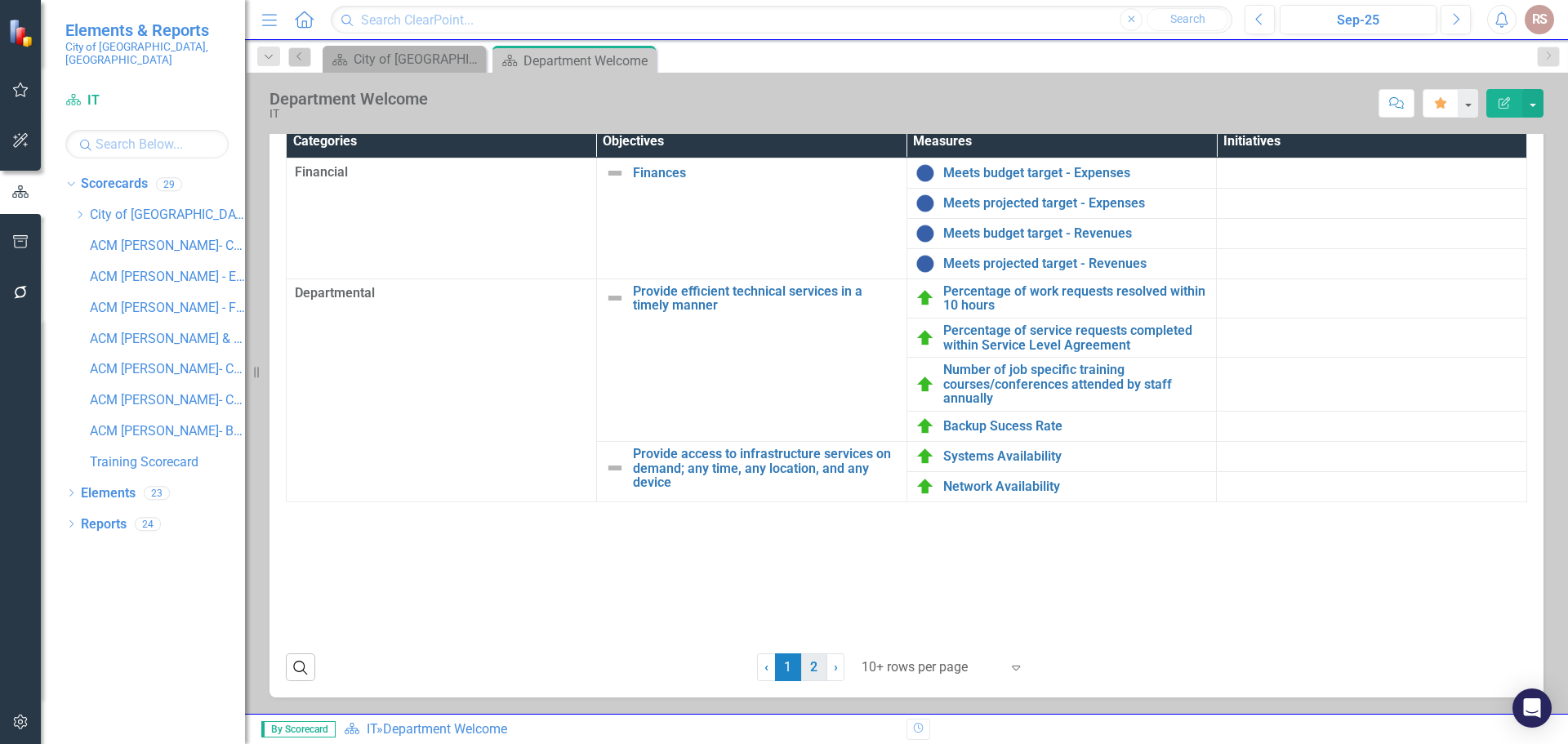
click at [807, 663] on link "2" at bounding box center [814, 668] width 26 height 28
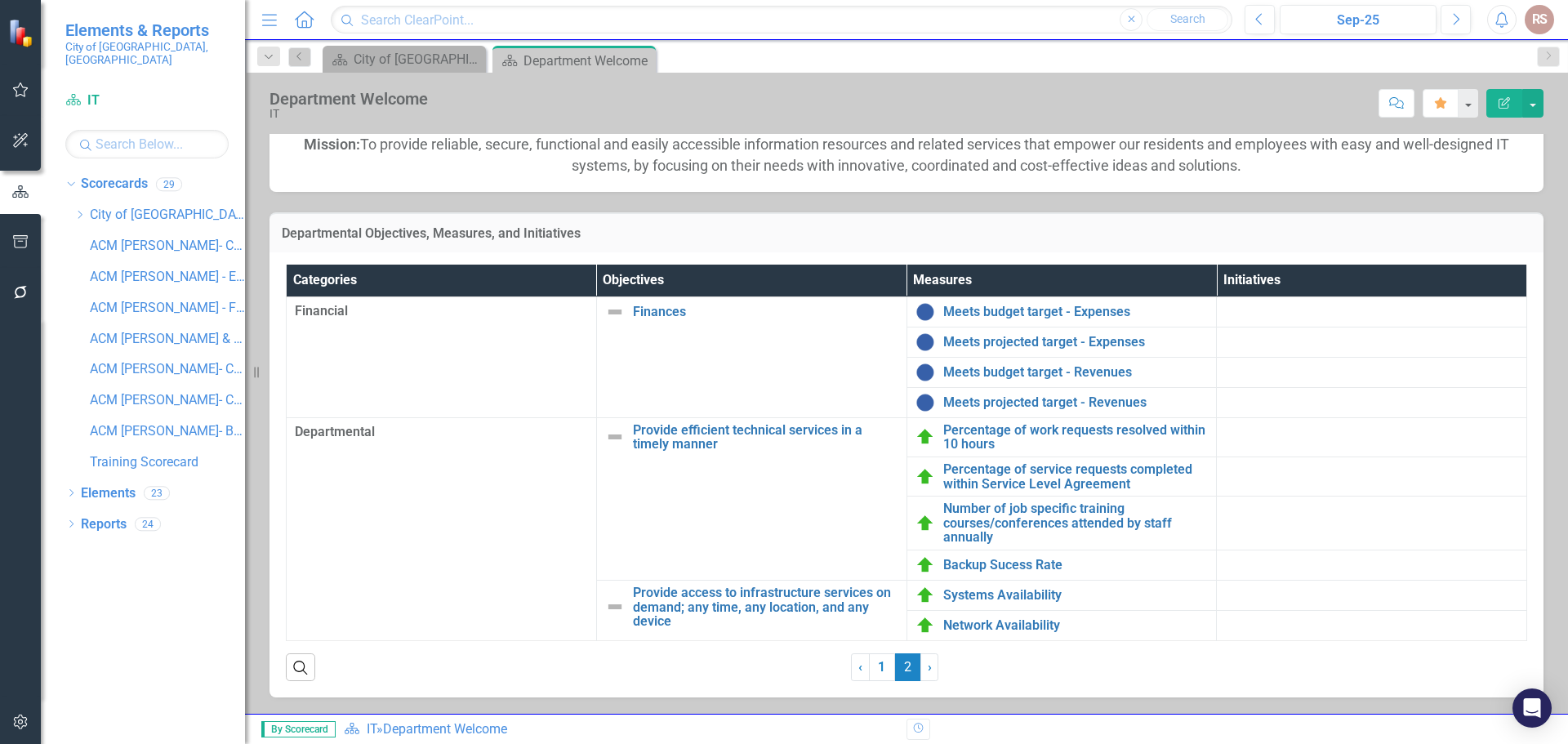
scroll to position [162, 0]
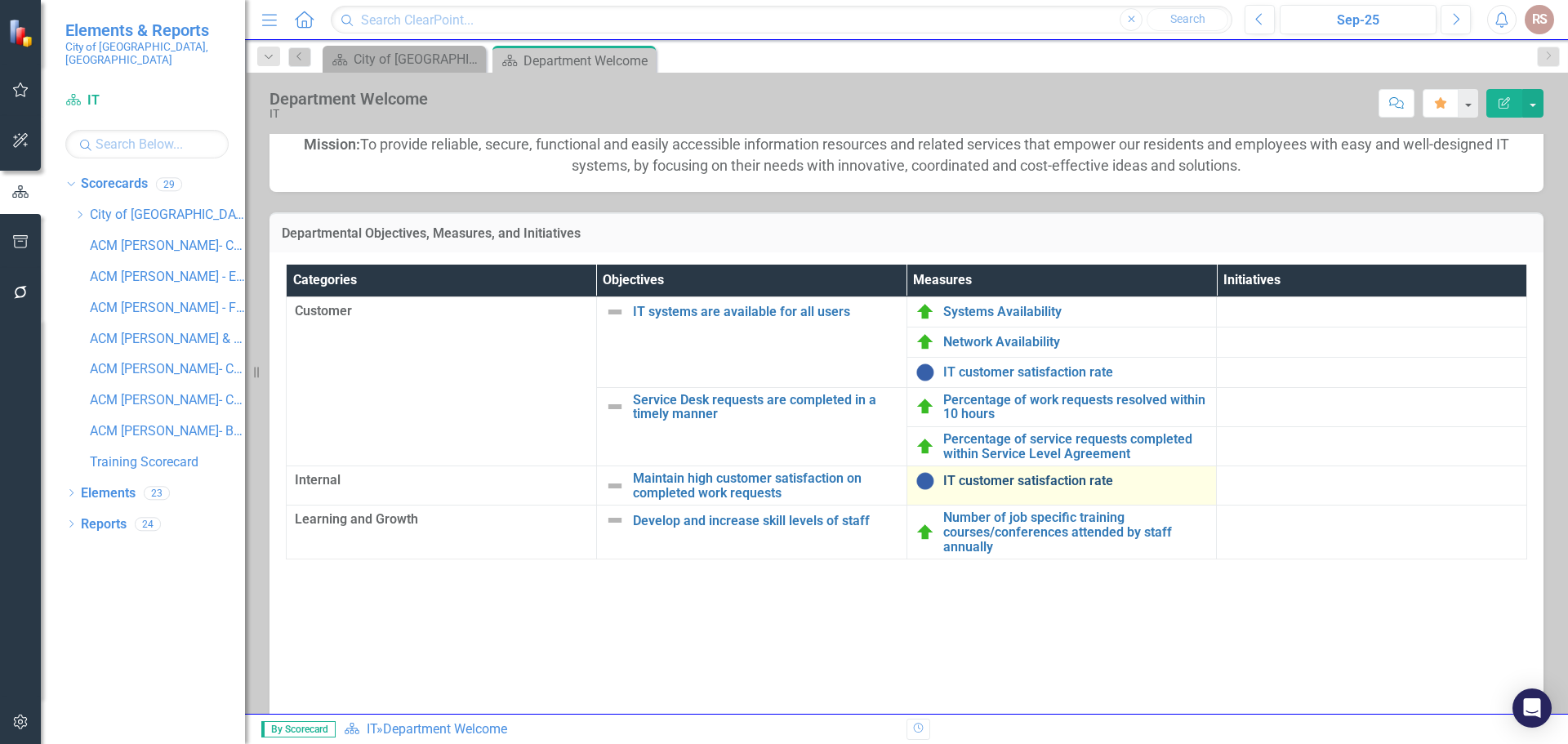
click at [1023, 484] on link "IT customer satisfaction rate" at bounding box center [1075, 481] width 266 height 15
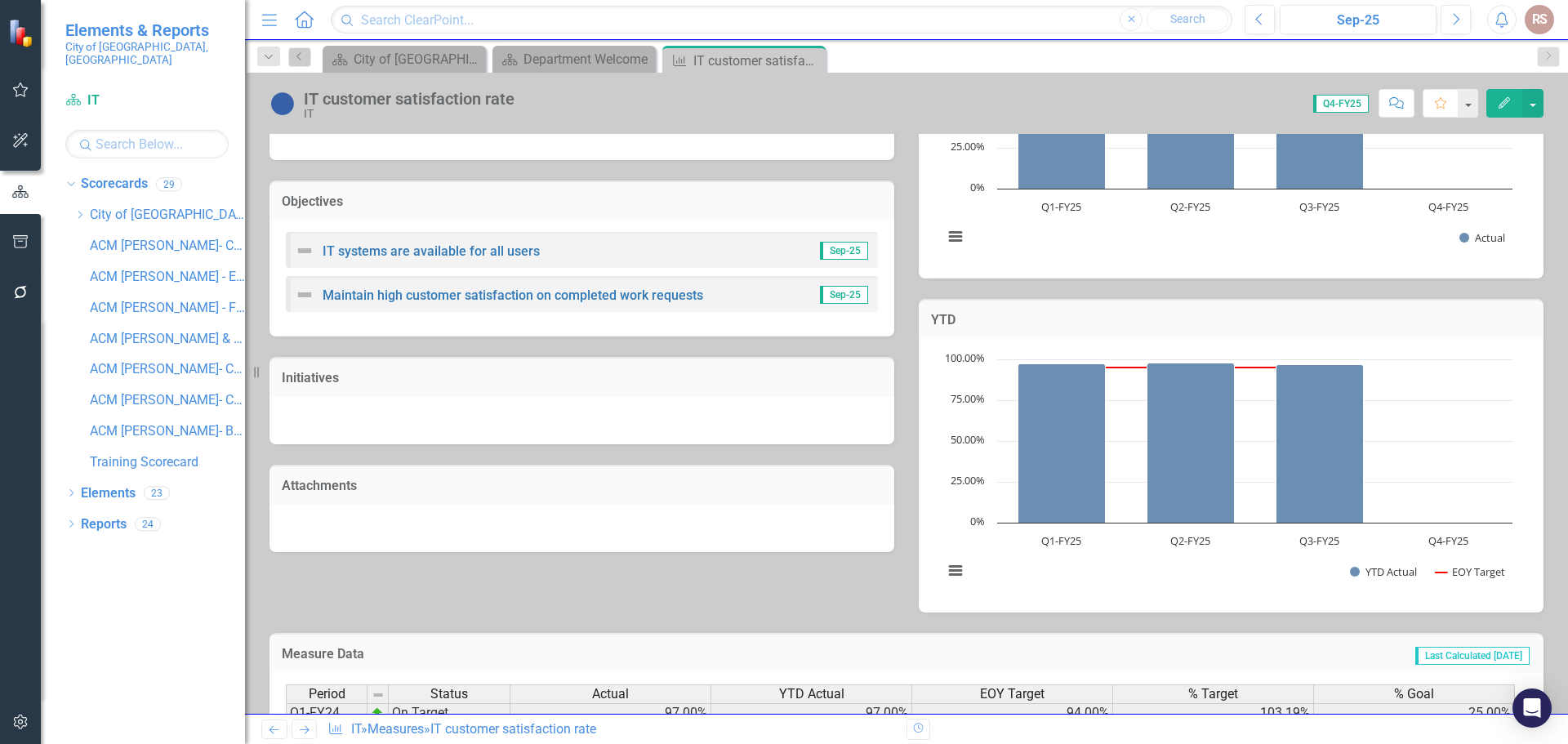
scroll to position [461, 0]
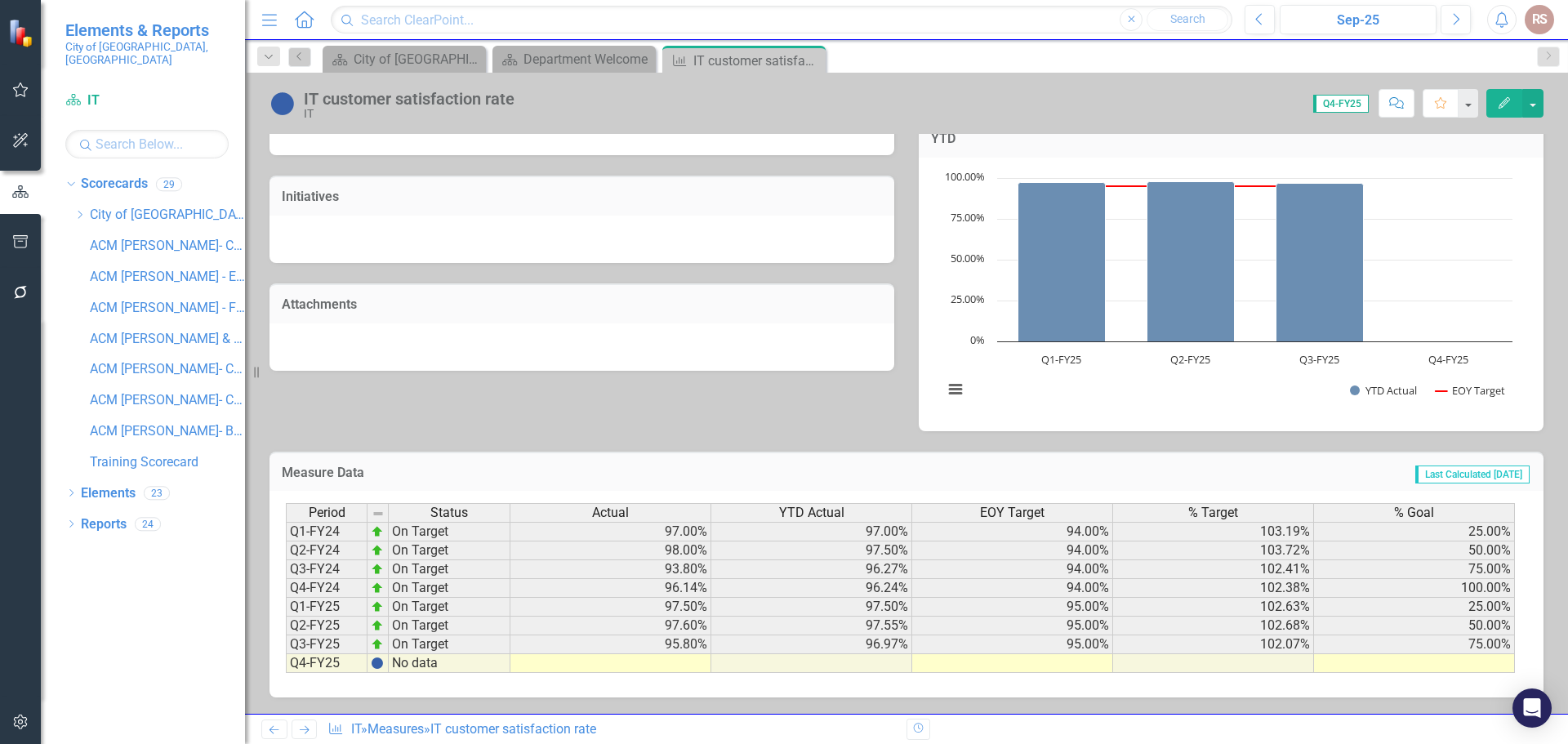
click at [684, 663] on td at bounding box center [611, 663] width 201 height 19
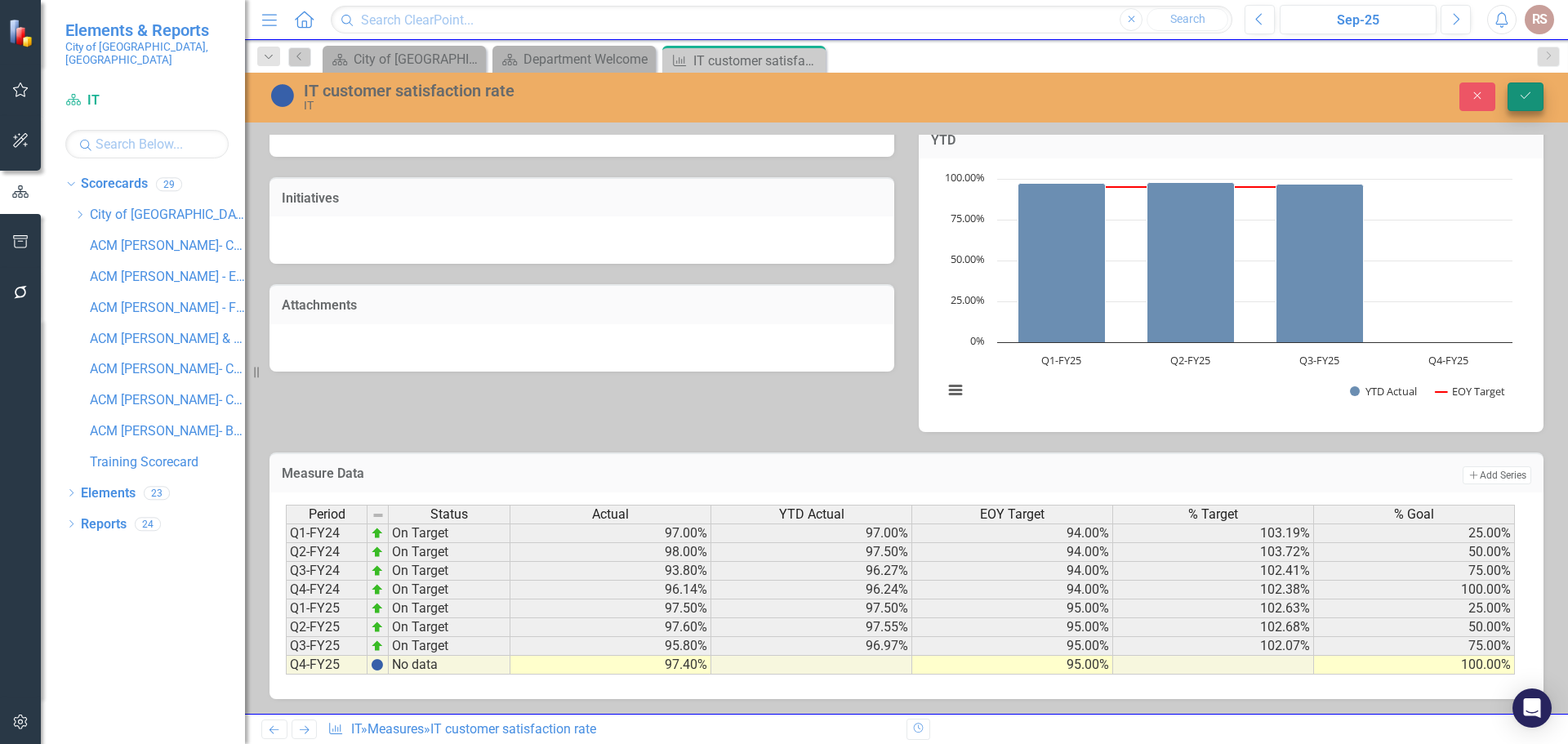
type textarea "100"
click at [1533, 100] on button "Save" at bounding box center [1525, 96] width 36 height 29
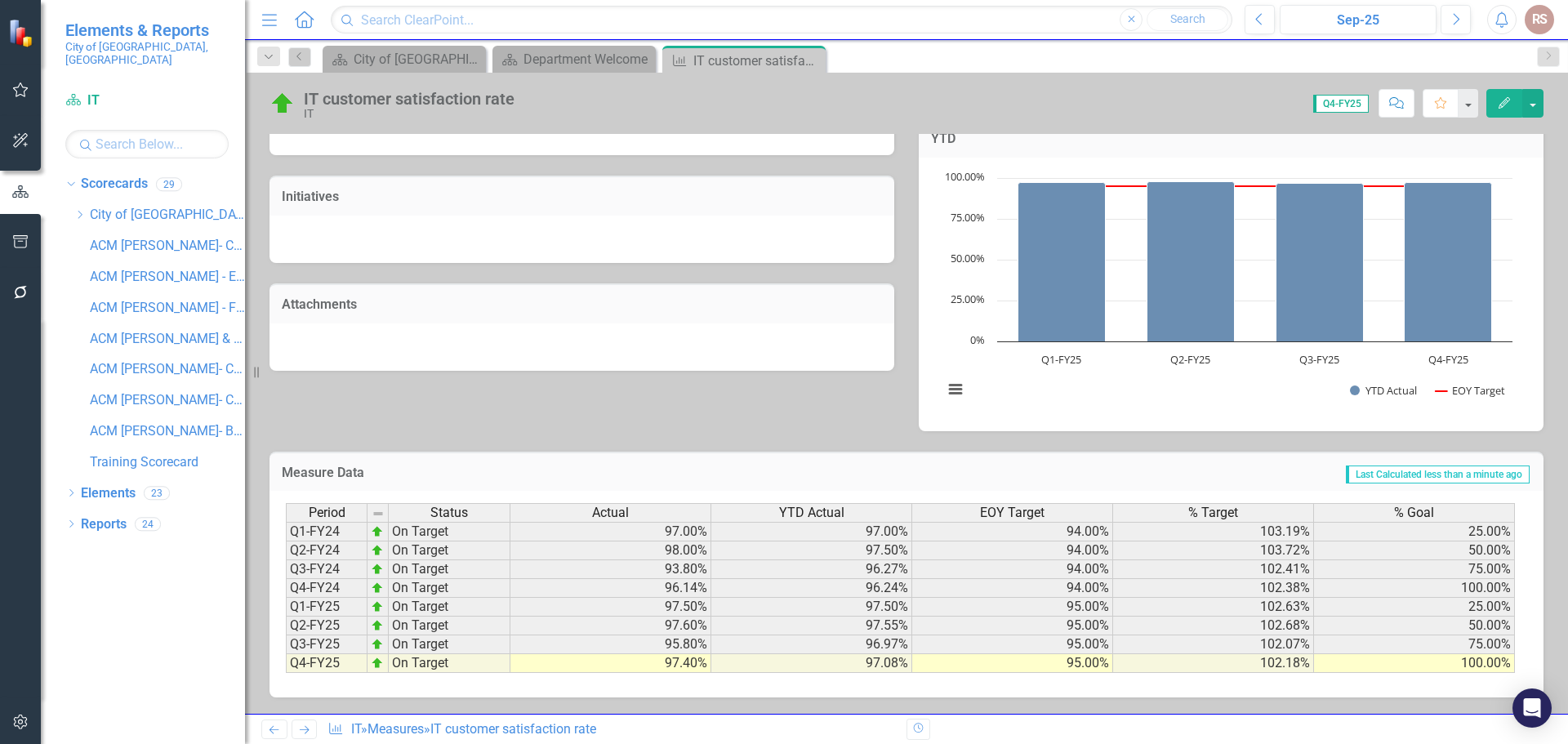
scroll to position [0, 0]
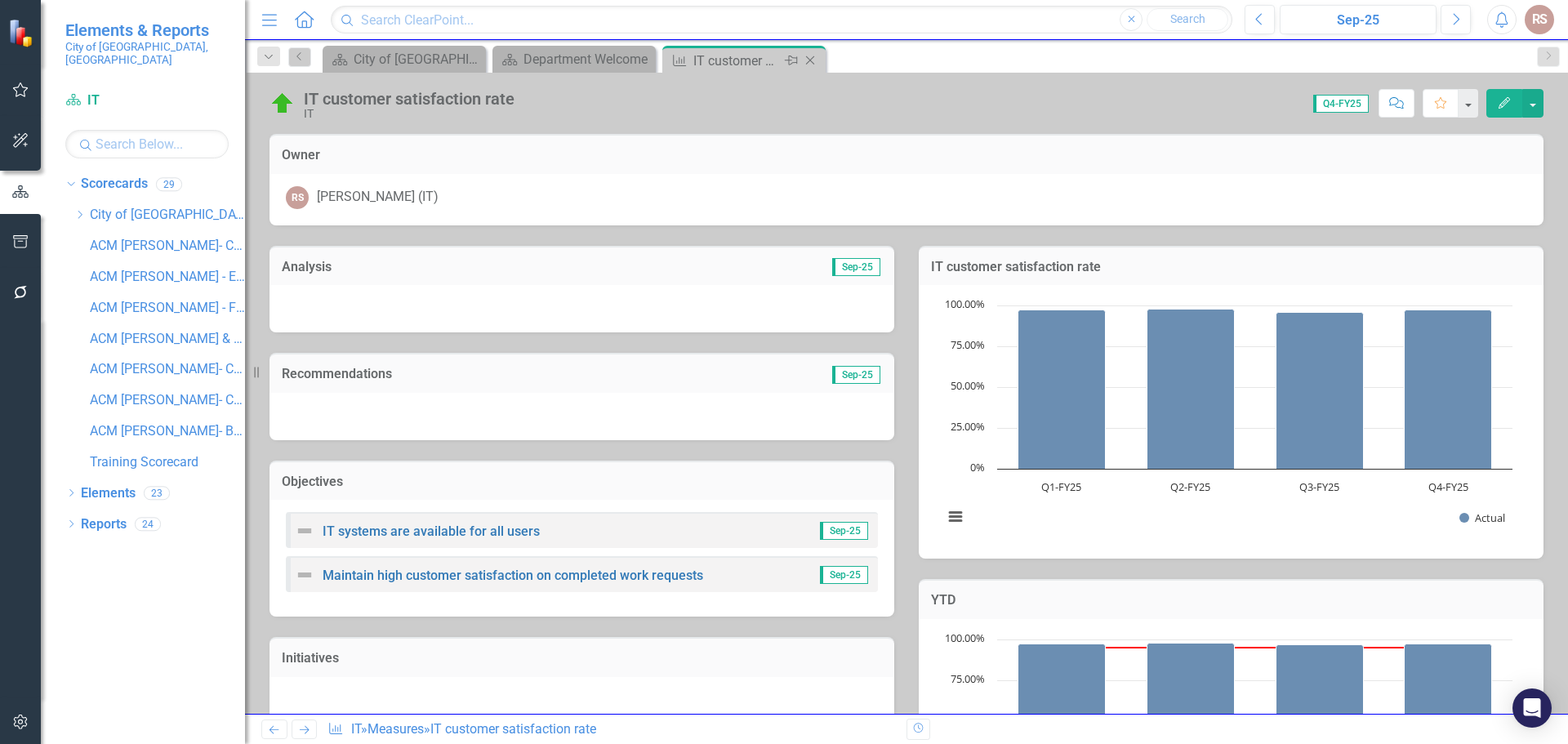
click at [808, 59] on icon "Close" at bounding box center [810, 61] width 16 height 13
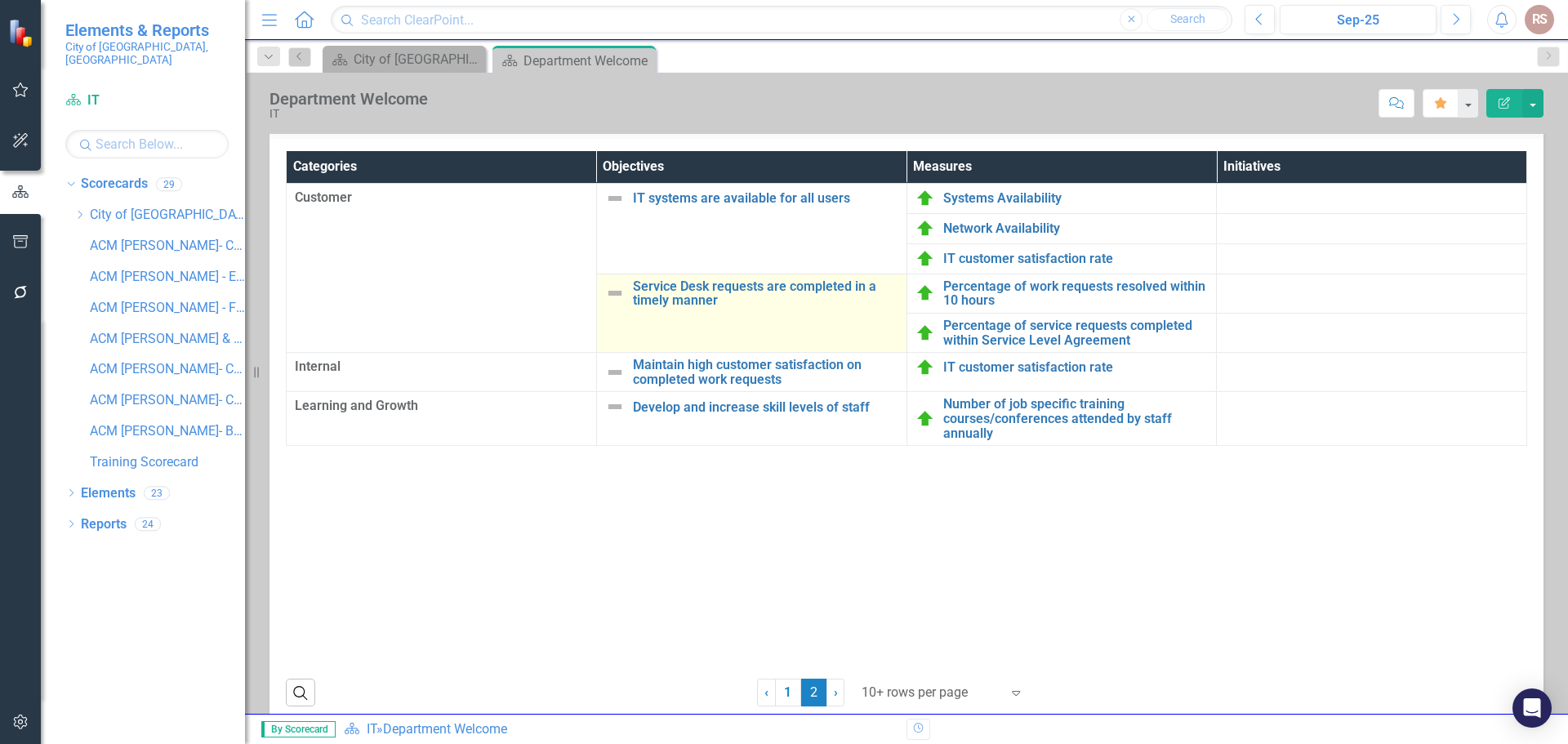
scroll to position [300, 0]
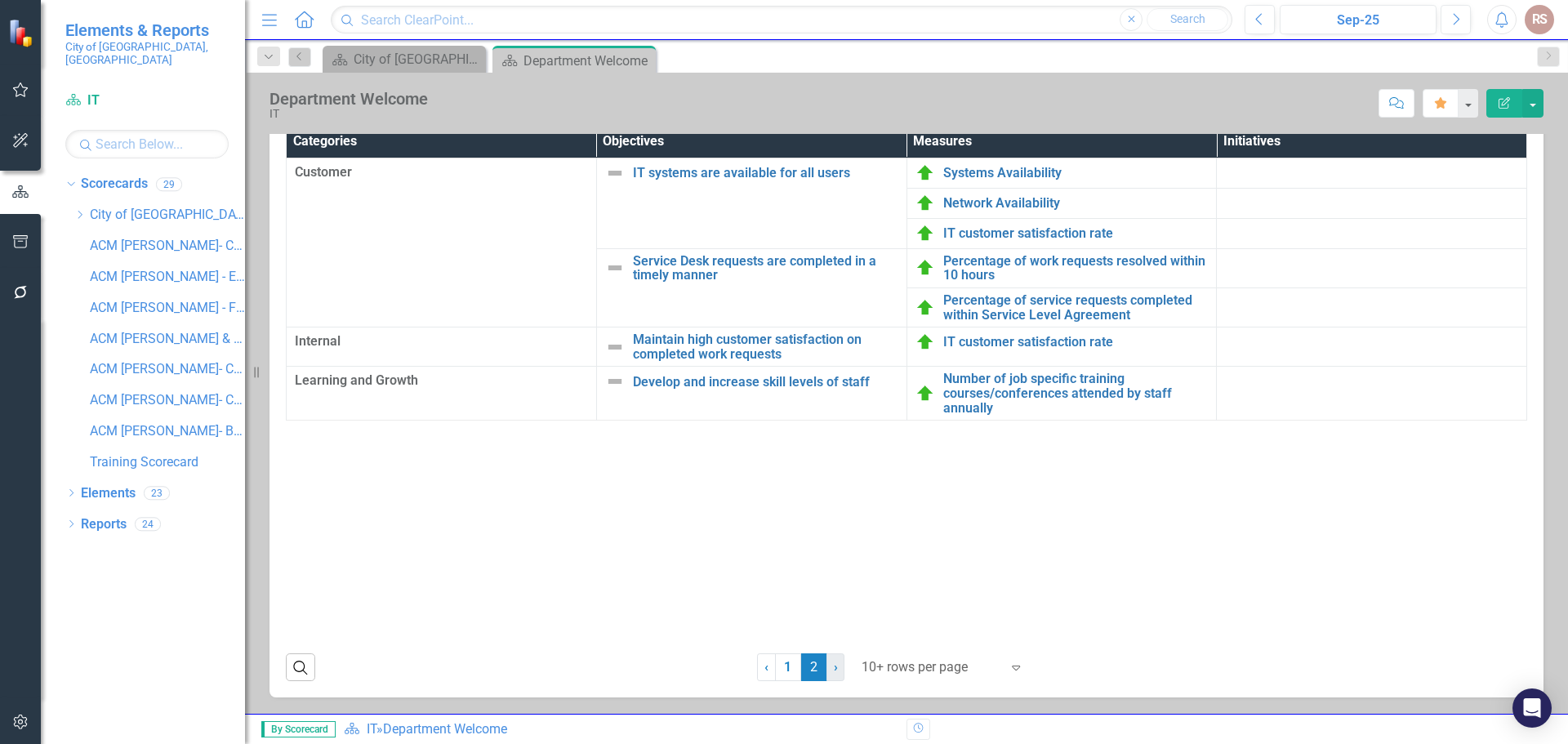
click at [834, 669] on span "›" at bounding box center [835, 666] width 4 height 16
click at [783, 667] on link "1" at bounding box center [788, 668] width 26 height 28
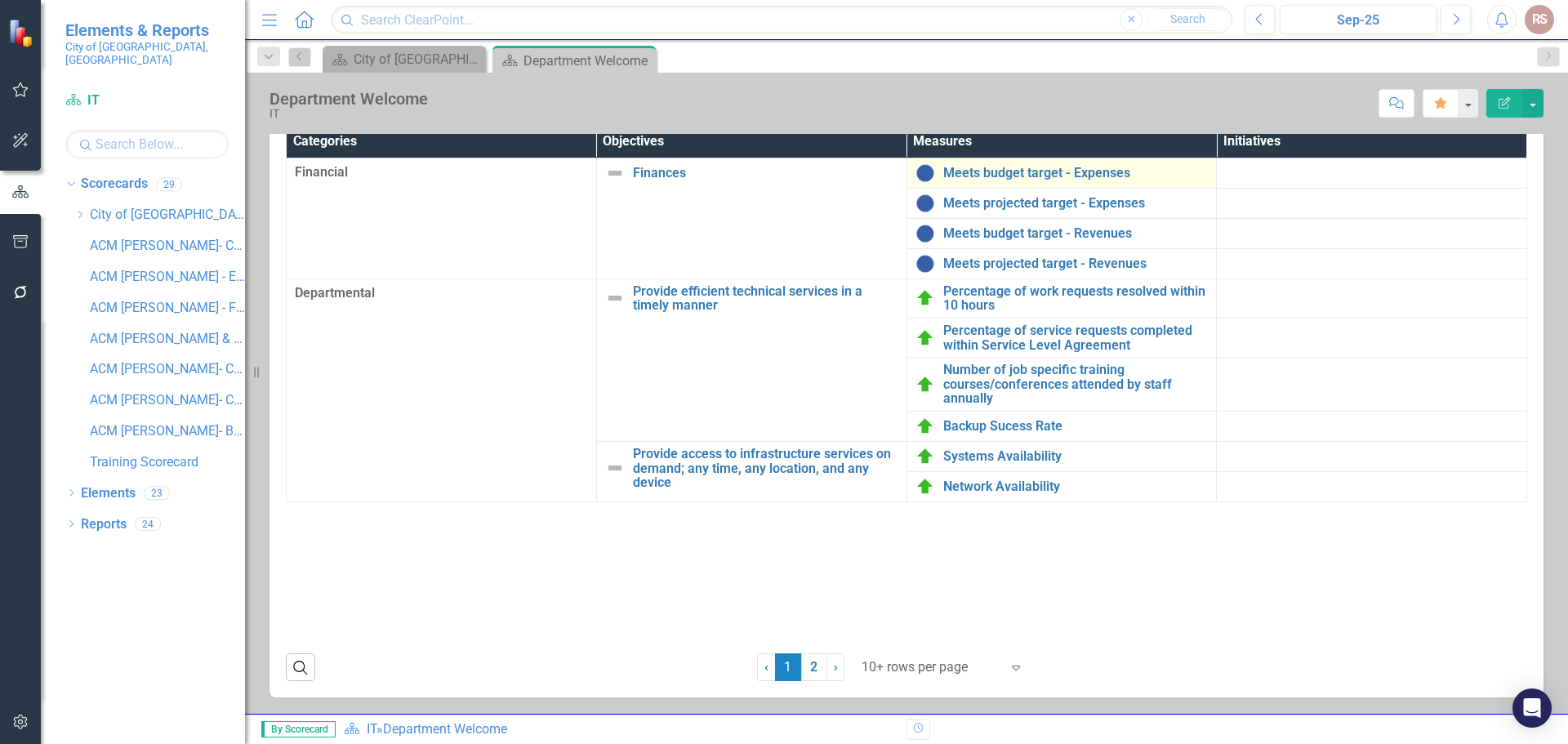
scroll to position [219, 0]
